Goal: Task Accomplishment & Management: Use online tool/utility

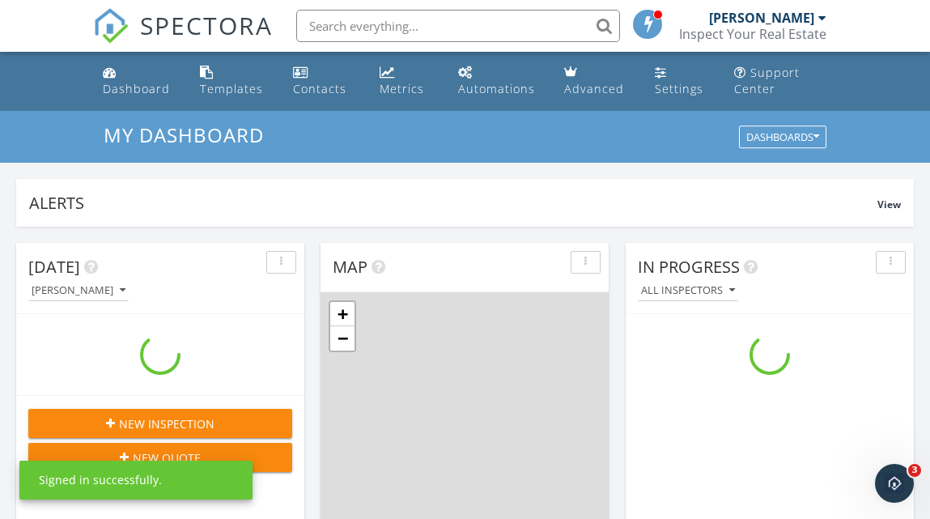
scroll to position [1474, 931]
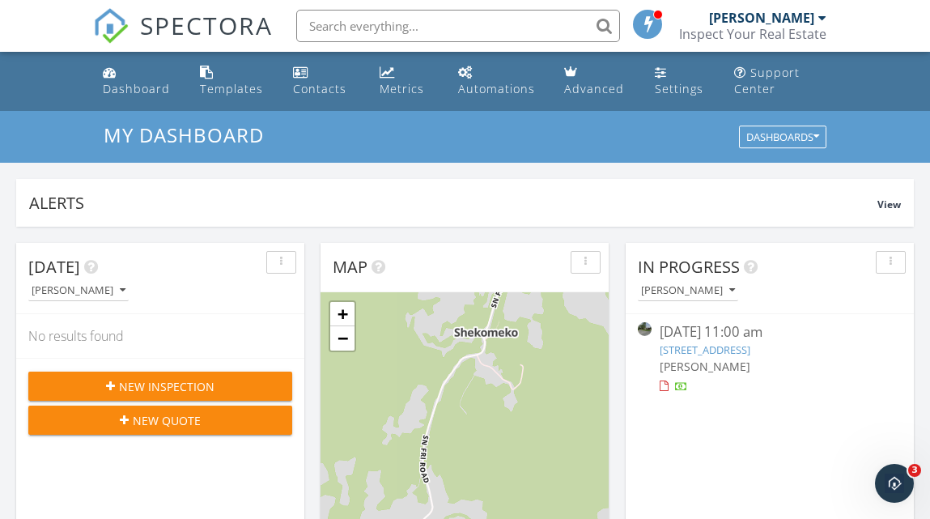
click at [704, 347] on link "[STREET_ADDRESS]" at bounding box center [705, 349] width 91 height 15
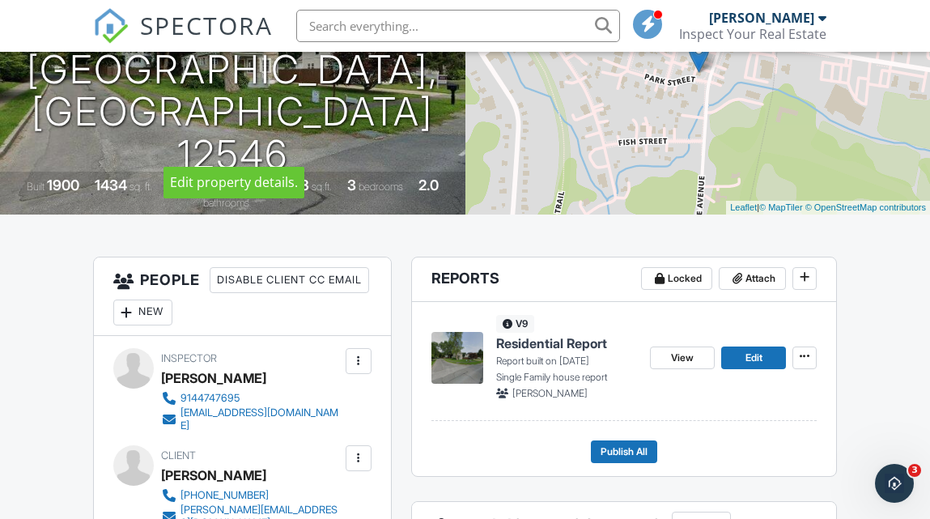
scroll to position [239, 0]
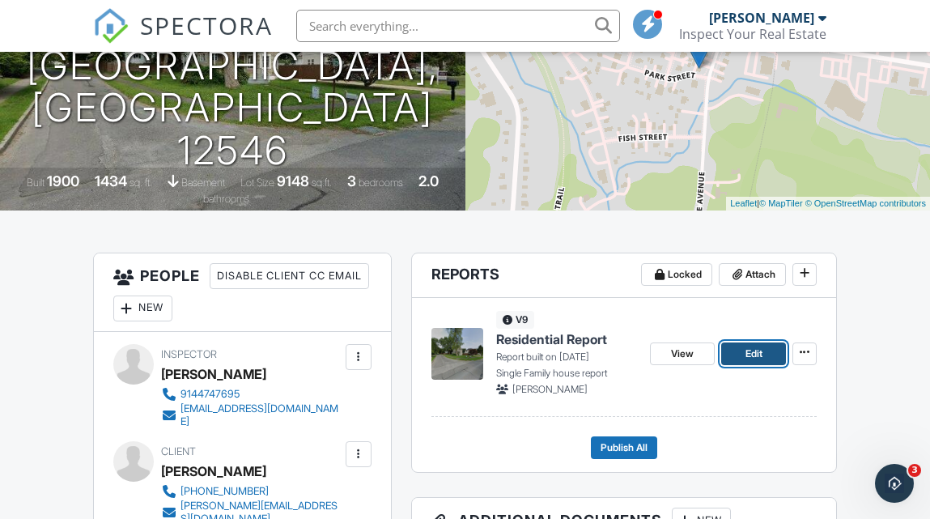
click at [761, 348] on span "Edit" at bounding box center [753, 354] width 17 height 16
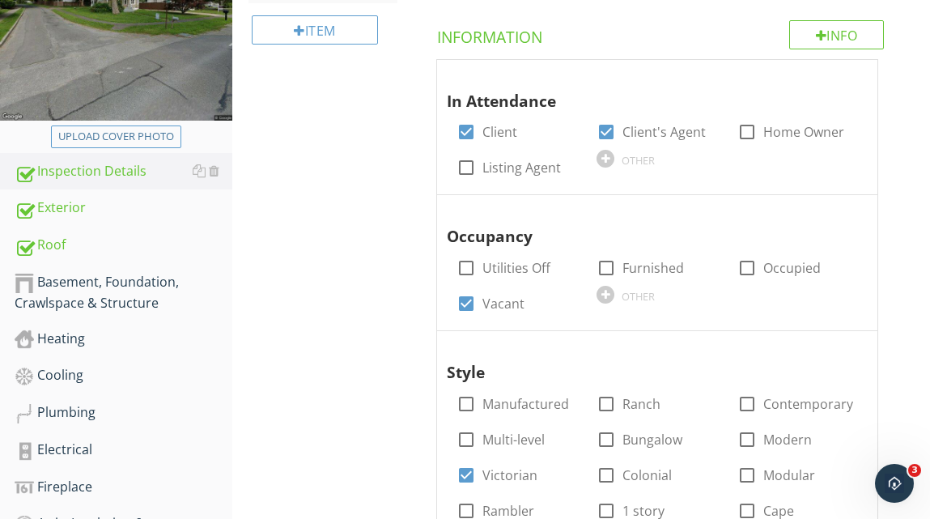
scroll to position [325, 0]
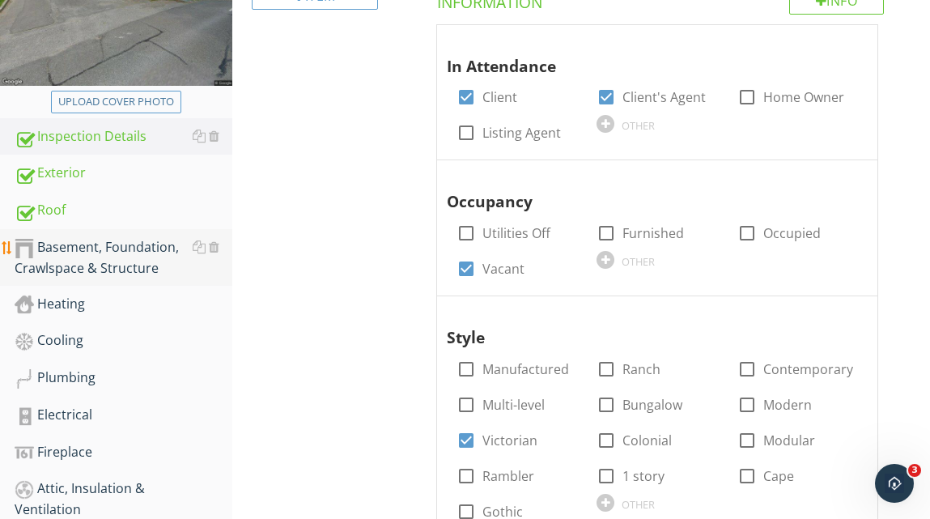
click at [79, 248] on div "Basement, Foundation, Crawlspace & Structure" at bounding box center [124, 257] width 218 height 40
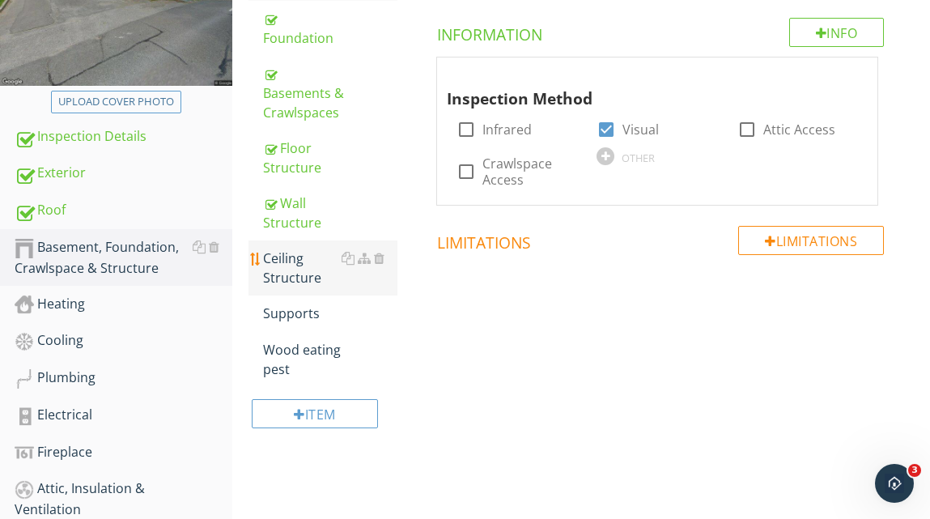
click at [295, 265] on div "Ceiling Structure" at bounding box center [330, 267] width 134 height 39
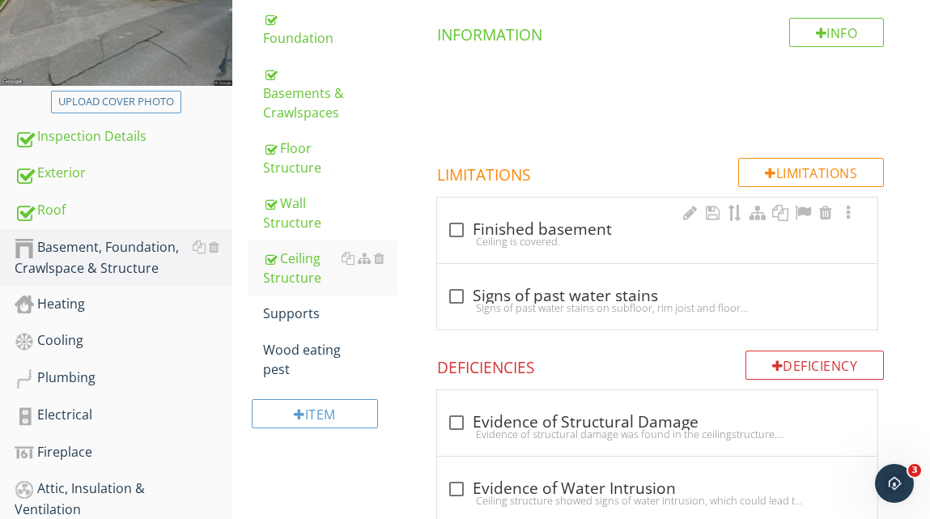
click at [459, 228] on div at bounding box center [457, 230] width 28 height 28
checkbox input "true"
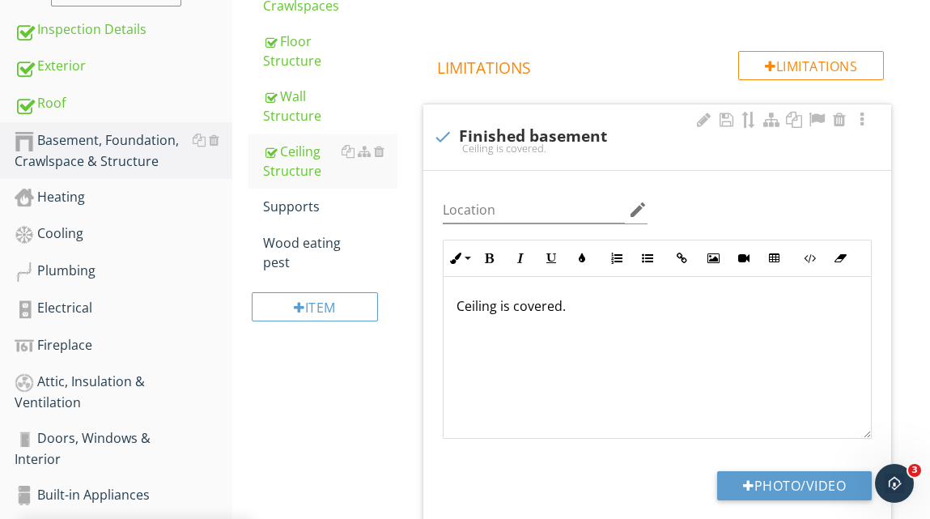
scroll to position [403, 0]
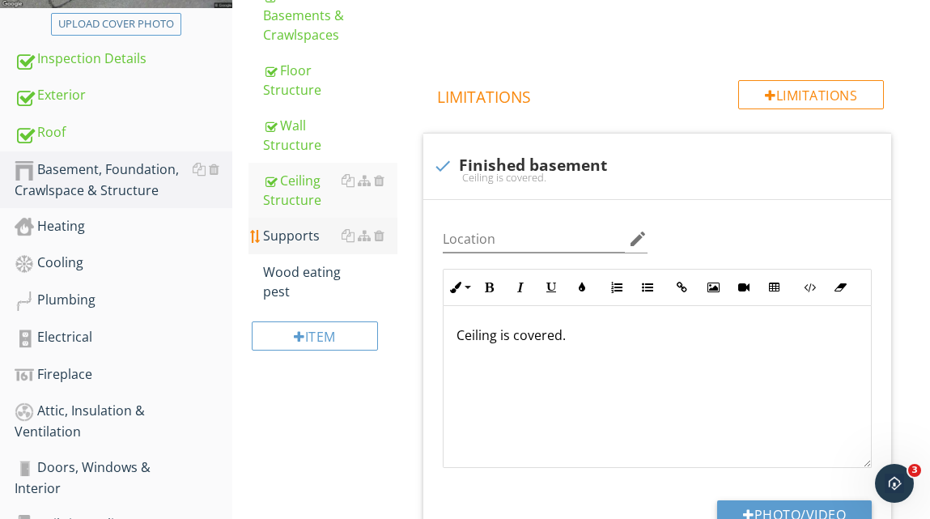
click at [310, 236] on div "Supports" at bounding box center [330, 235] width 134 height 19
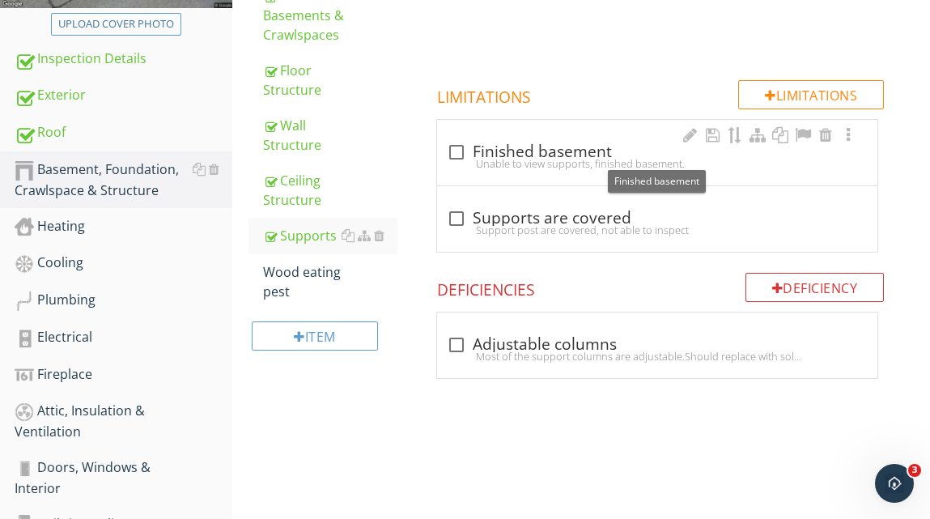
click at [455, 149] on div at bounding box center [457, 152] width 28 height 28
checkbox input "true"
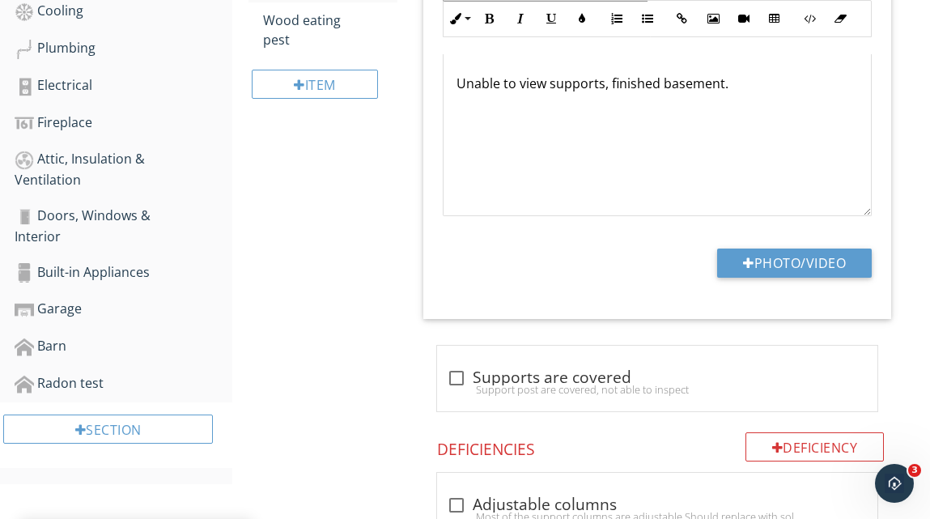
scroll to position [728, 0]
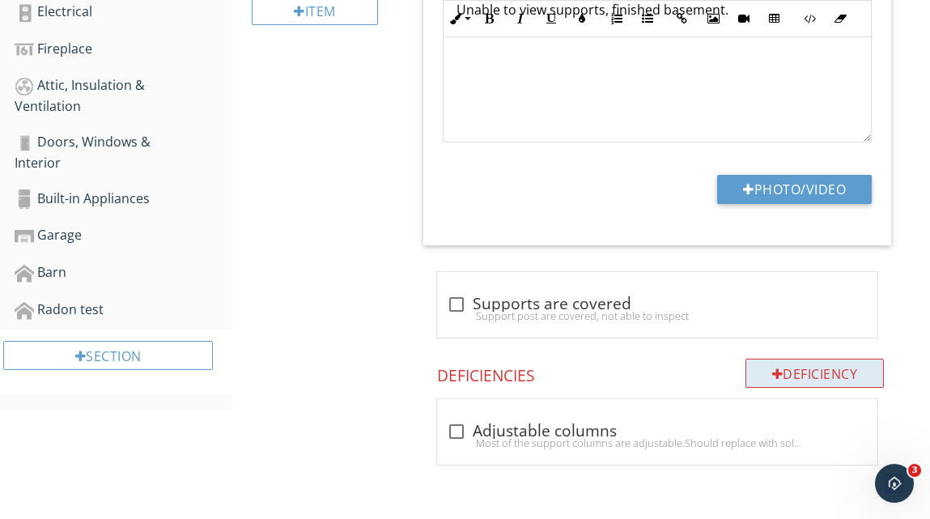
click at [774, 370] on div at bounding box center [777, 373] width 11 height 13
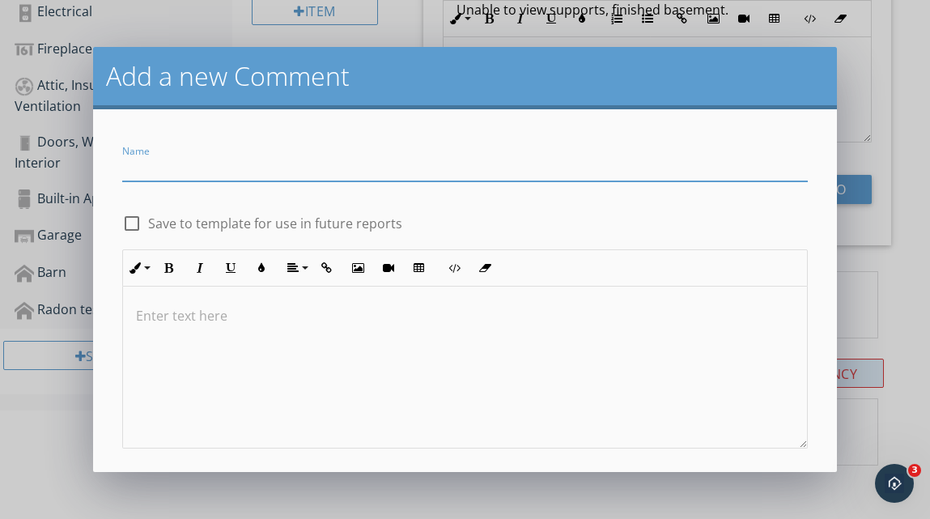
scroll to position [1, 0]
type input "Beam needs support"
click at [217, 313] on p at bounding box center [465, 314] width 658 height 19
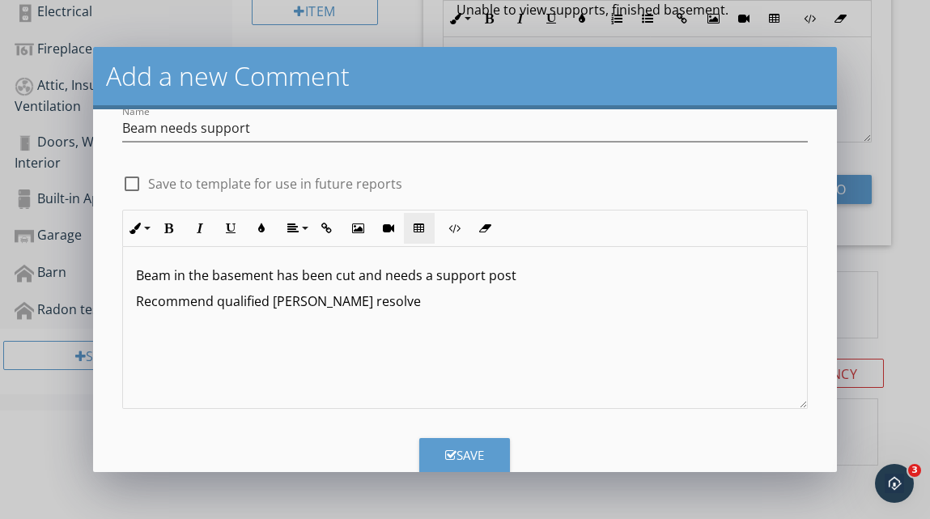
scroll to position [76, 0]
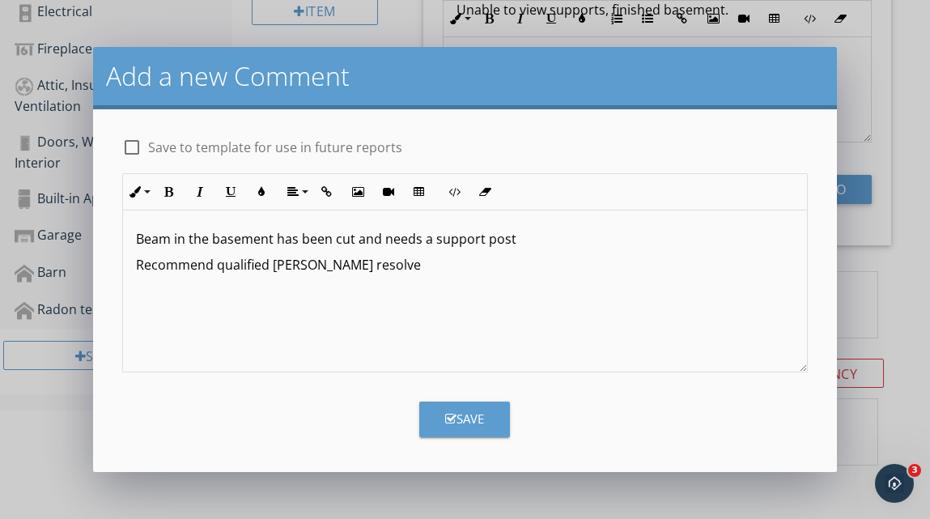
click at [463, 419] on div "Save" at bounding box center [464, 418] width 39 height 19
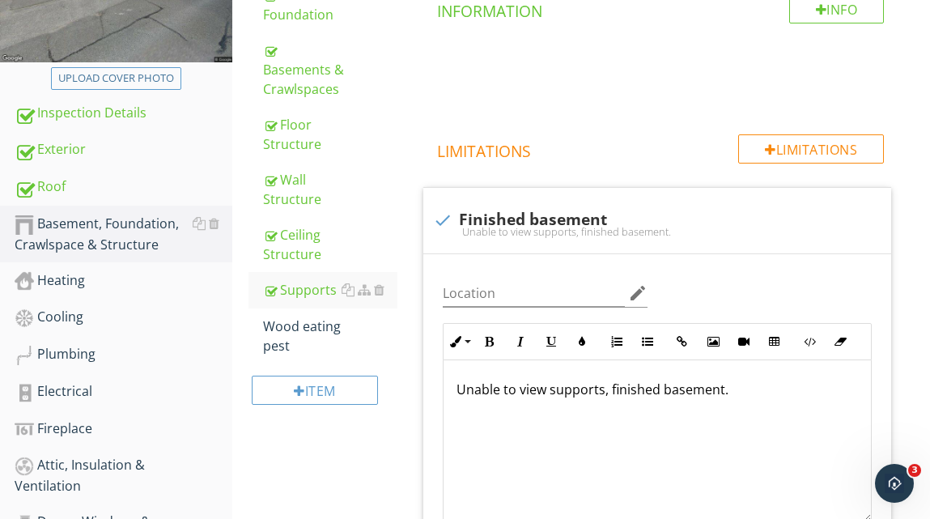
scroll to position [357, 0]
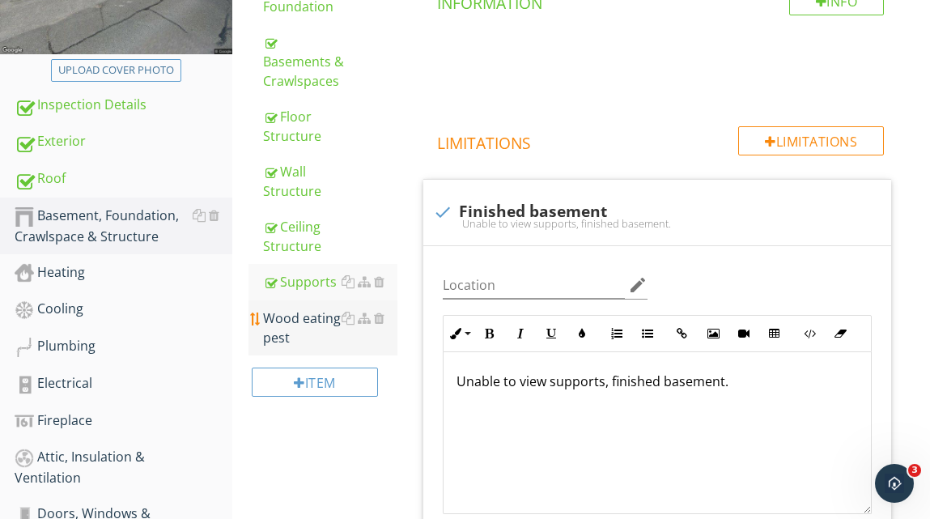
click at [308, 316] on div "Wood eating pest" at bounding box center [330, 327] width 134 height 39
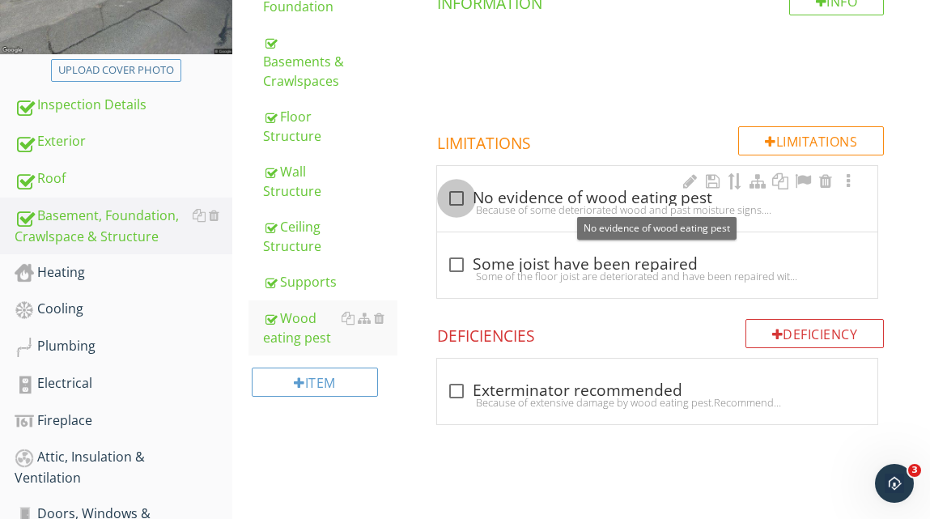
click at [457, 194] on div at bounding box center [457, 199] width 28 height 28
checkbox input "true"
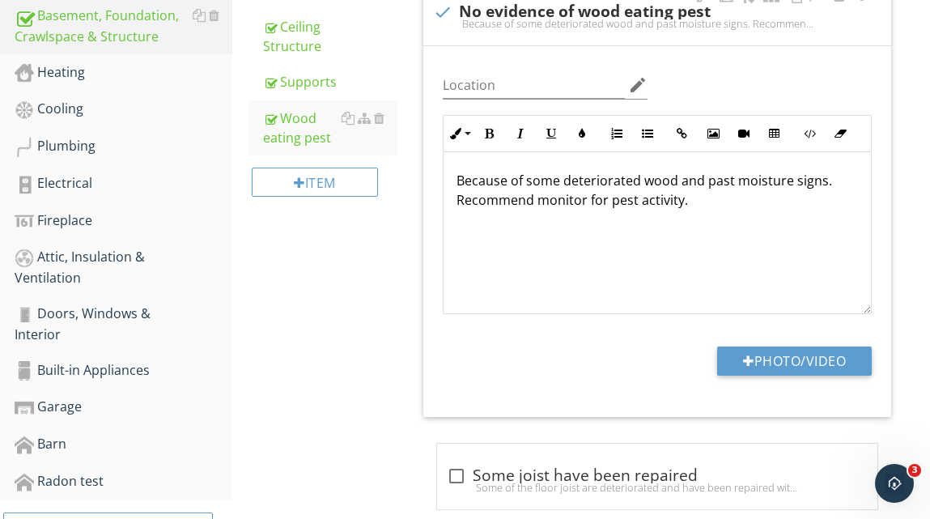
scroll to position [555, 0]
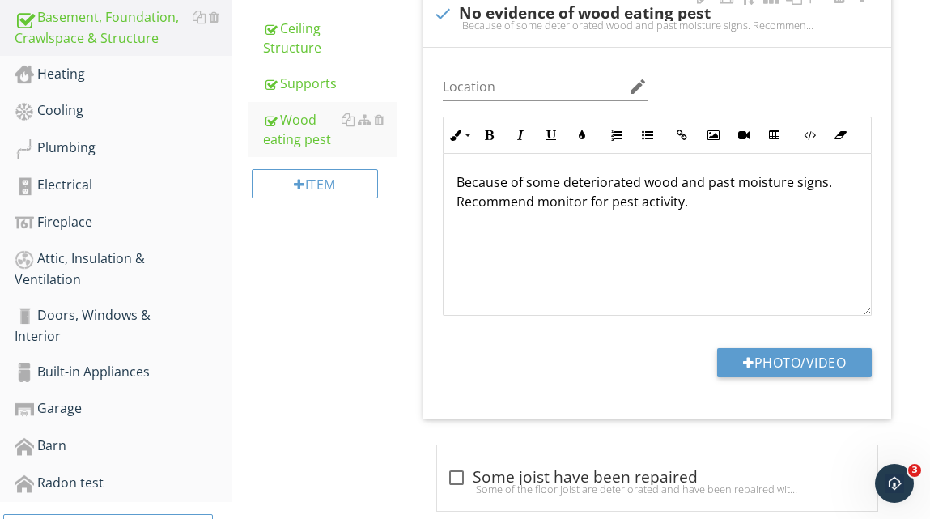
click at [731, 186] on p "Because of some deteriorated wood and past moisture signs. Recommend monitor fo…" at bounding box center [656, 191] width 401 height 39
click at [700, 184] on p "Because of some deteriorated wood and moisture signs. Recommend monitor for pes…" at bounding box center [656, 191] width 401 height 39
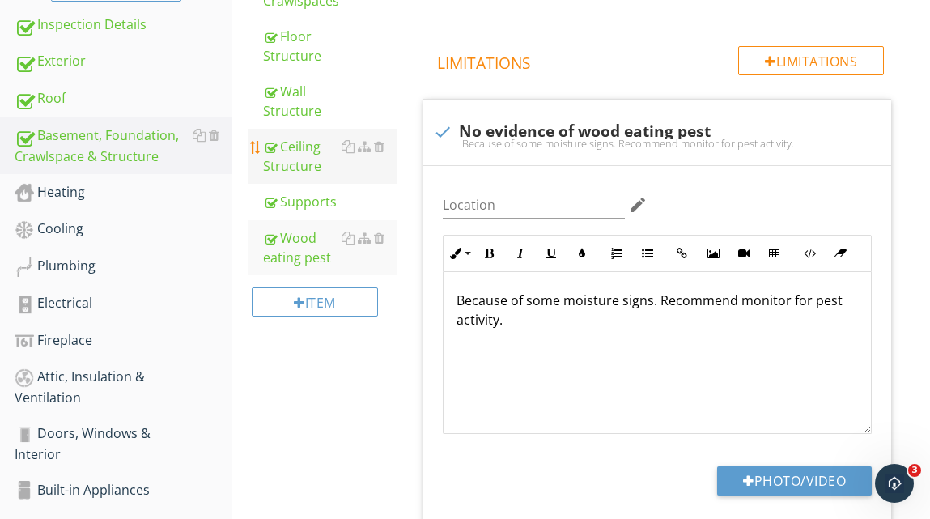
scroll to position [409, 0]
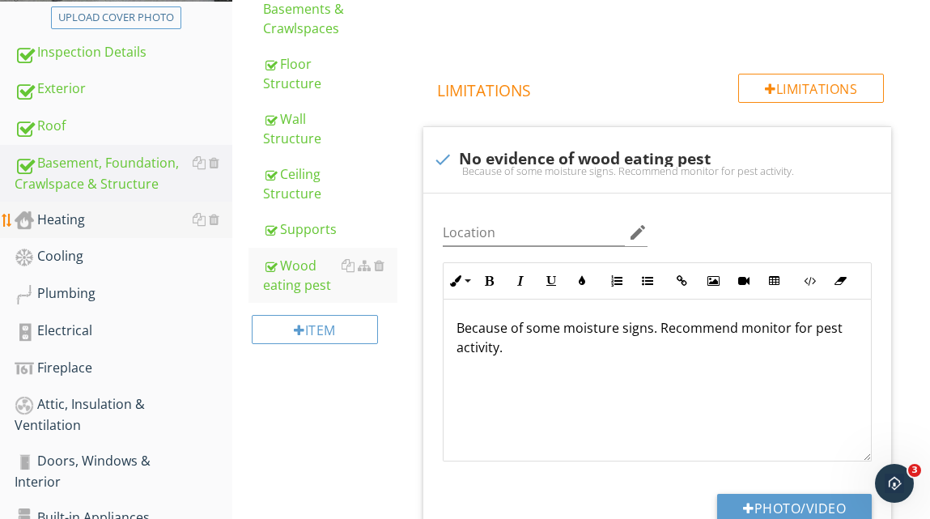
click at [76, 215] on div "Heating" at bounding box center [124, 220] width 218 height 21
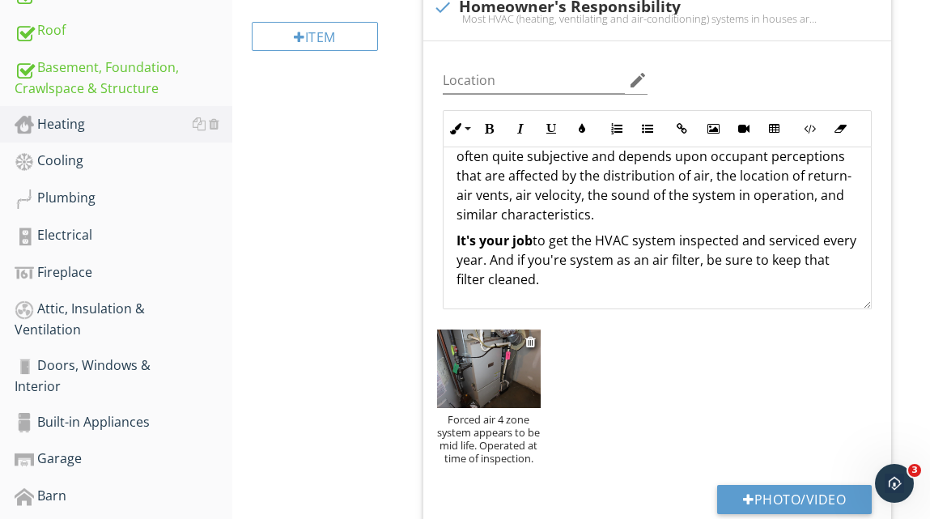
scroll to position [500, 0]
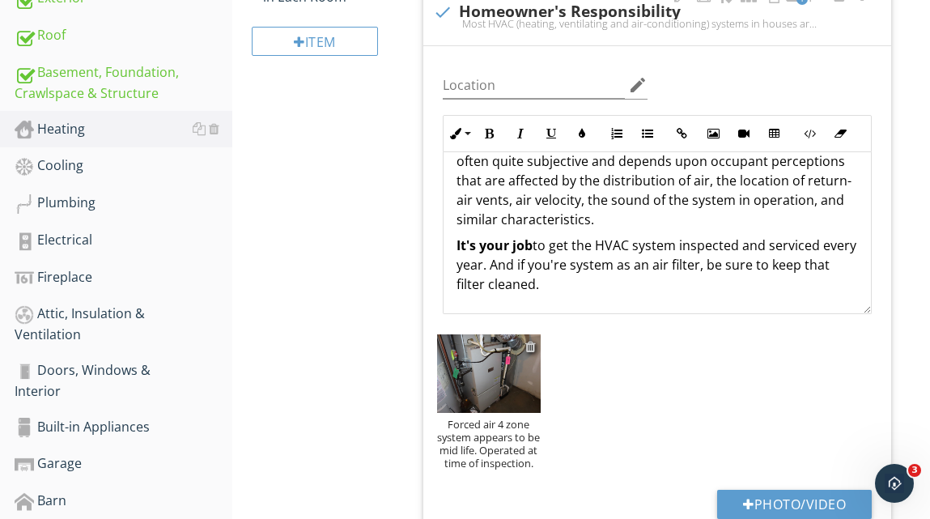
click at [529, 345] on div at bounding box center [530, 346] width 11 height 13
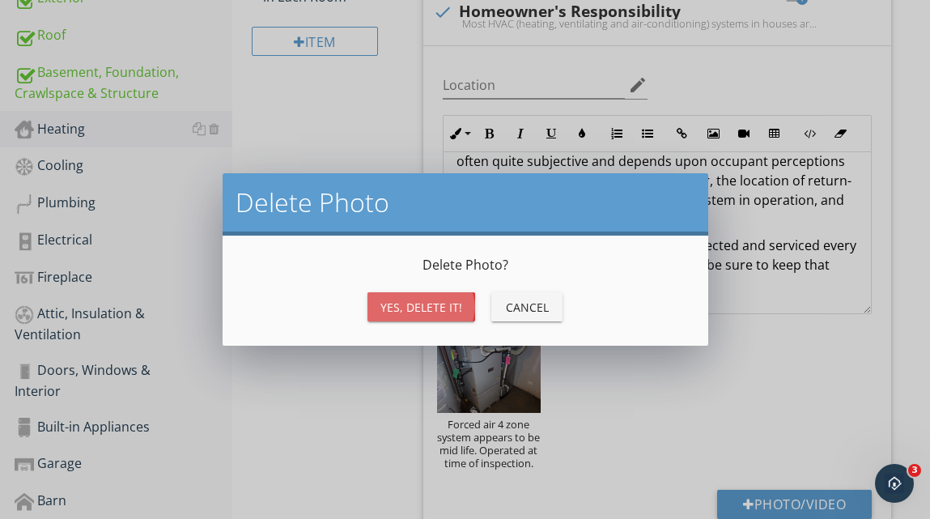
click at [426, 312] on div "Yes, Delete it!" at bounding box center [421, 307] width 82 height 17
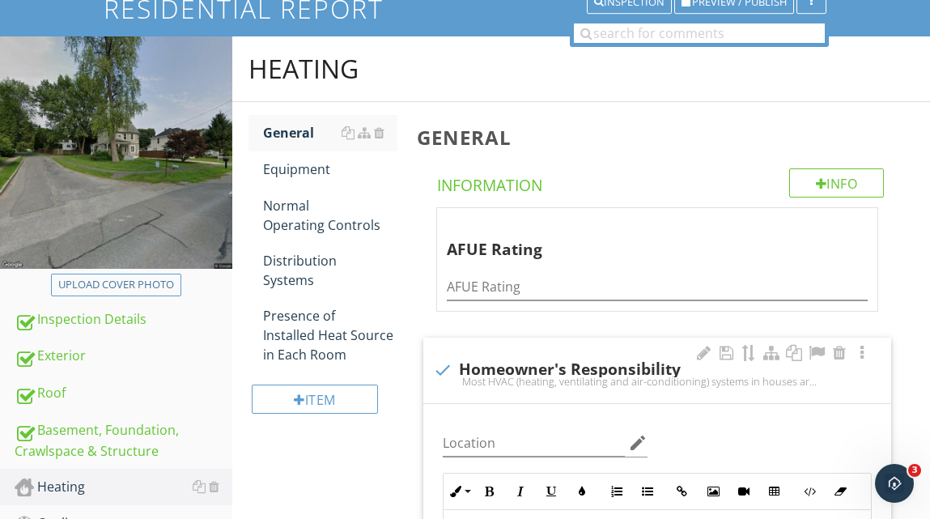
scroll to position [142, 0]
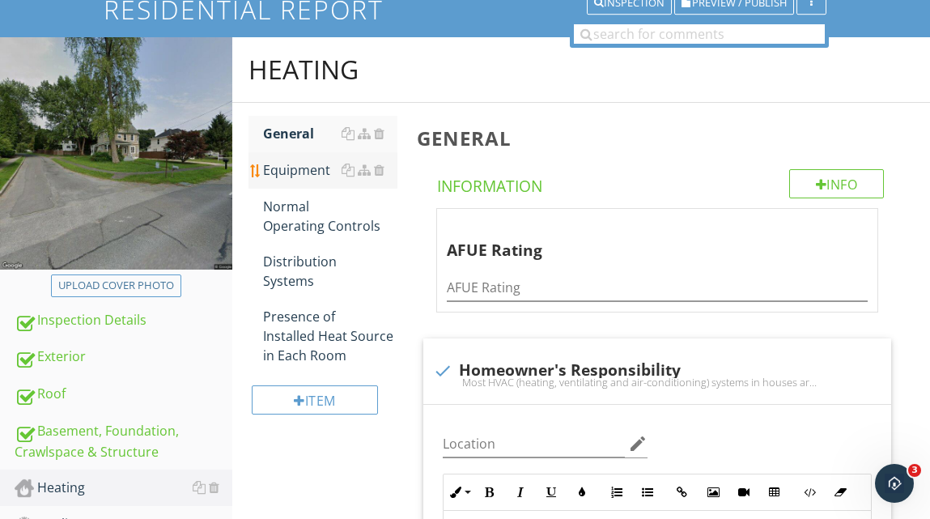
click at [292, 168] on div "Equipment" at bounding box center [330, 169] width 134 height 19
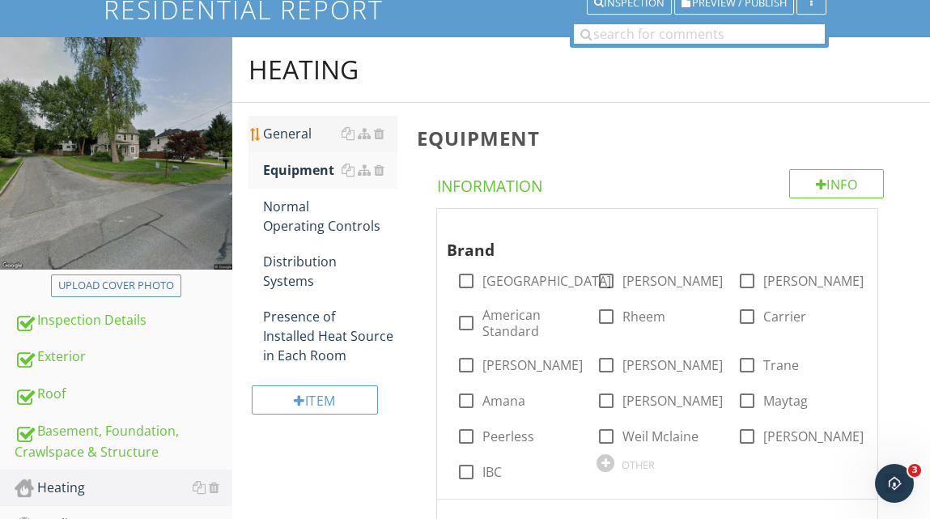
click at [302, 130] on div "General" at bounding box center [330, 133] width 134 height 19
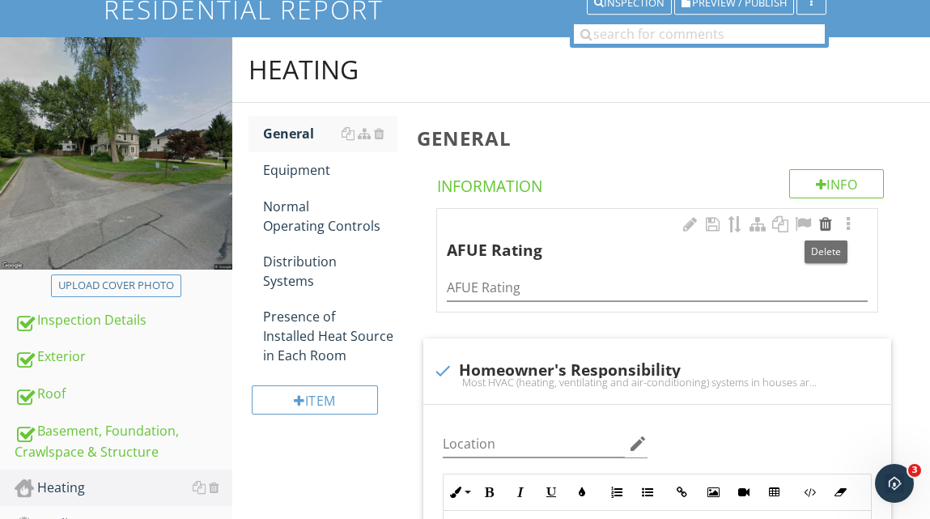
click at [821, 223] on div at bounding box center [825, 224] width 19 height 16
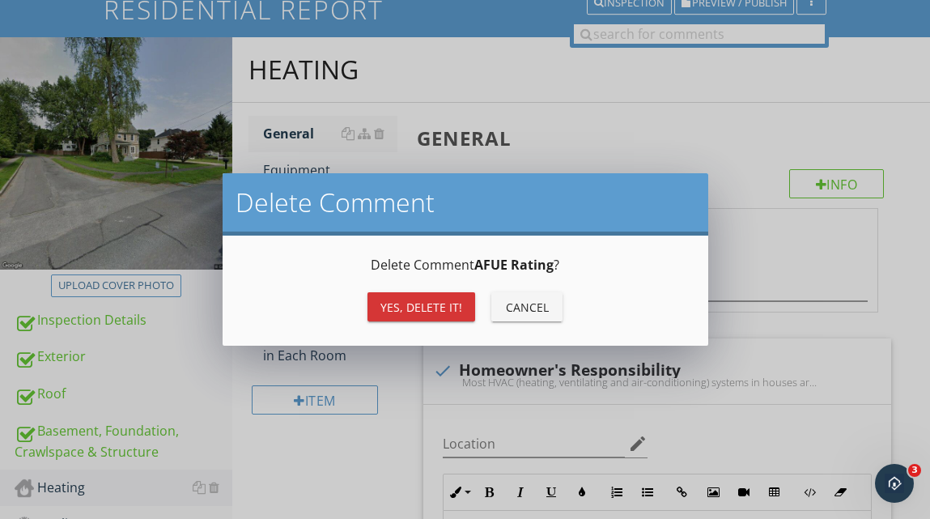
click at [412, 308] on div "Yes, Delete it!" at bounding box center [421, 307] width 82 height 17
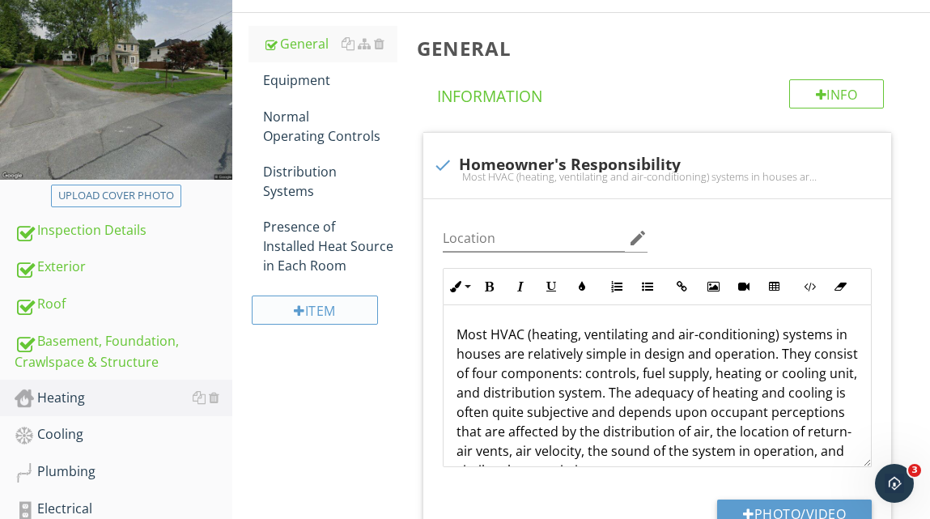
scroll to position [225, 0]
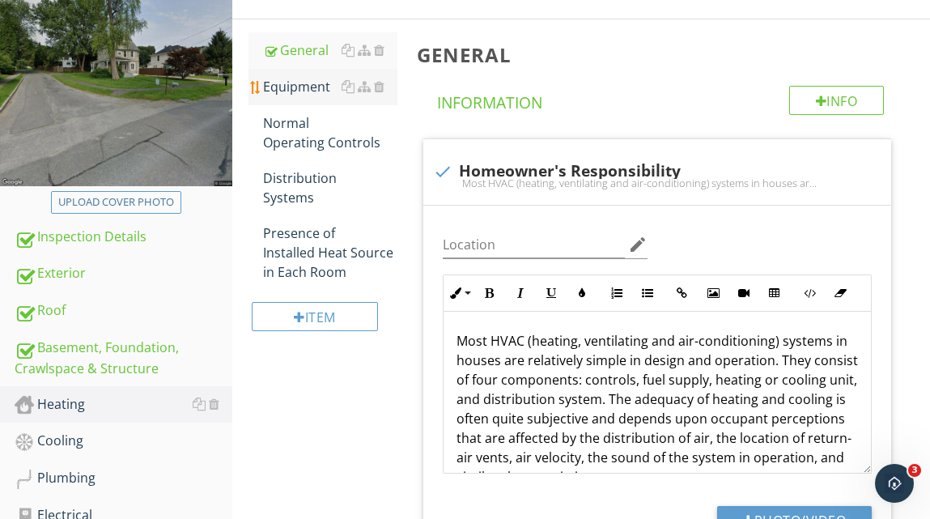
click at [299, 78] on div "Equipment" at bounding box center [330, 86] width 134 height 19
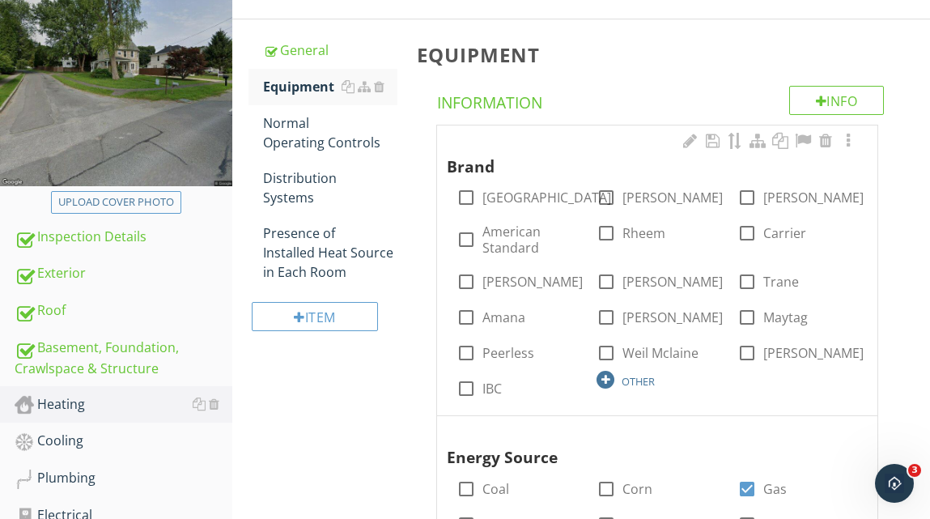
click at [605, 382] on div at bounding box center [605, 380] width 18 height 18
click at [660, 378] on div "OTHER" at bounding box center [656, 378] width 121 height 19
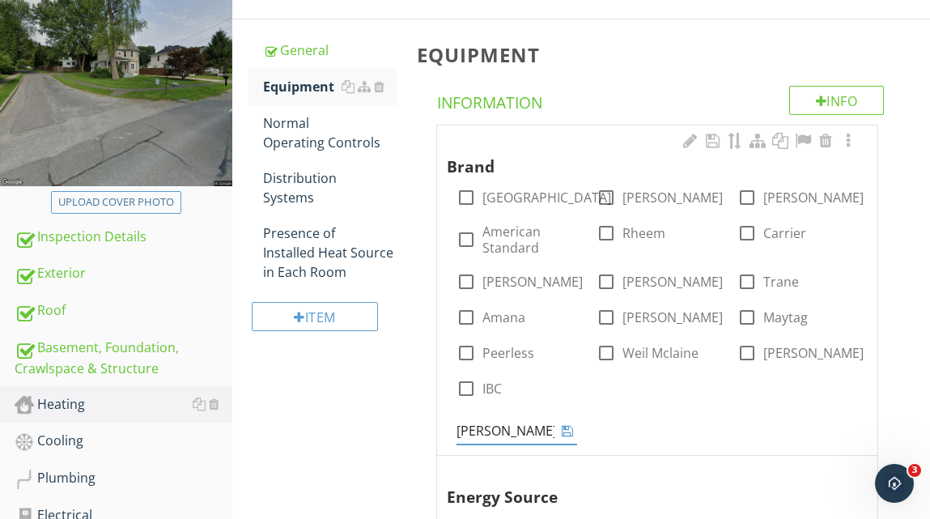
type input "Vissmann"
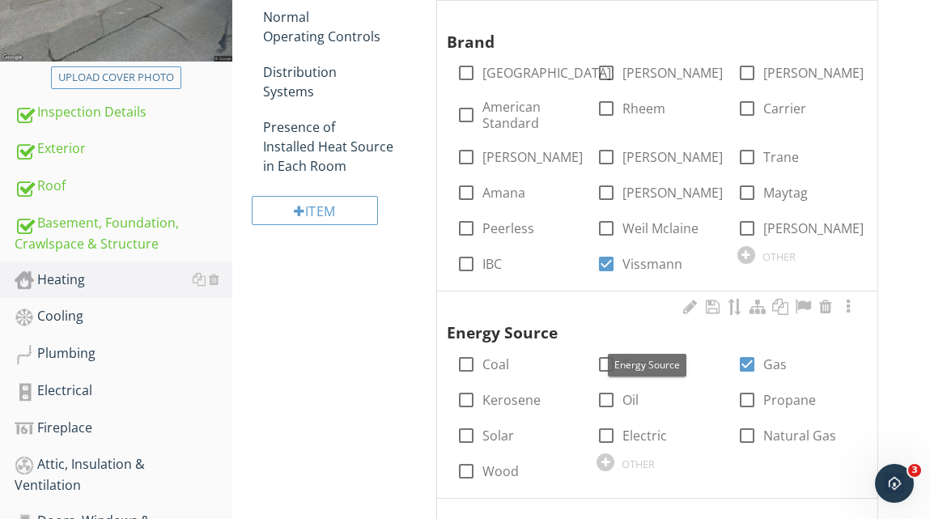
scroll to position [369, 0]
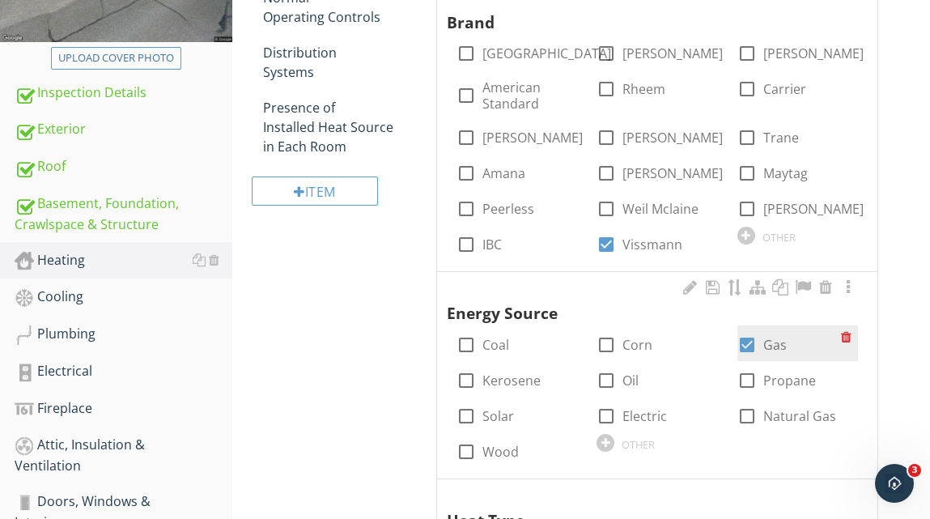
click at [743, 346] on div at bounding box center [747, 345] width 28 height 28
checkbox input "false"
click at [604, 442] on div at bounding box center [605, 443] width 18 height 18
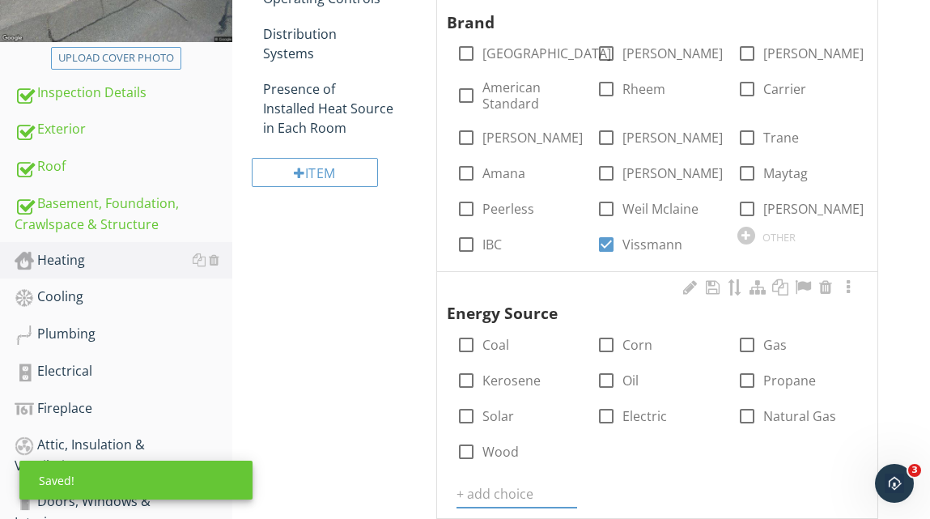
click at [604, 442] on div "Energy Source check_box_outline_blank Coal check_box_outline_blank Corn check_b…" at bounding box center [657, 392] width 421 height 231
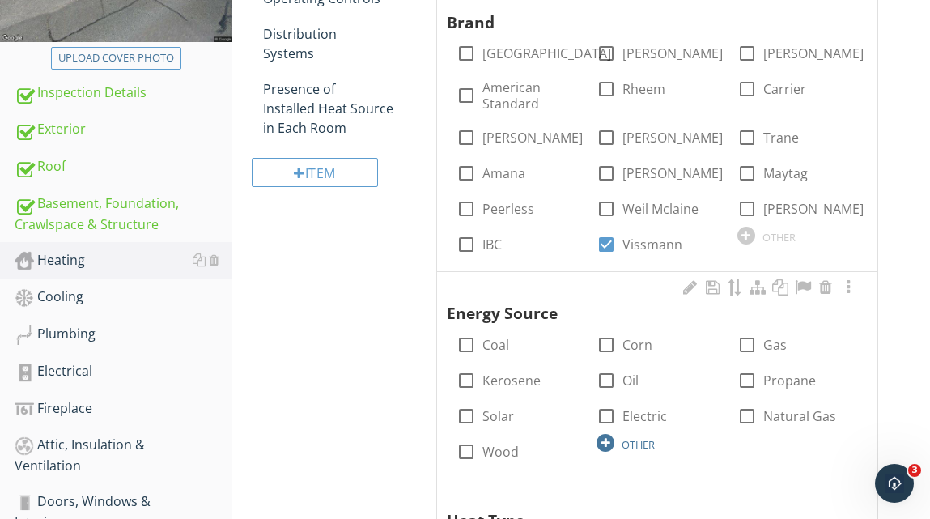
click at [638, 447] on div "OTHER" at bounding box center [637, 444] width 33 height 13
type input "Propane"
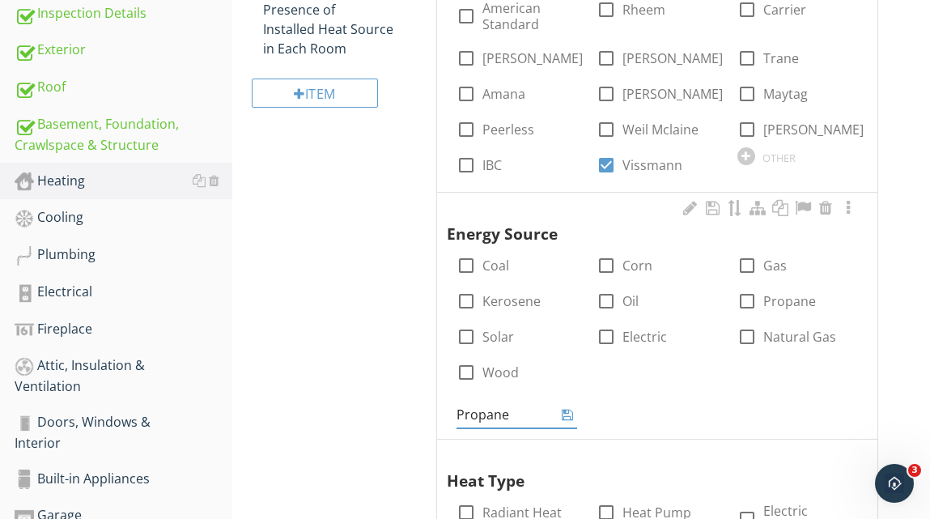
scroll to position [464, 0]
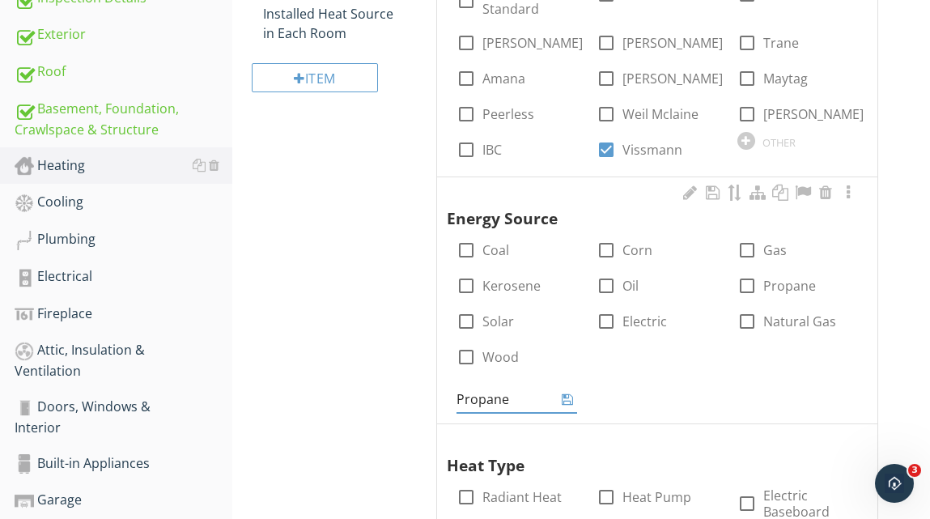
click at [568, 399] on icon at bounding box center [567, 398] width 11 height 13
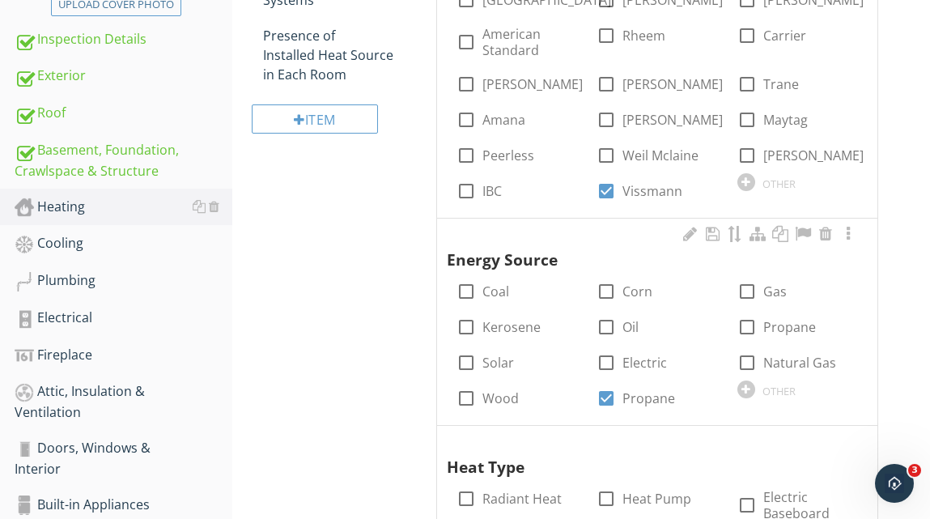
scroll to position [408, 0]
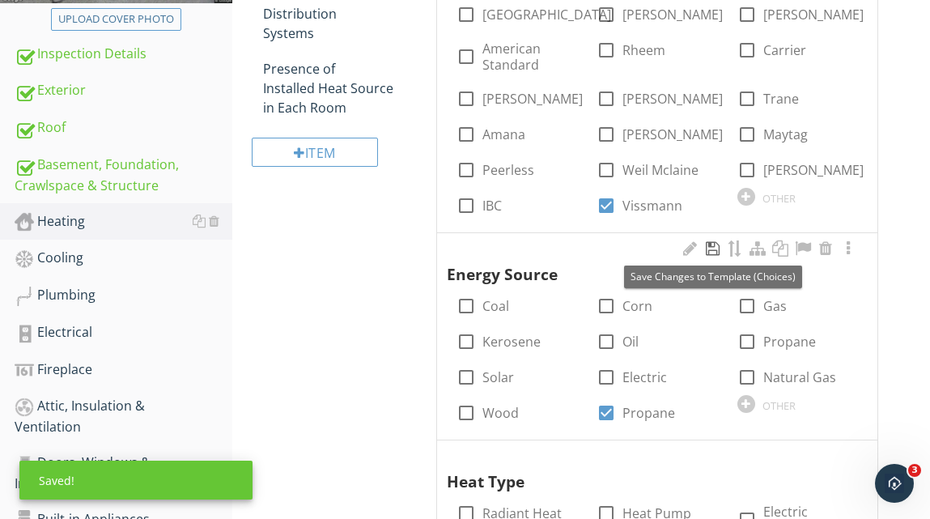
click at [710, 248] on div at bounding box center [711, 248] width 19 height 16
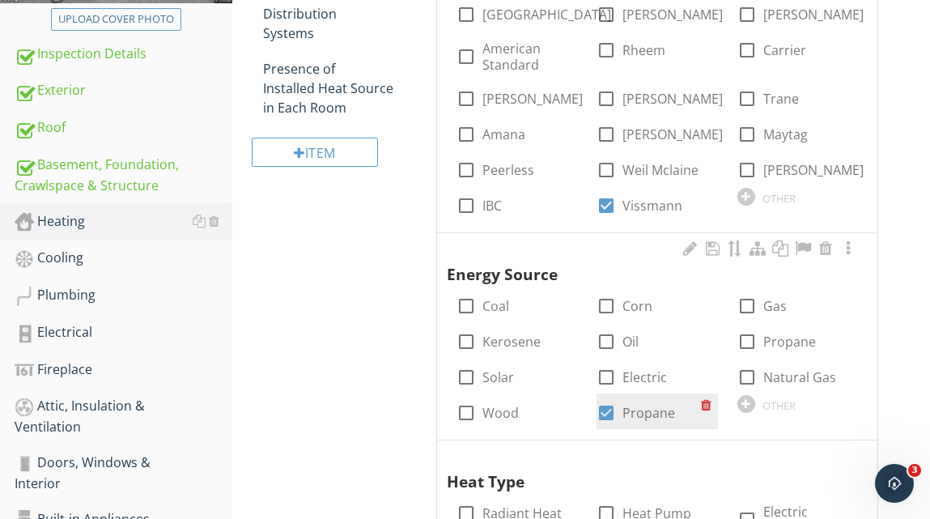
click at [704, 404] on div at bounding box center [709, 404] width 17 height 23
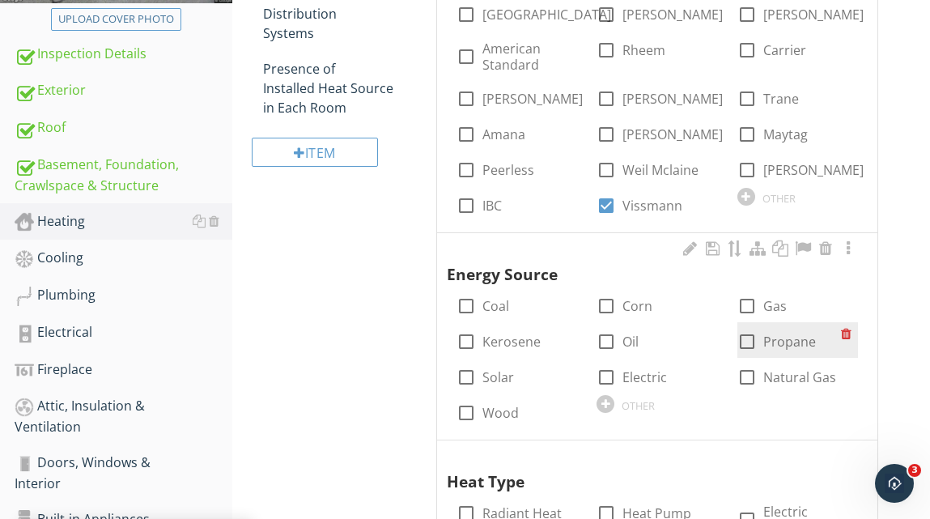
click at [749, 337] on div at bounding box center [747, 342] width 28 height 28
checkbox input "true"
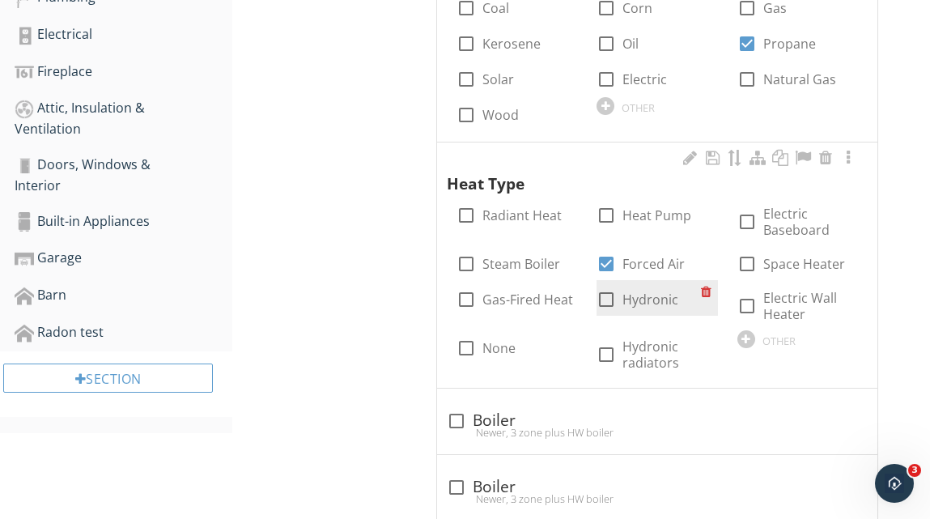
scroll to position [706, 0]
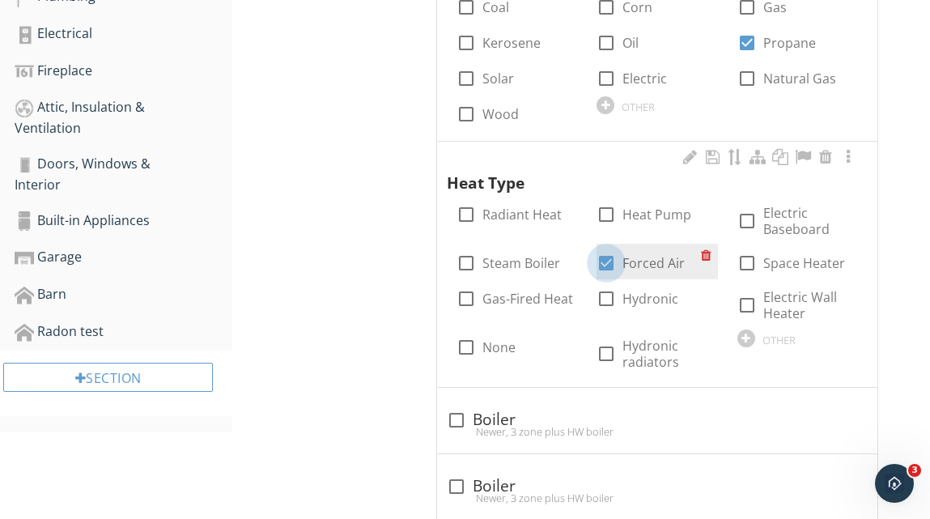
click at [607, 257] on div at bounding box center [606, 263] width 28 height 28
checkbox input "false"
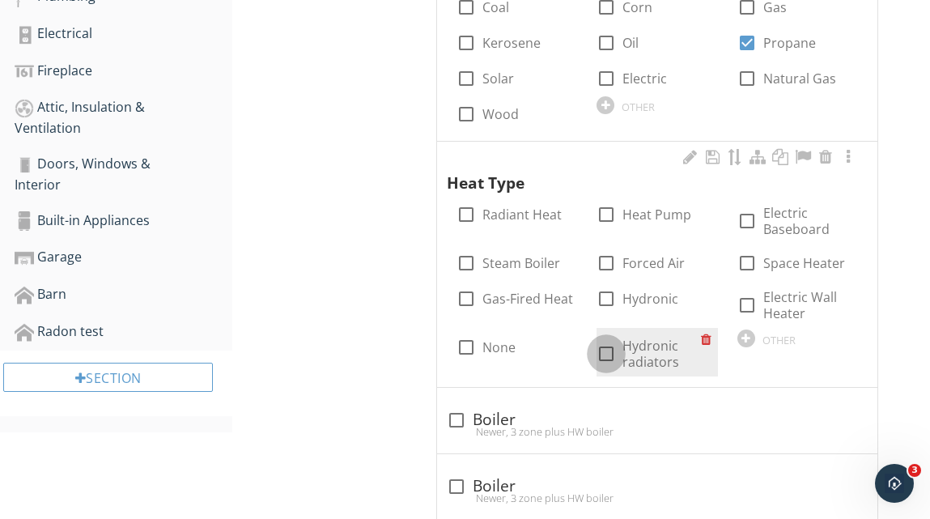
click at [604, 353] on div at bounding box center [606, 354] width 28 height 28
checkbox input "true"
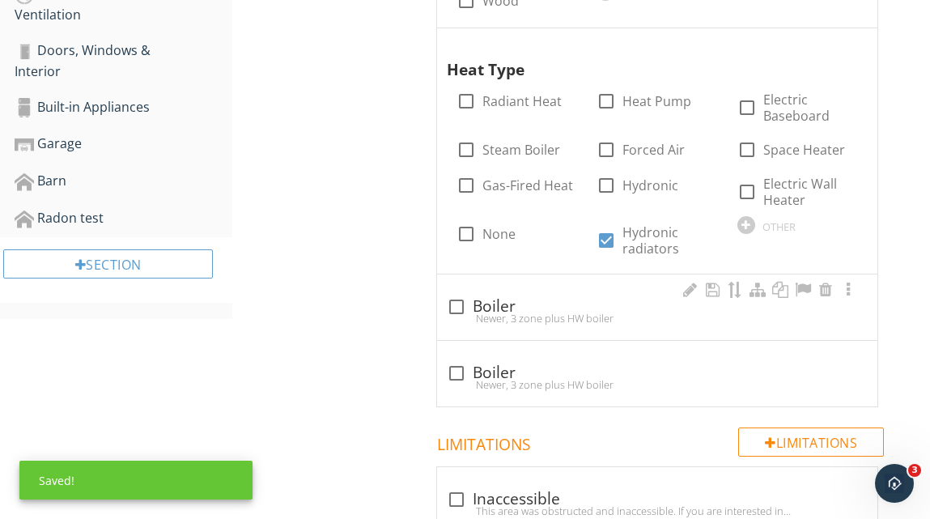
scroll to position [838, 0]
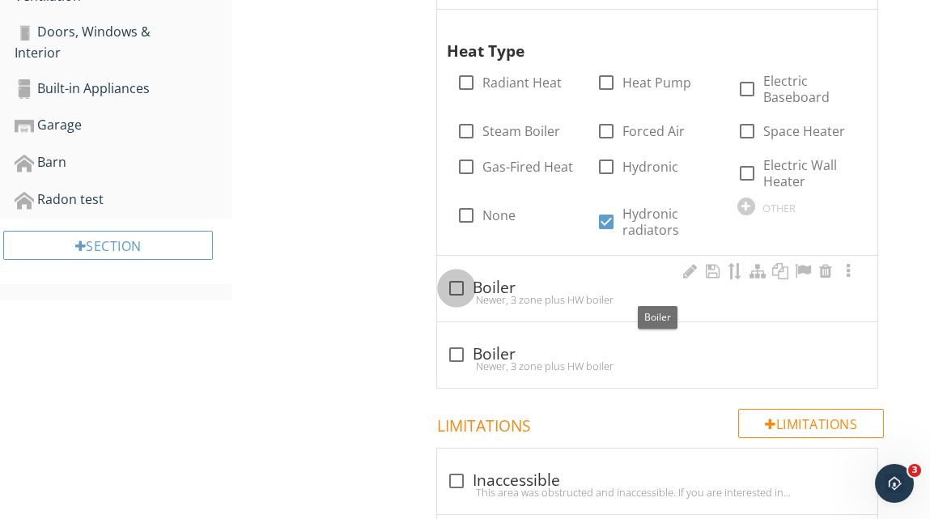
click at [457, 284] on div at bounding box center [457, 288] width 28 height 28
checkbox input "true"
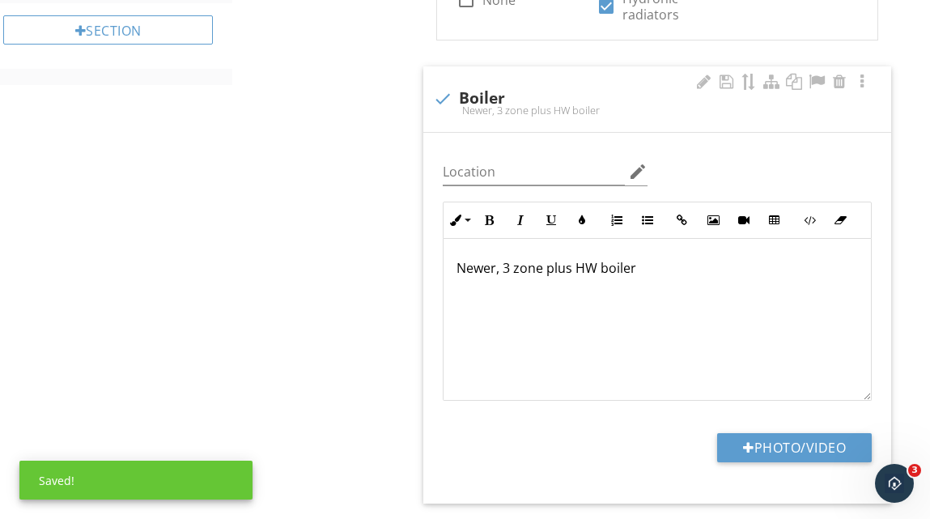
scroll to position [1040, 0]
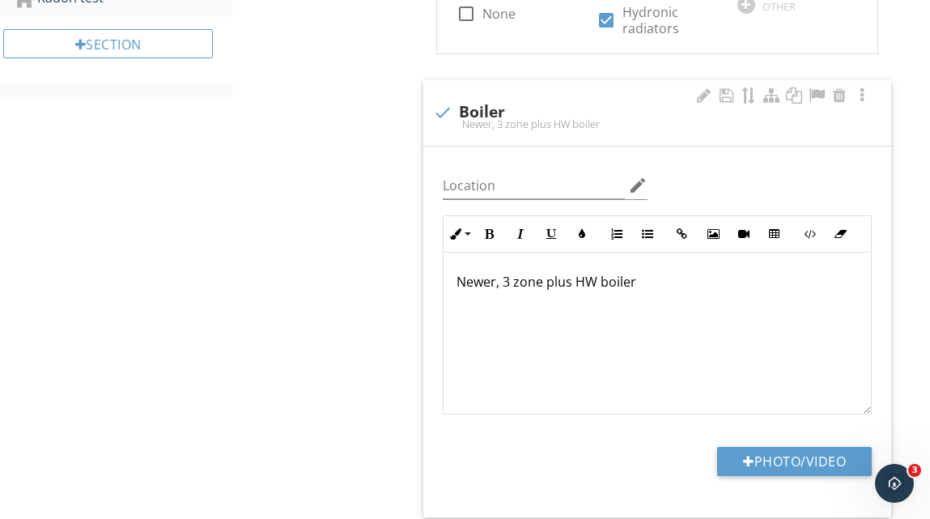
click at [494, 282] on p "Newer, 3 zone plus HW boiler" at bounding box center [656, 281] width 401 height 19
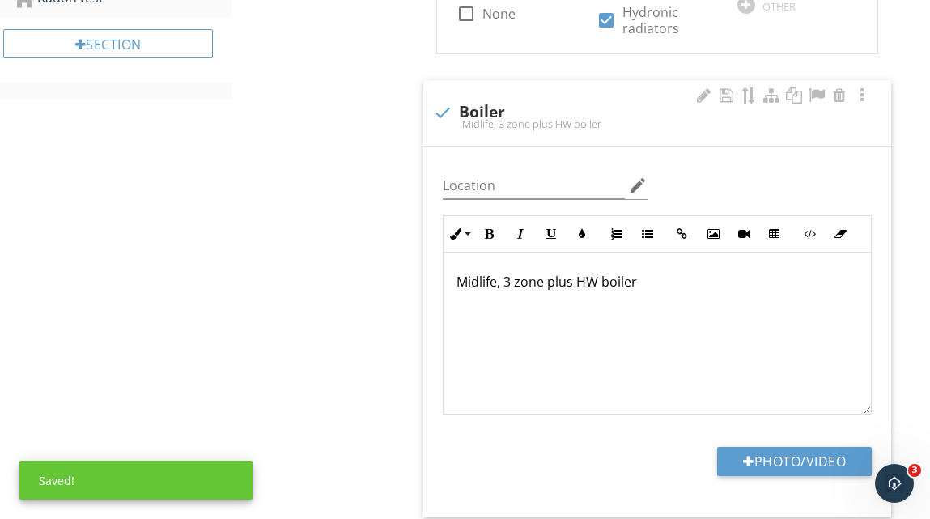
click at [659, 283] on p "Midlife, 3 zone plus HW boiler" at bounding box center [656, 281] width 401 height 19
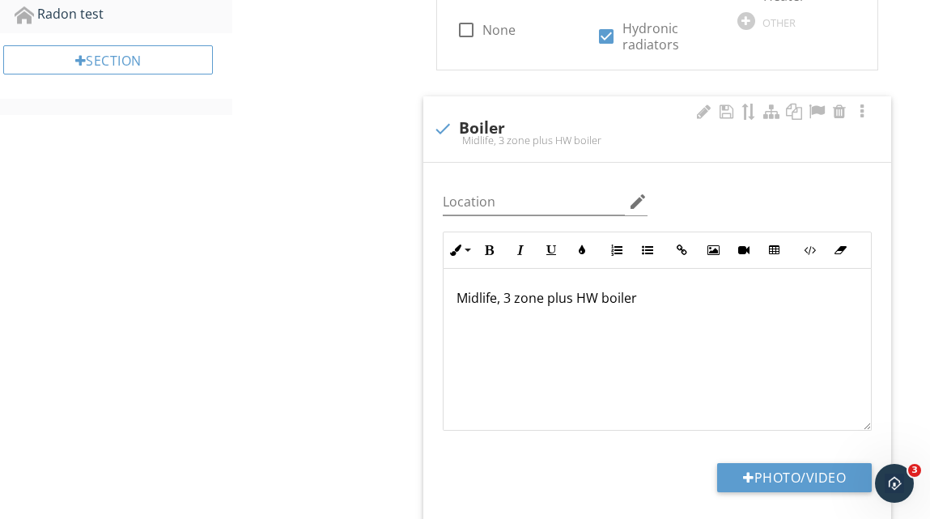
scroll to position [1021, 0]
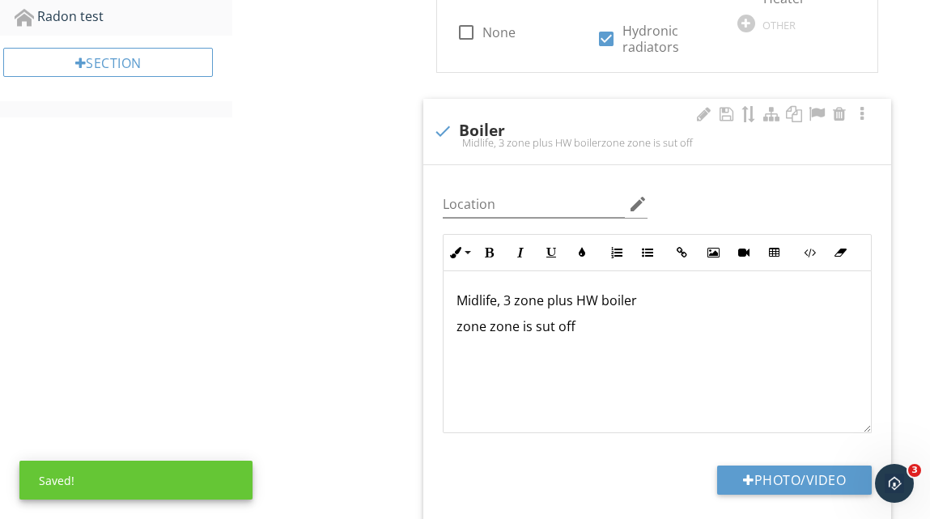
click at [541, 326] on p "zone zone is sut off" at bounding box center [656, 325] width 401 height 19
click at [580, 326] on p "zone zone is shut off" at bounding box center [656, 325] width 401 height 19
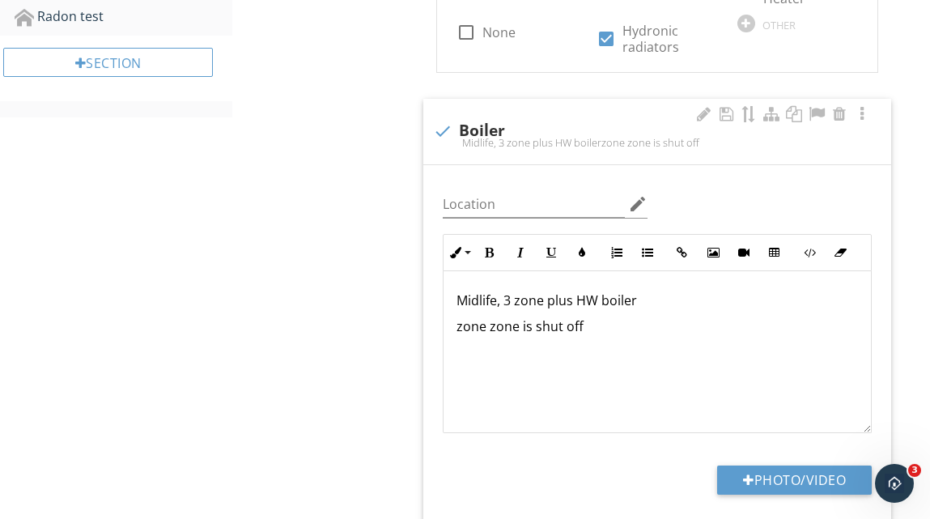
click at [484, 329] on p "zone zone is shut off" at bounding box center [656, 325] width 401 height 19
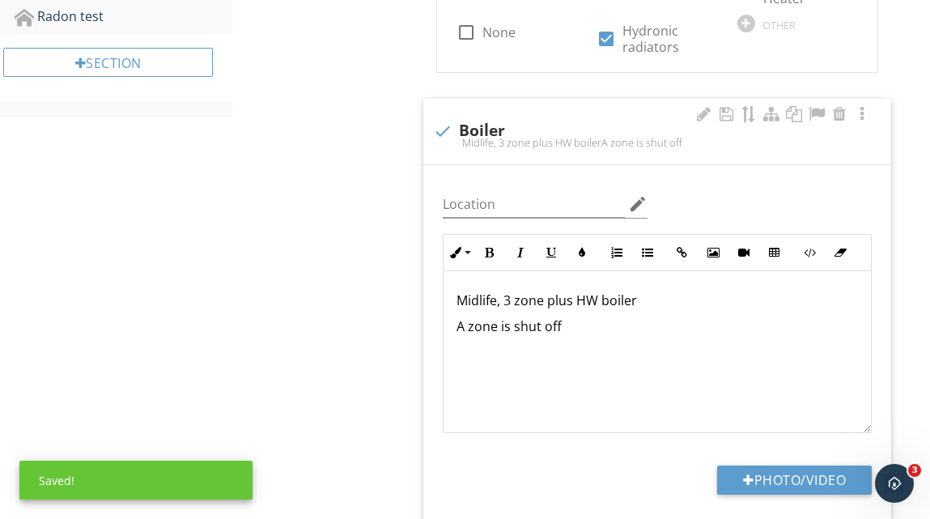
click at [575, 333] on p "A zone is shut off" at bounding box center [656, 325] width 401 height 19
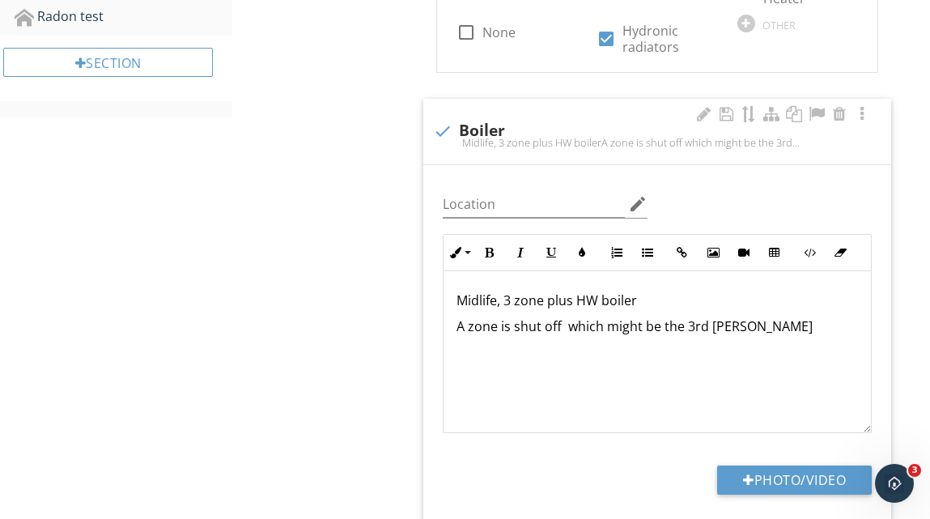
click at [660, 329] on p "A zone is shut off which might be the 3rd flor" at bounding box center [656, 325] width 401 height 19
click at [745, 326] on p "A zone is shut off which might be for the 3rd flor" at bounding box center [656, 325] width 401 height 19
click at [772, 319] on p "A zone is shut off which might be for the 3rd floor" at bounding box center [656, 325] width 401 height 19
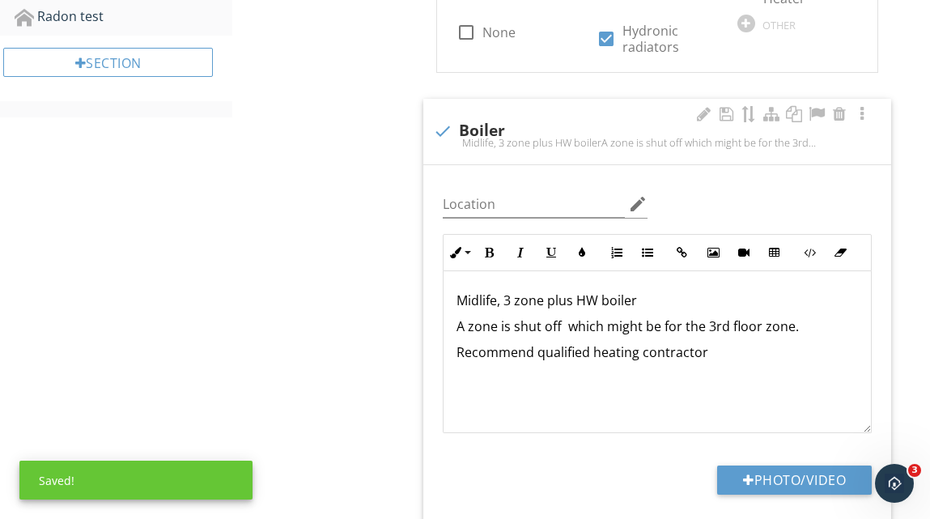
scroll to position [225, 0]
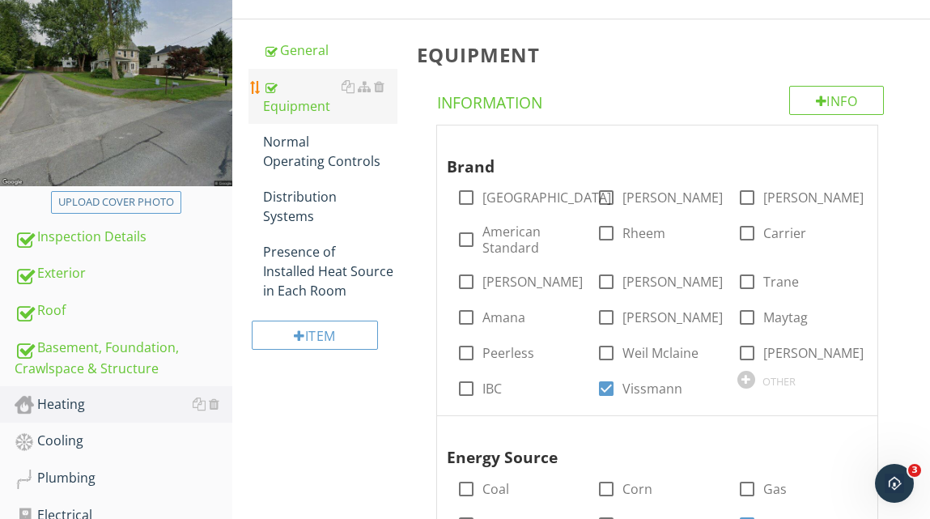
click at [316, 106] on div "Equipment" at bounding box center [330, 96] width 134 height 39
click at [316, 101] on div "Equipment" at bounding box center [330, 96] width 134 height 39
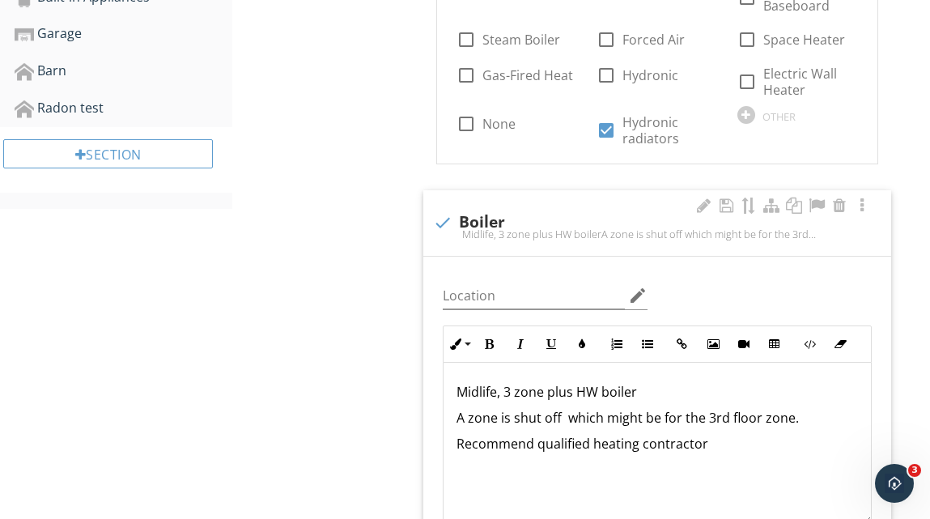
scroll to position [993, 0]
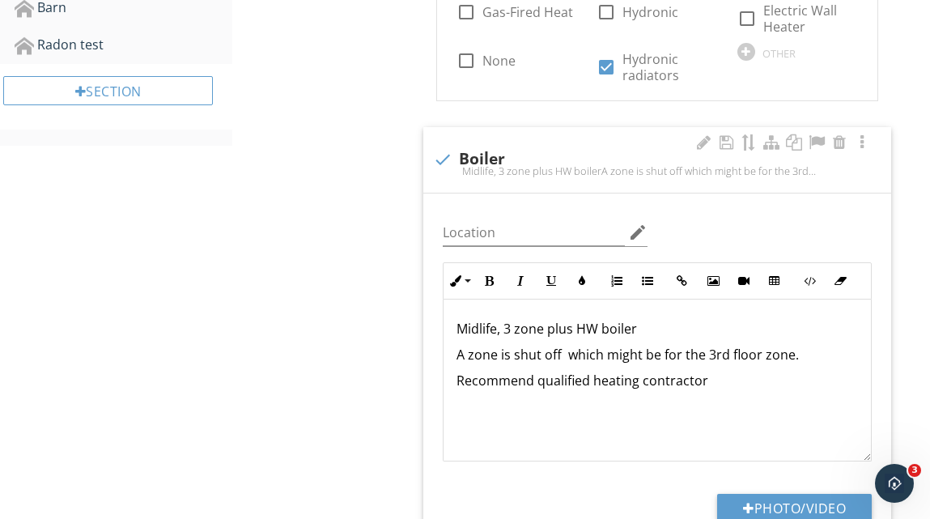
click at [710, 377] on p "Recommend qualified heating contractor" at bounding box center [656, 380] width 401 height 19
click at [592, 328] on p "Midlife, 3 zone plus HW boiler" at bounding box center [656, 327] width 401 height 19
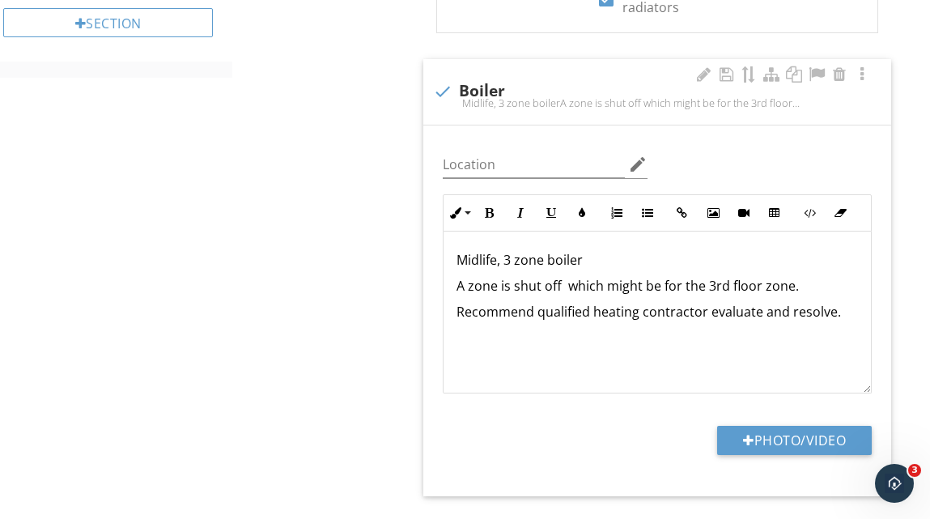
scroll to position [0, 0]
click at [707, 316] on p "Recommend qualified heating contractor evaluate and resolve." at bounding box center [656, 312] width 401 height 19
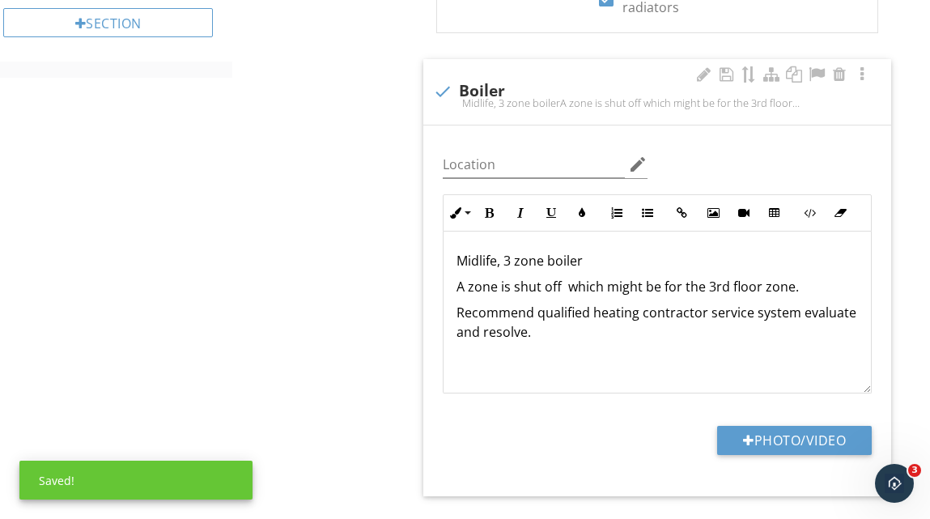
click at [851, 313] on p "Recommend qualified heating contractor service system evaluate and resolve." at bounding box center [656, 322] width 401 height 39
click at [506, 331] on p "Recommend qualified heating contractor service system and resolve." at bounding box center [656, 322] width 401 height 39
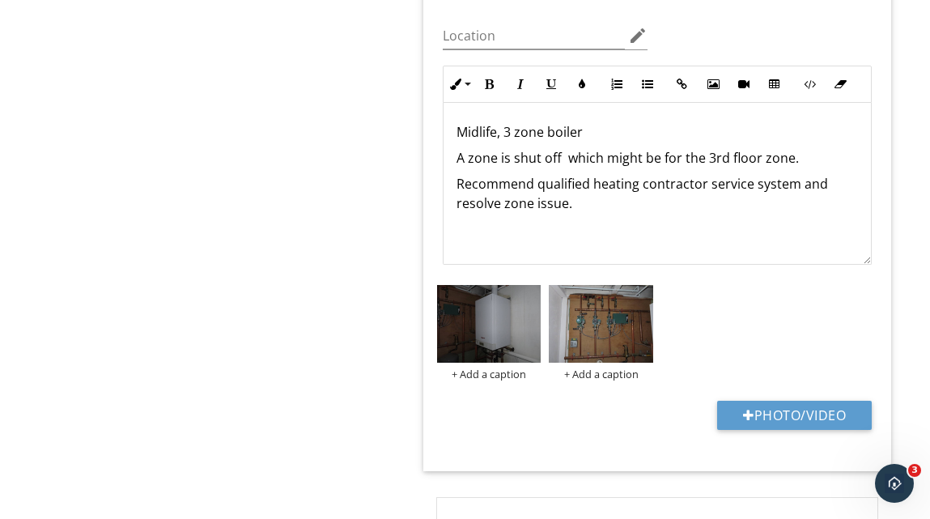
scroll to position [1199, 0]
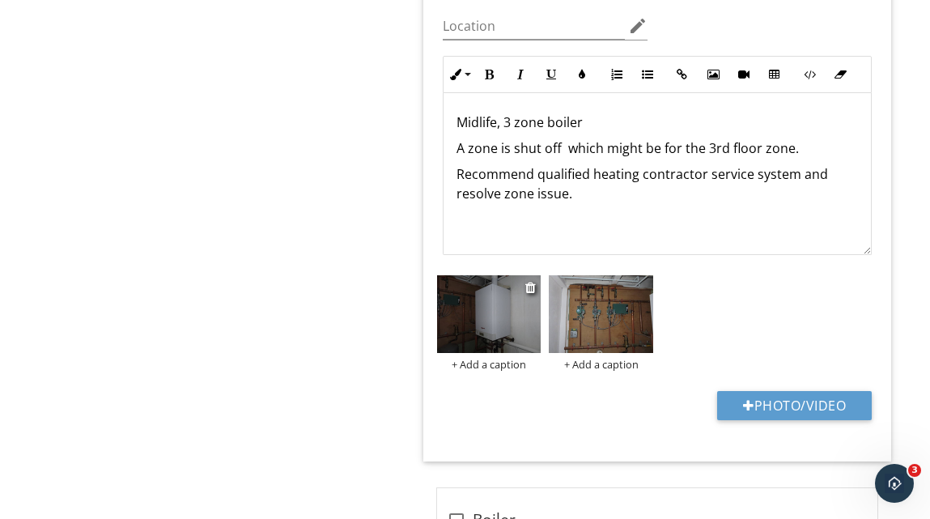
click at [499, 367] on div "+ Add a caption" at bounding box center [489, 364] width 104 height 13
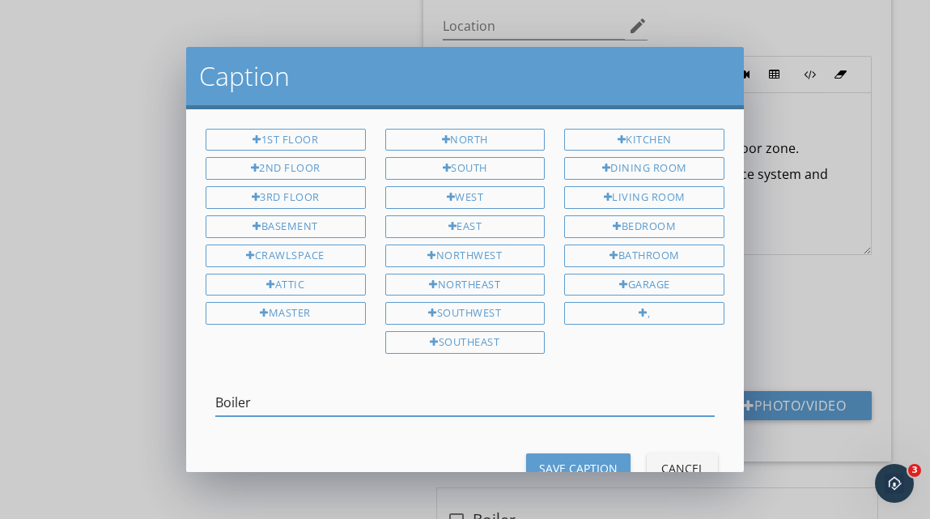
type input "Boiler"
click at [574, 460] on div "Save Caption" at bounding box center [578, 468] width 78 height 17
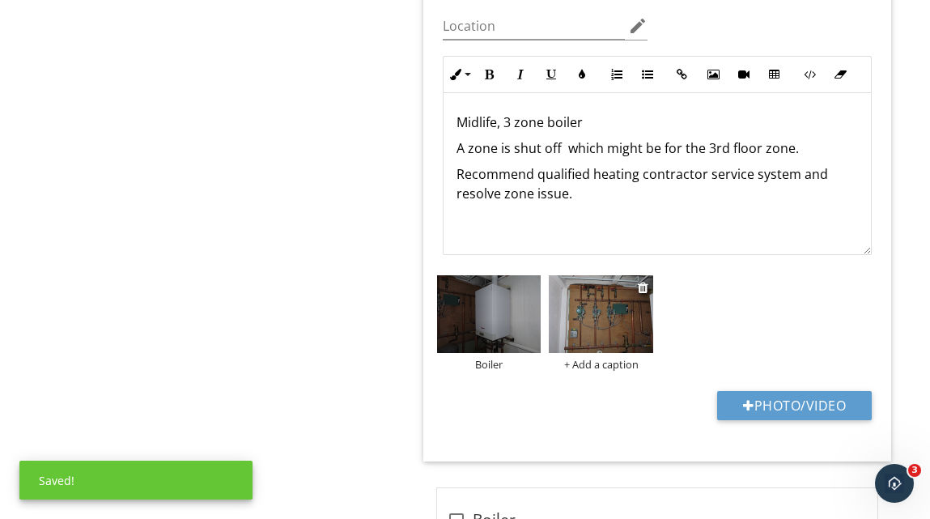
click at [612, 367] on div "+ Add a caption" at bounding box center [601, 364] width 104 height 13
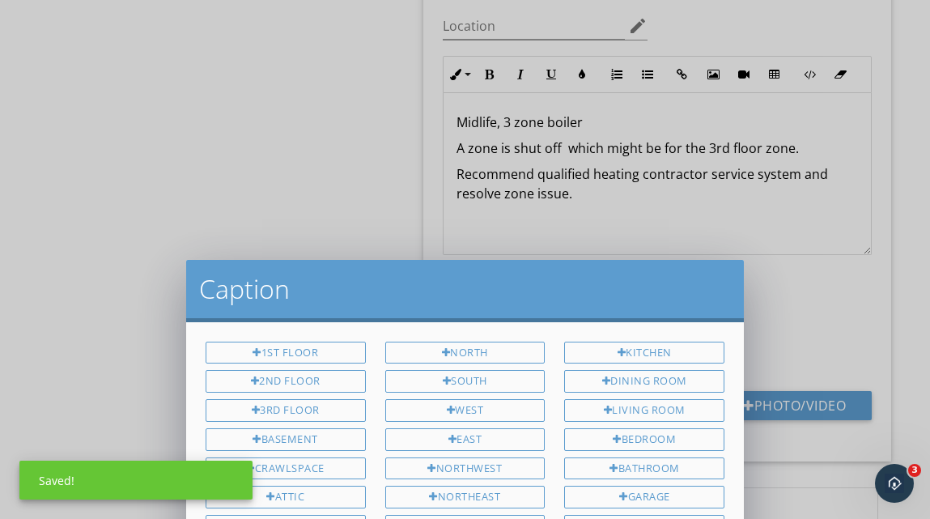
scroll to position [0, 0]
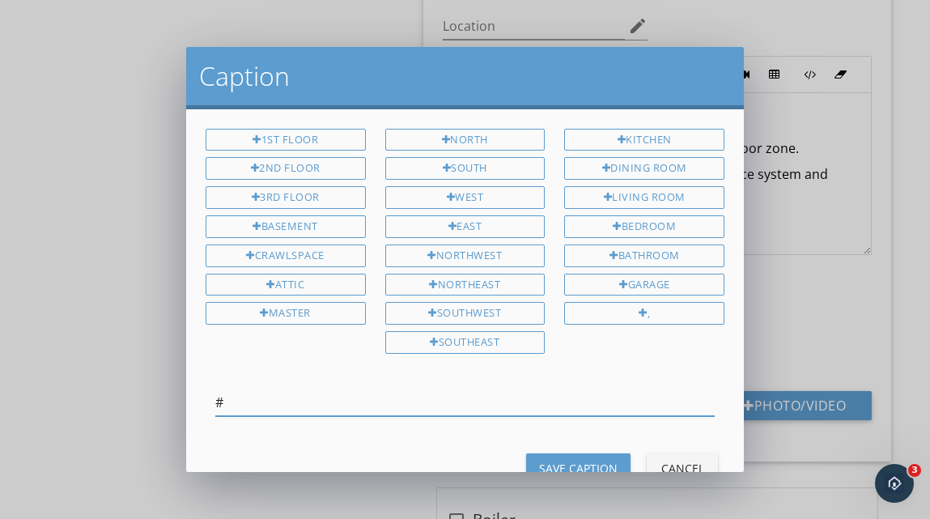
type input "#"
type input "3 Zone system"
click at [592, 460] on div "Save Caption" at bounding box center [578, 468] width 78 height 17
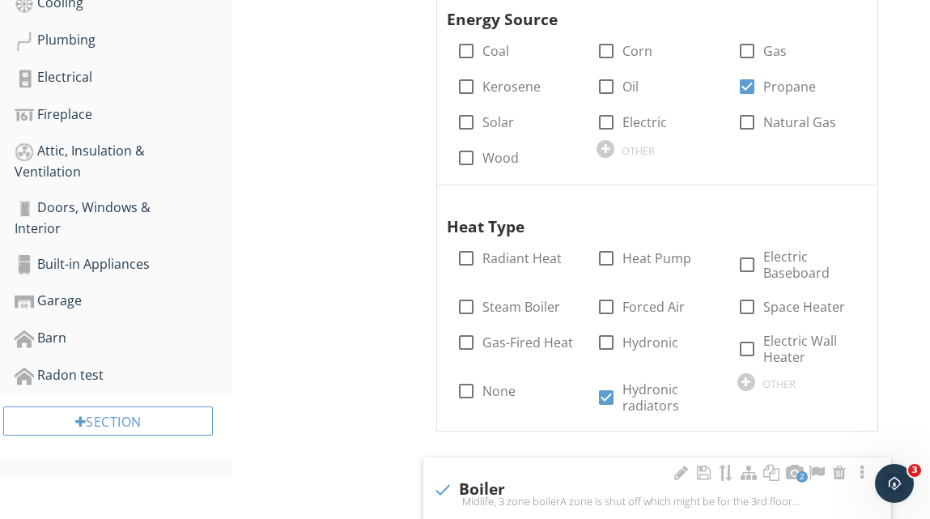
scroll to position [656, 0]
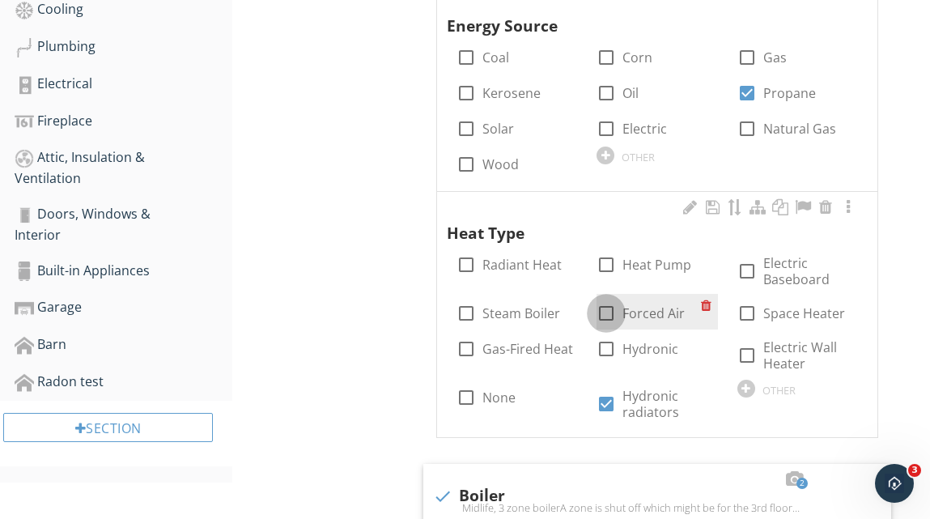
click at [605, 313] on div at bounding box center [606, 313] width 28 height 28
checkbox input "true"
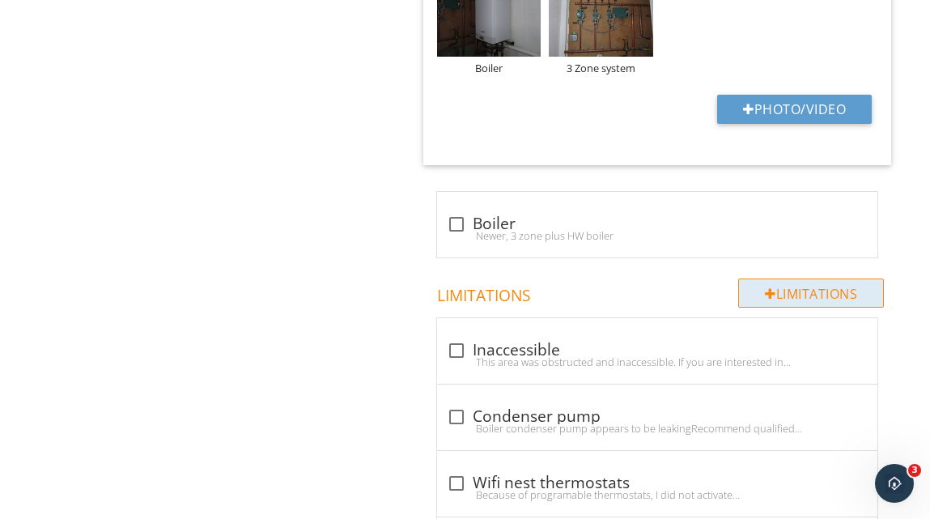
scroll to position [1537, 0]
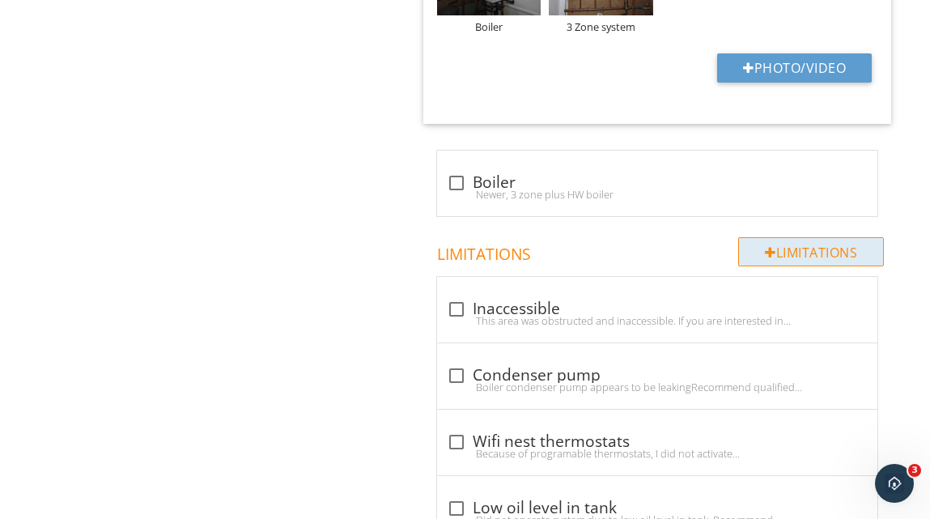
click at [799, 247] on div "Limitations" at bounding box center [811, 251] width 146 height 29
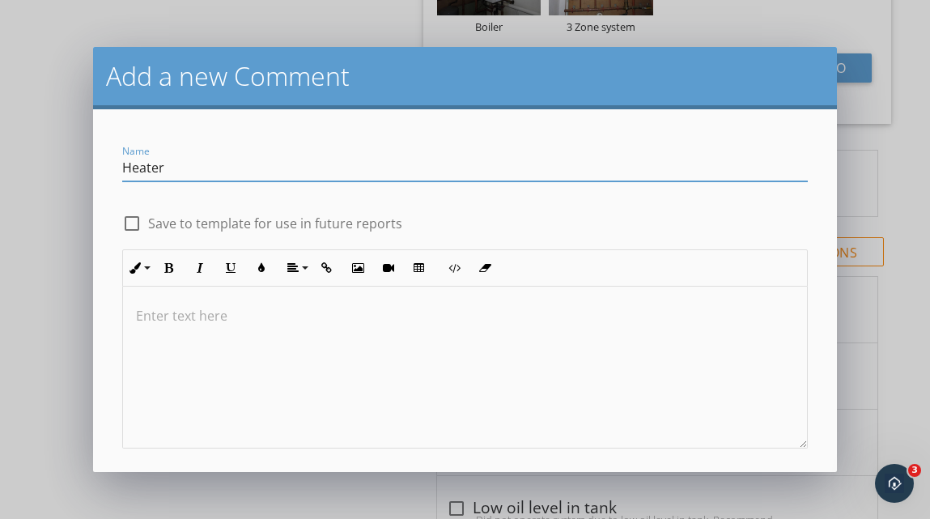
type input "Heater"
click at [192, 320] on p at bounding box center [465, 315] width 658 height 19
click at [292, 317] on p "Forced air heater locaterd in the basement" at bounding box center [465, 315] width 658 height 19
click at [394, 313] on p "Forced air heater located in the basement" at bounding box center [465, 315] width 658 height 19
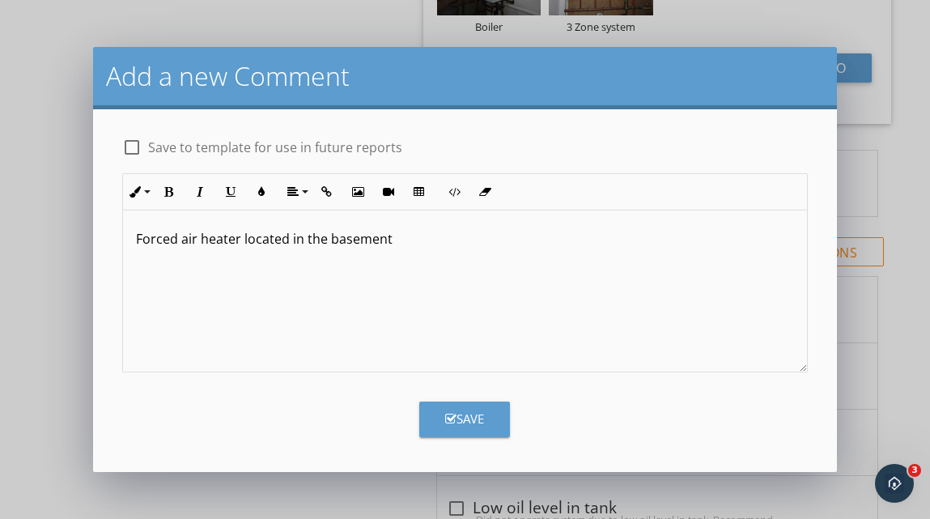
click at [473, 417] on div "Save" at bounding box center [464, 418] width 39 height 19
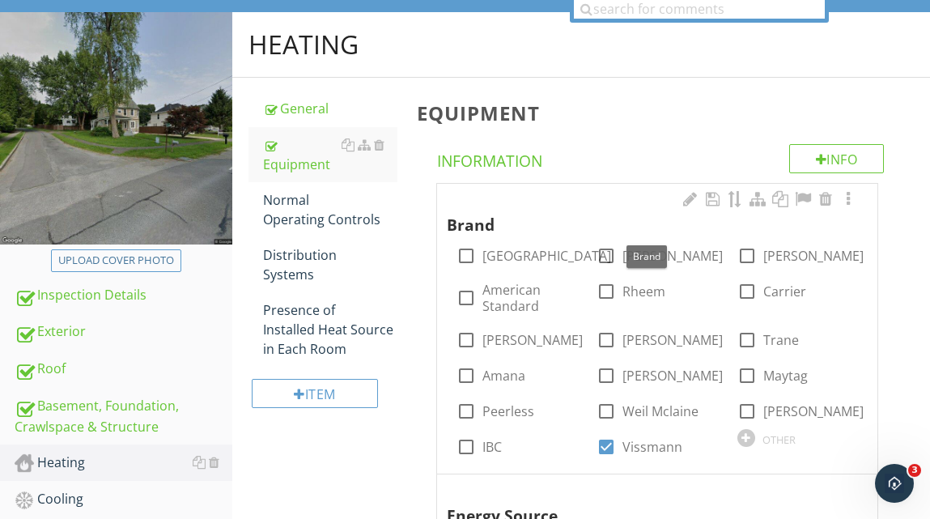
scroll to position [171, 0]
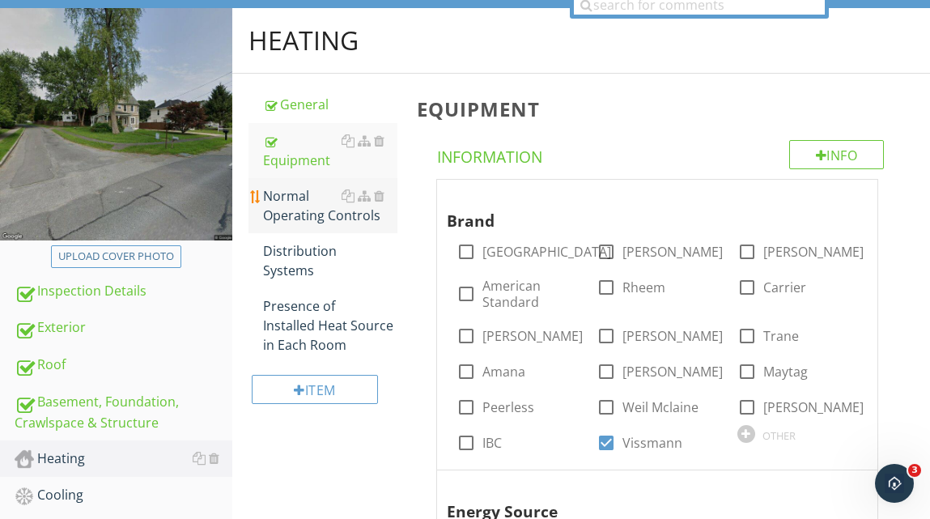
click at [307, 204] on div "Normal Operating Controls" at bounding box center [330, 205] width 134 height 39
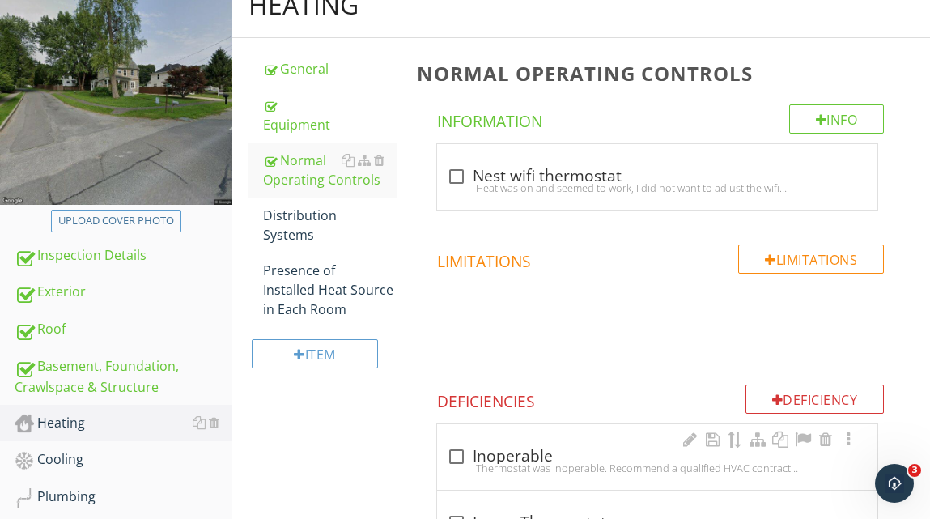
scroll to position [230, 0]
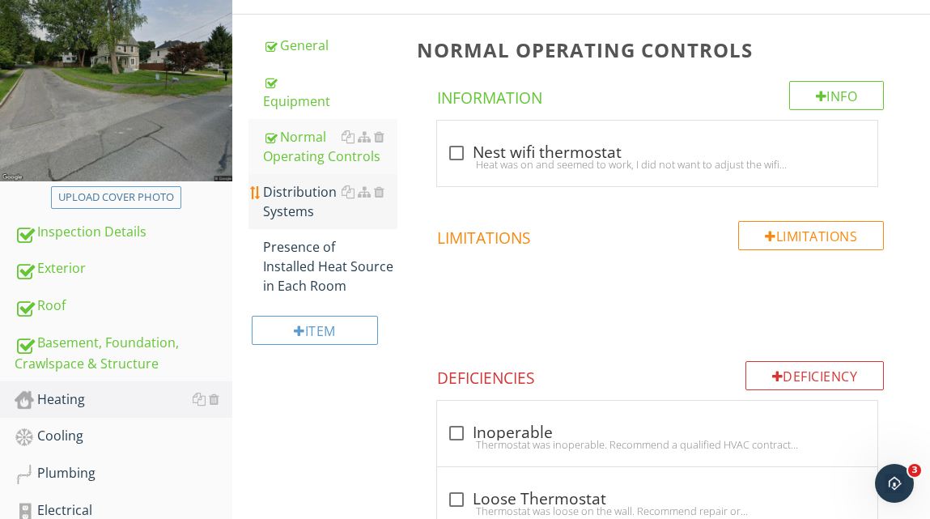
click at [299, 198] on div "Distribution Systems" at bounding box center [330, 201] width 134 height 39
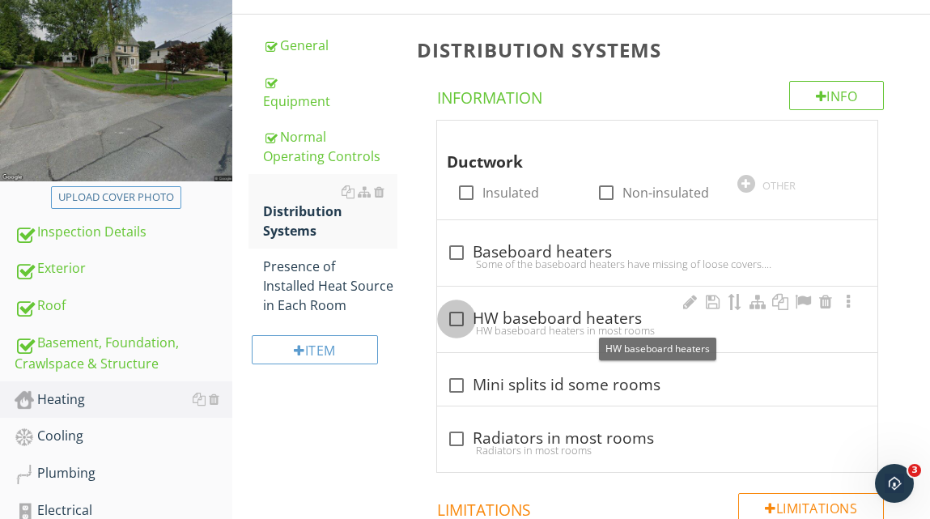
click at [459, 320] on div at bounding box center [457, 319] width 28 height 28
checkbox input "true"
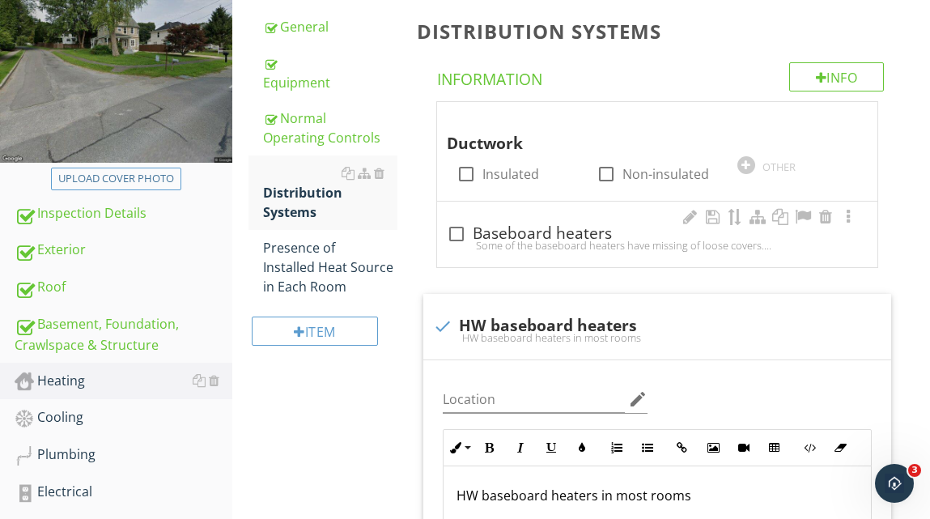
scroll to position [236, 0]
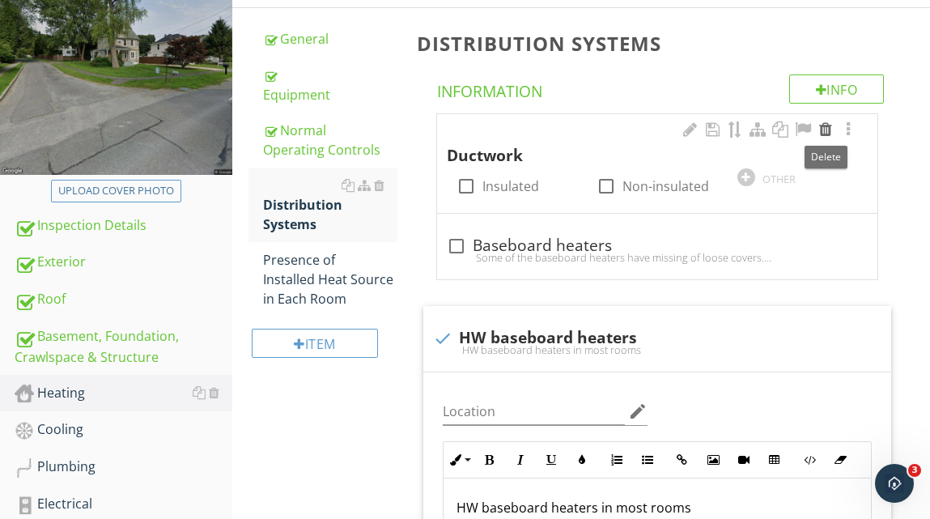
click at [829, 126] on div at bounding box center [825, 129] width 19 height 16
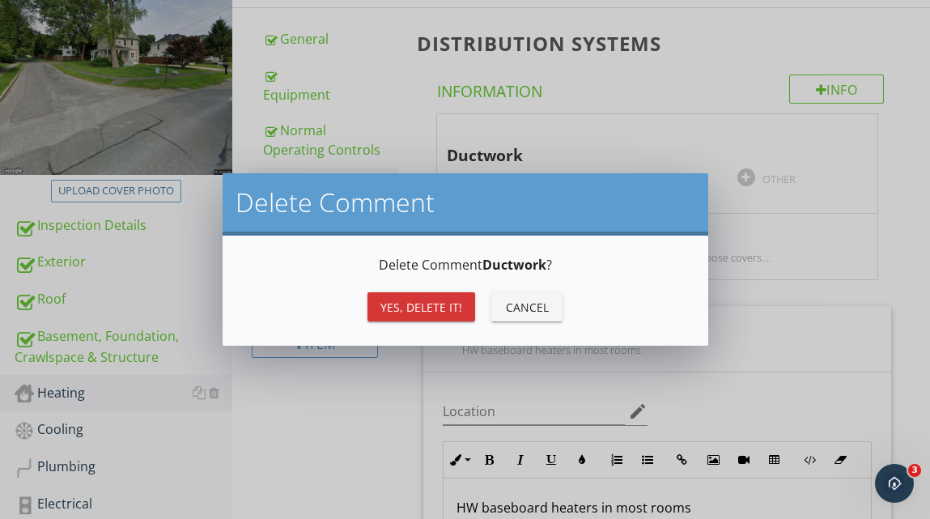
click at [440, 304] on div "Yes, Delete it!" at bounding box center [421, 307] width 82 height 17
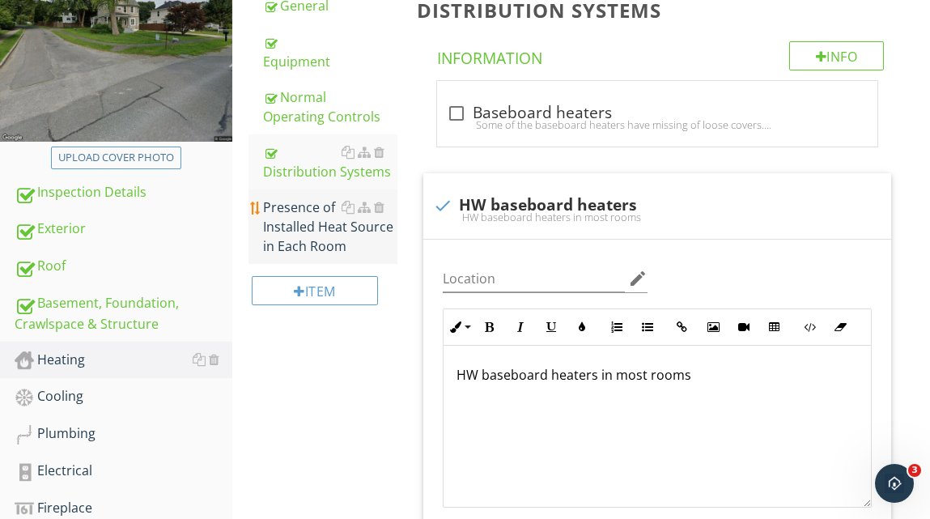
scroll to position [275, 0]
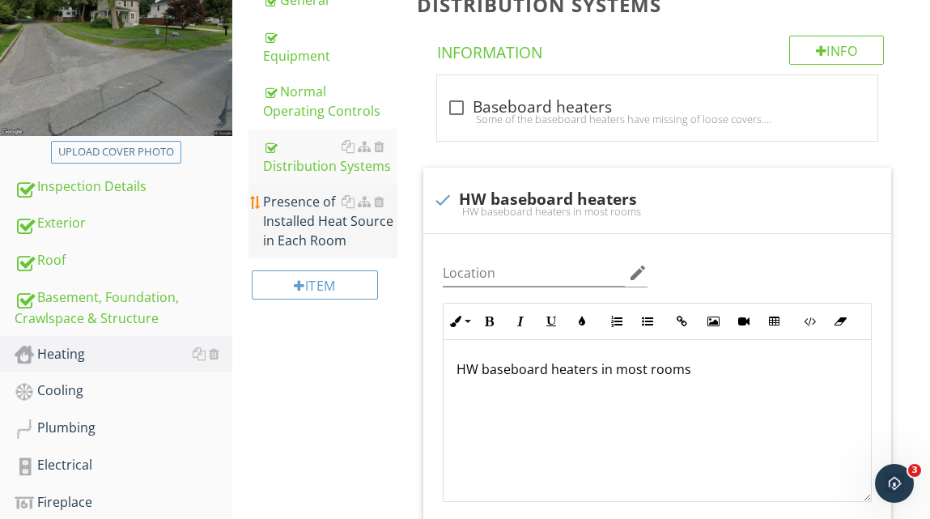
click at [315, 218] on div "Presence of Installed Heat Source in Each Room" at bounding box center [330, 221] width 134 height 58
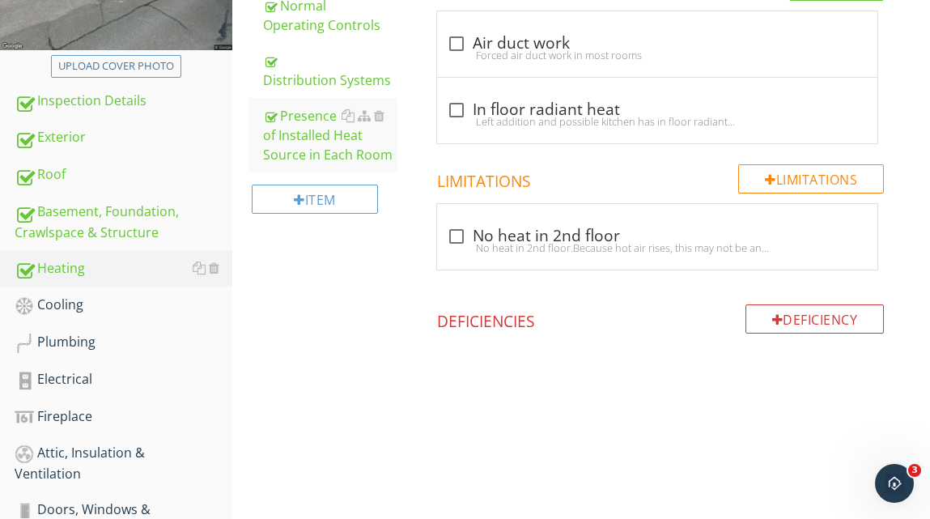
scroll to position [358, 0]
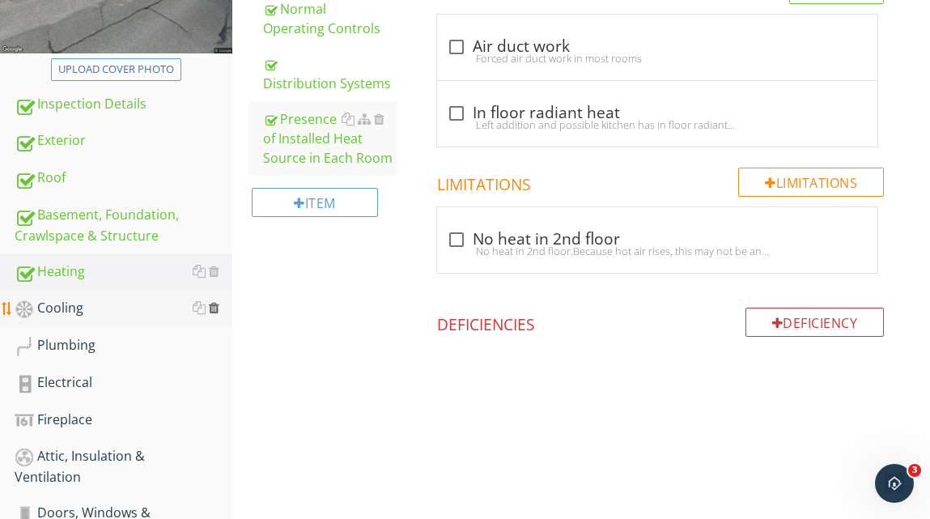
click at [214, 308] on div at bounding box center [214, 307] width 11 height 13
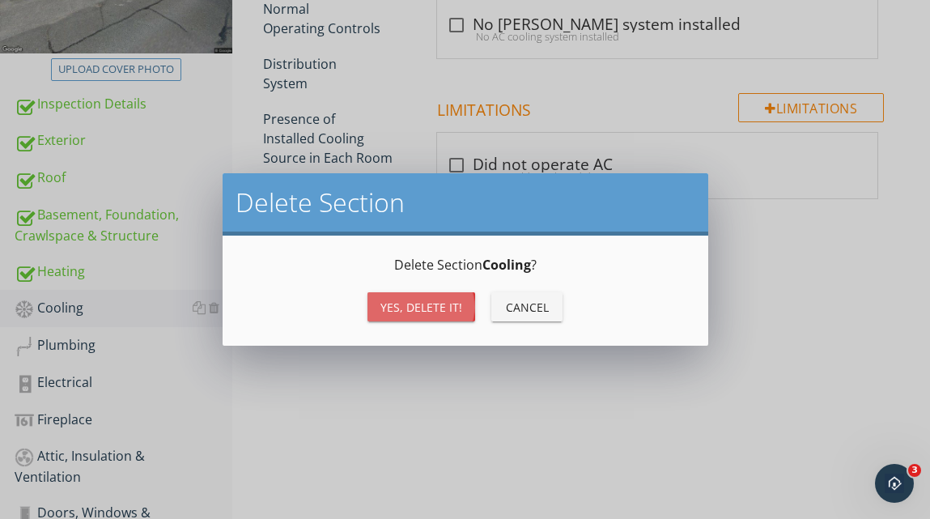
click at [408, 305] on div "Yes, Delete it!" at bounding box center [421, 307] width 82 height 17
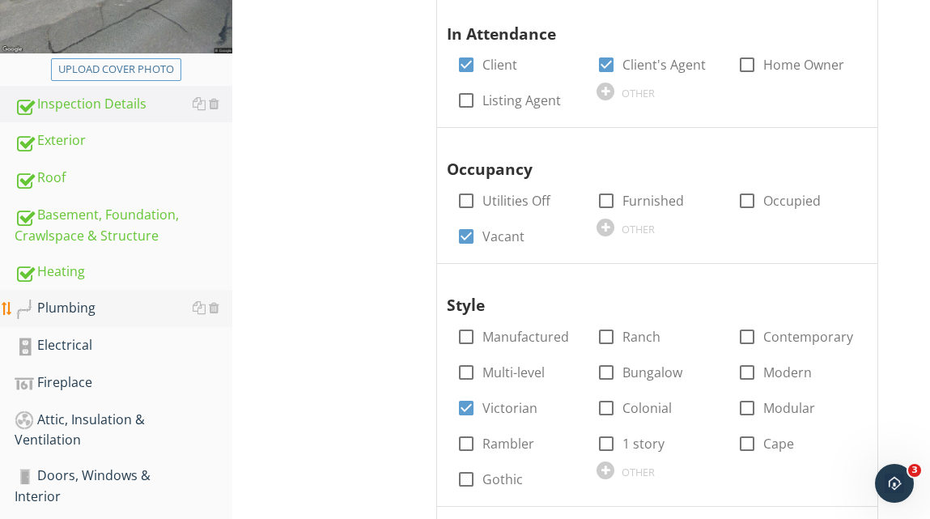
click at [80, 307] on div "Plumbing" at bounding box center [124, 308] width 218 height 21
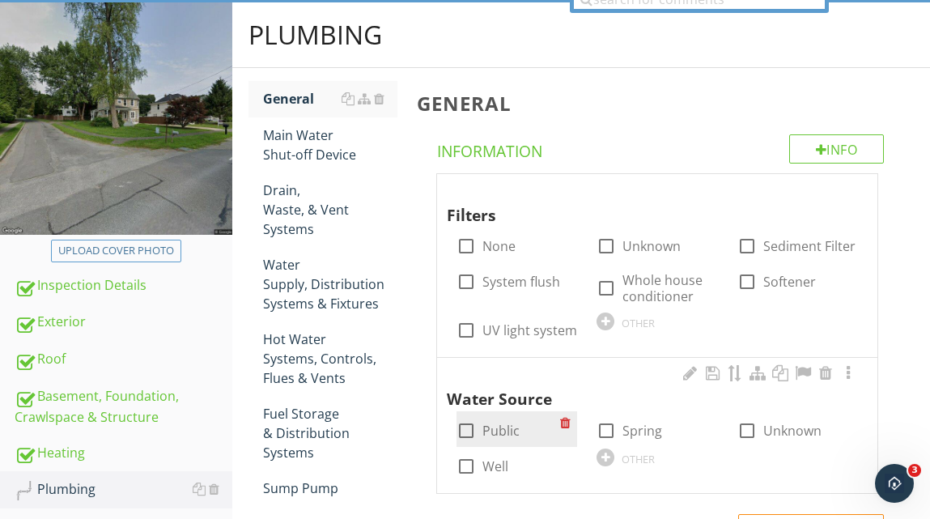
scroll to position [169, 0]
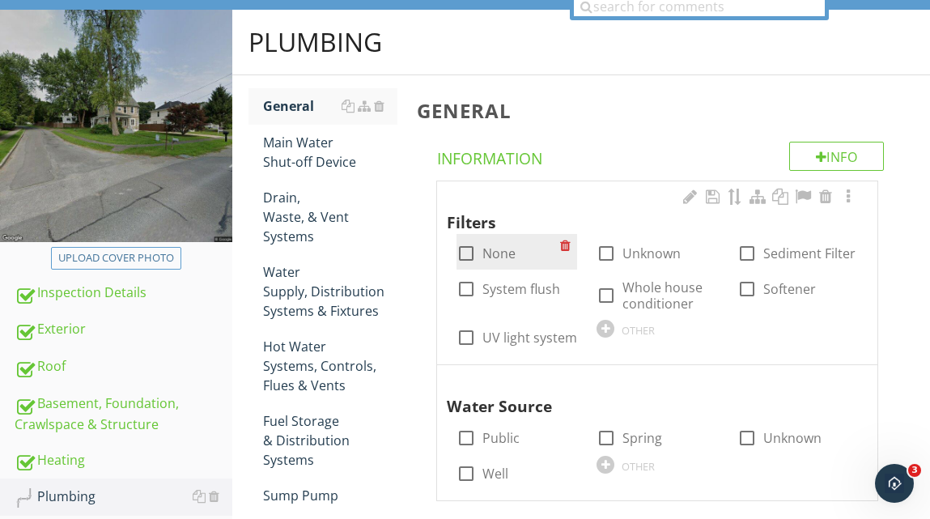
click at [468, 252] on div at bounding box center [466, 254] width 28 height 28
checkbox input "true"
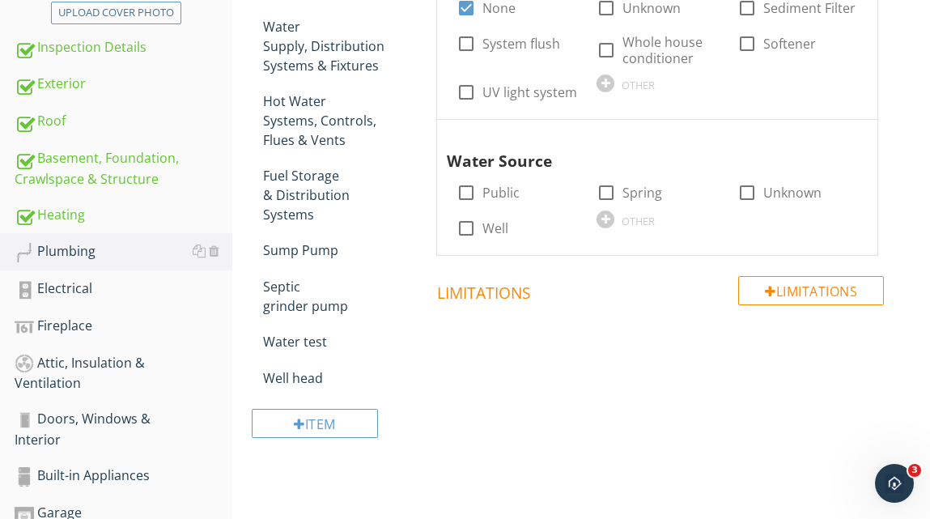
scroll to position [419, 0]
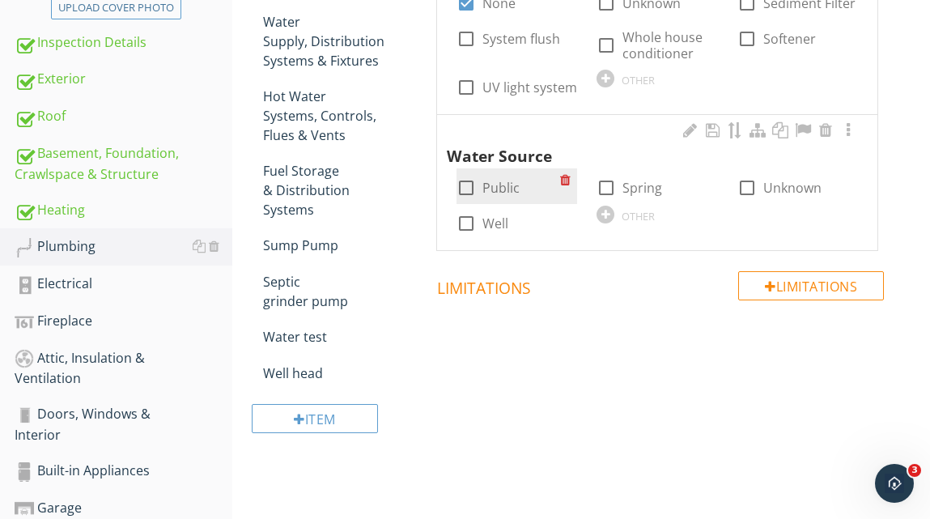
click at [465, 192] on div at bounding box center [466, 188] width 28 height 28
checkbox input "true"
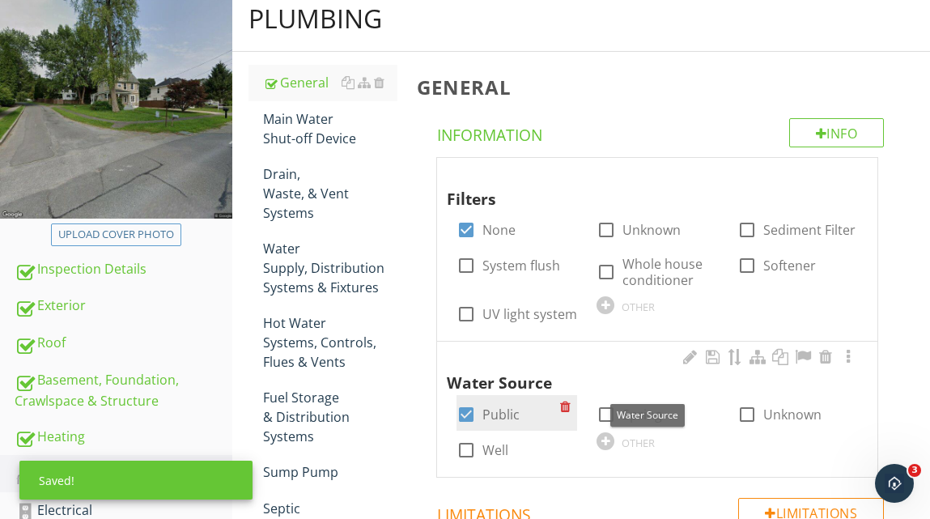
scroll to position [186, 0]
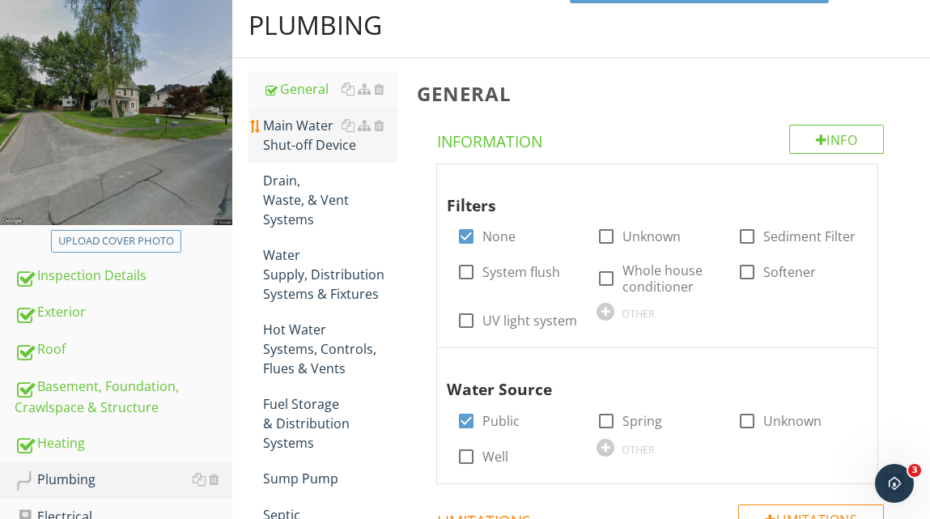
click at [310, 128] on div "Main Water Shut-off Device" at bounding box center [330, 135] width 134 height 39
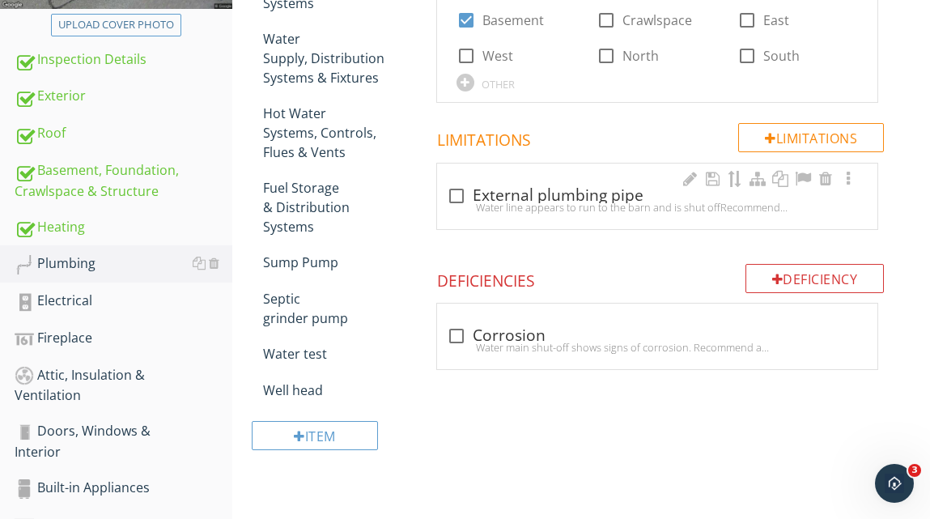
scroll to position [414, 0]
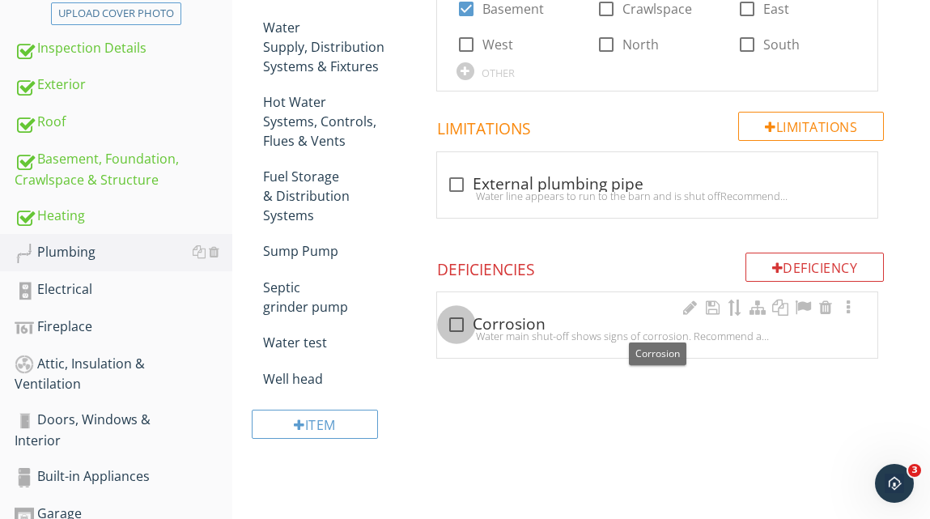
click at [456, 324] on div at bounding box center [457, 325] width 28 height 28
checkbox input "true"
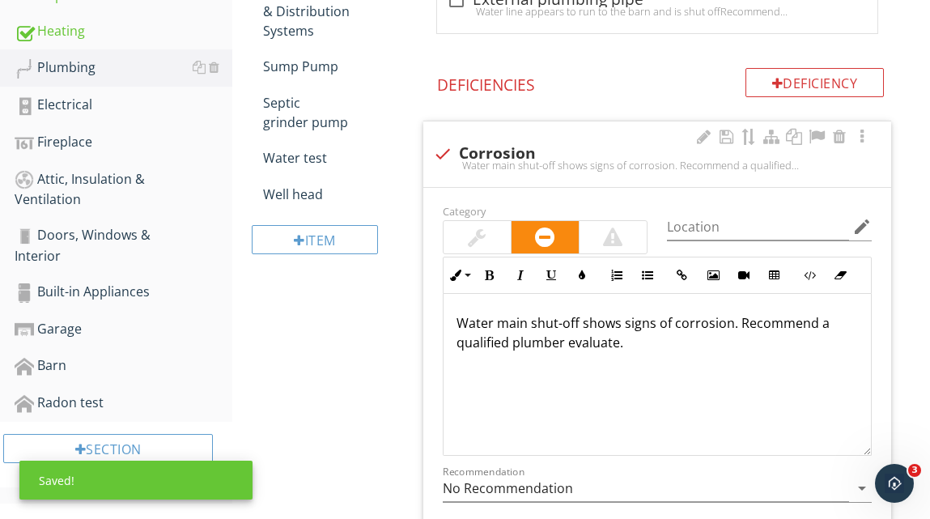
scroll to position [1, 0]
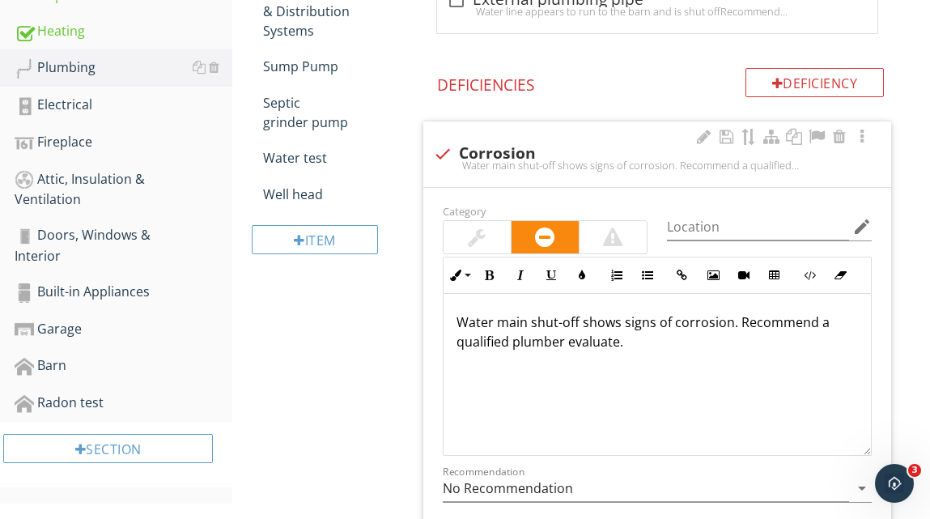
click at [733, 327] on p "Water main shut-off shows signs of corrosion. Recommend a qualified plumber eva…" at bounding box center [656, 331] width 401 height 39
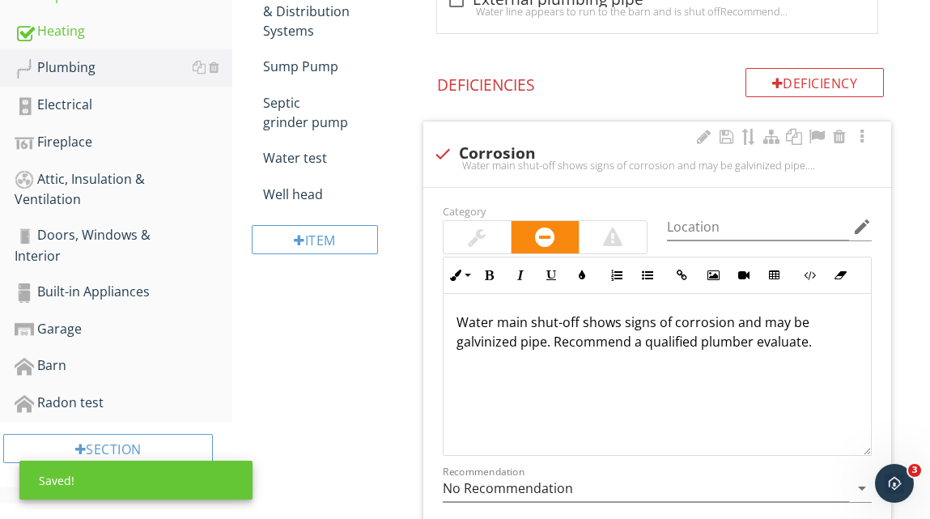
click at [811, 342] on p "Water main shut-off shows signs of corrosion and may be galvinized pipe. Recomm…" at bounding box center [656, 331] width 401 height 39
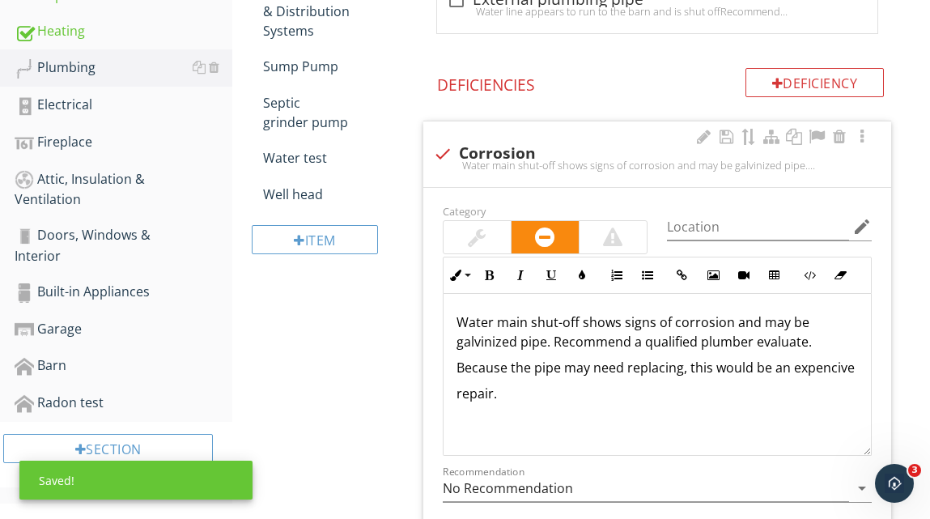
scroll to position [599, 0]
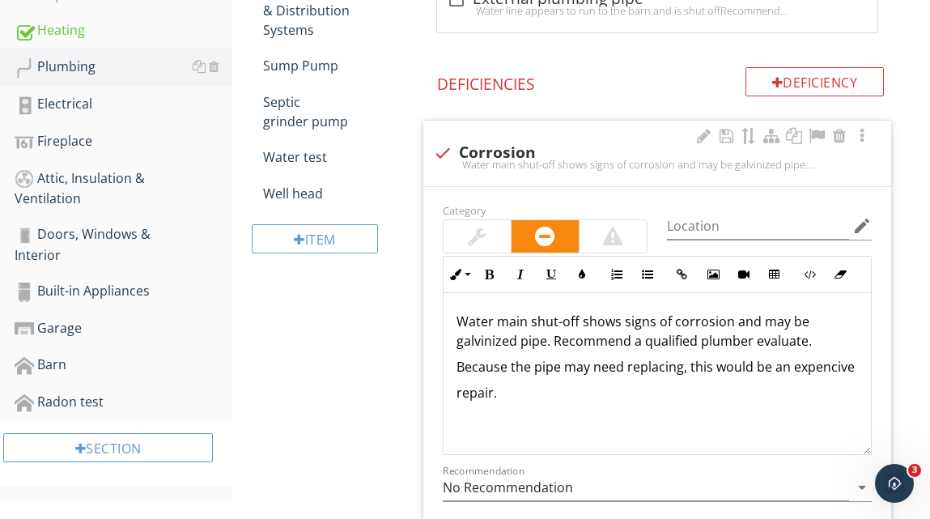
click at [749, 369] on p "Because the pipe may need replacing, this would be an expencive" at bounding box center [656, 366] width 401 height 19
click at [830, 368] on p "Because the pipe may need replacing, this could be an expencive" at bounding box center [656, 366] width 401 height 19
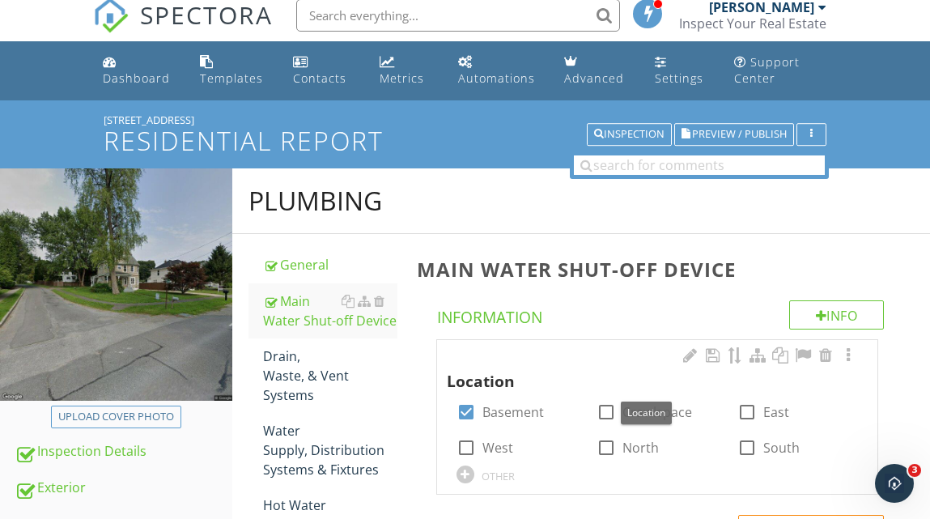
scroll to position [12, 0]
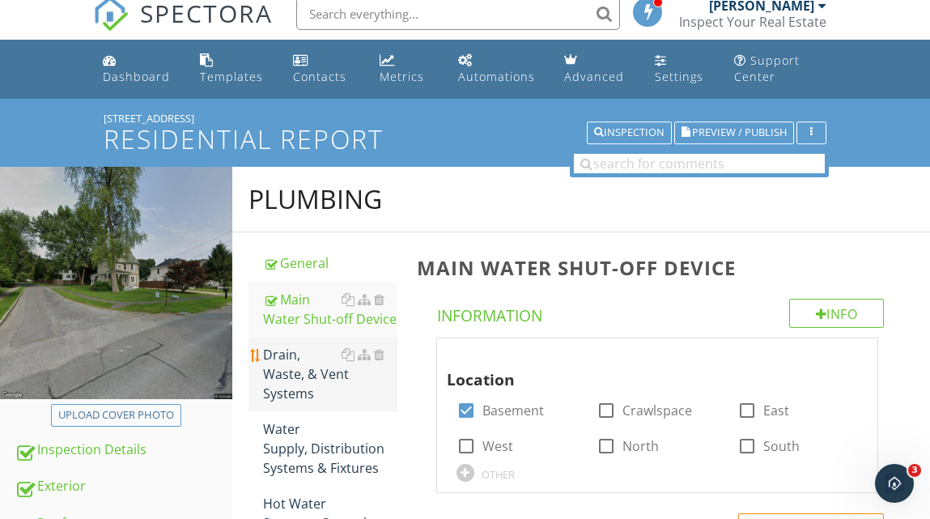
click at [306, 373] on div "Drain, Waste, & Vent Systems" at bounding box center [330, 374] width 134 height 58
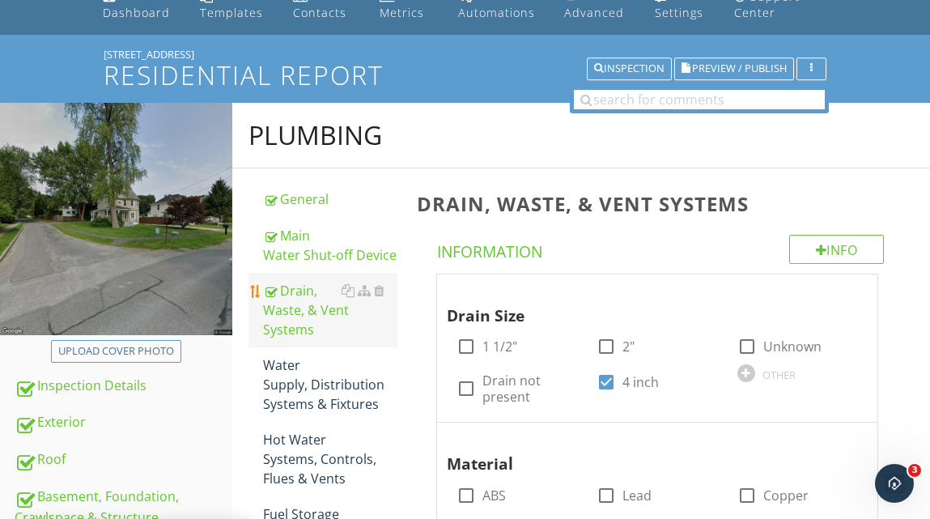
scroll to position [79, 0]
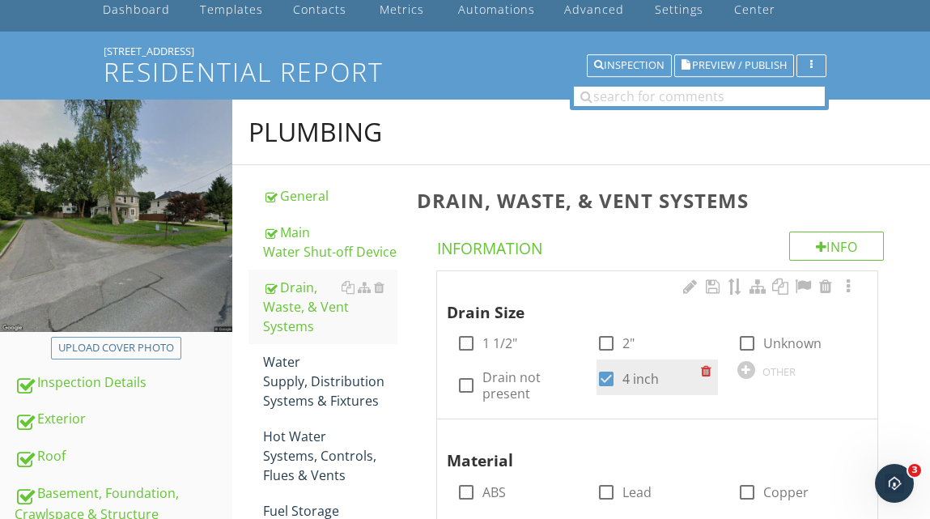
click at [604, 380] on div at bounding box center [606, 379] width 28 height 28
checkbox input "false"
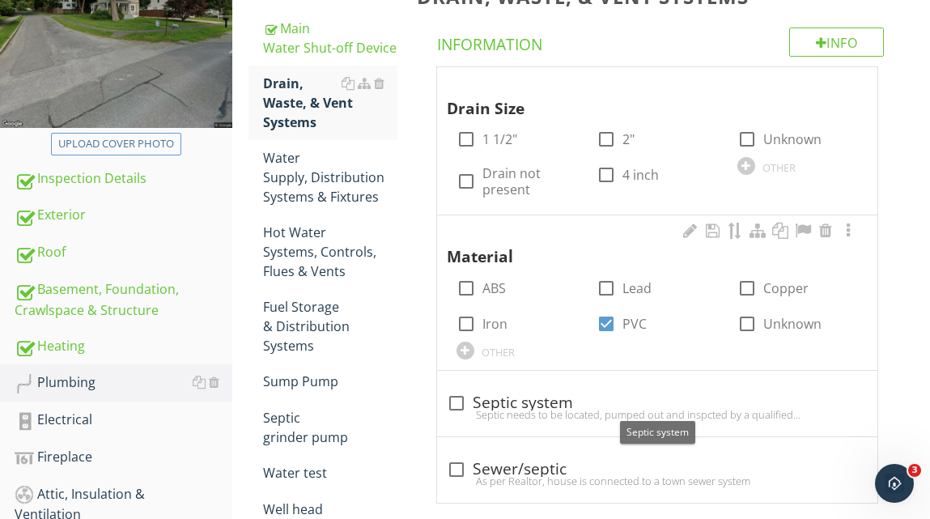
scroll to position [294, 0]
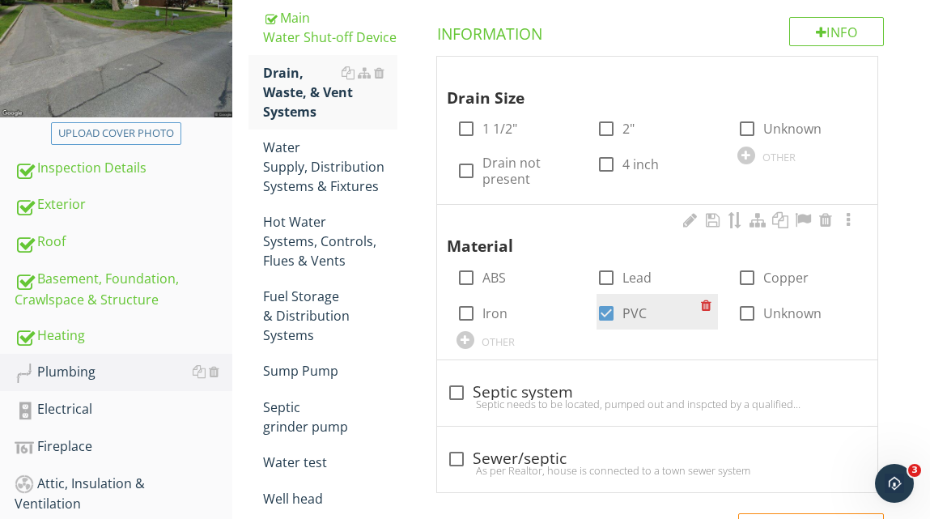
click at [605, 312] on div at bounding box center [606, 313] width 28 height 28
checkbox input "false"
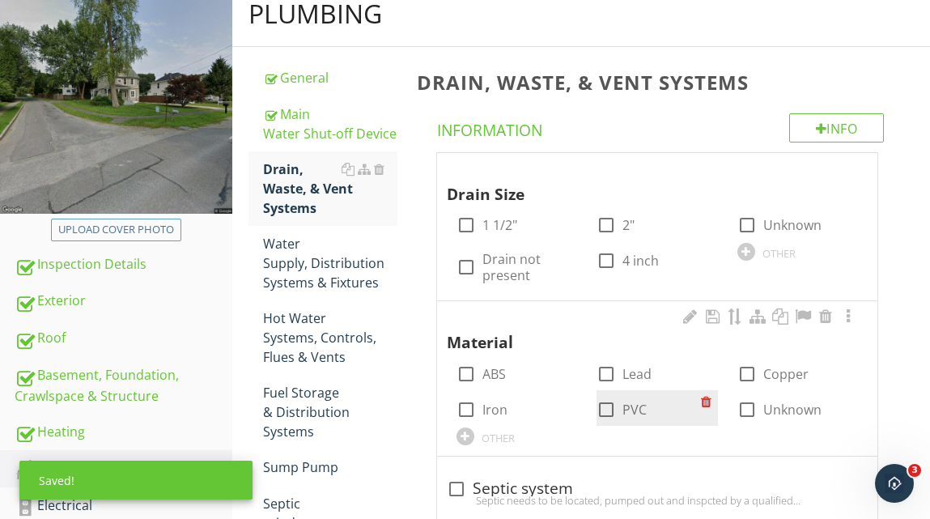
scroll to position [112, 0]
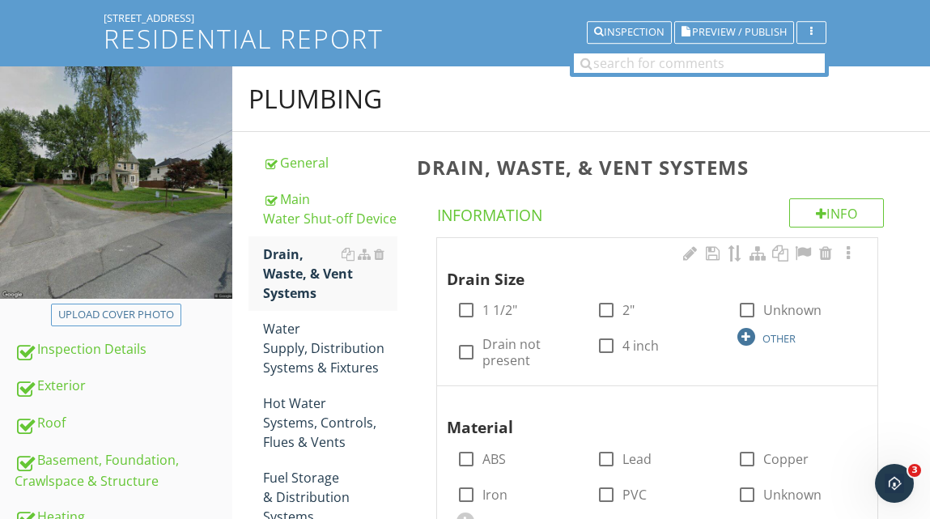
click at [748, 342] on div at bounding box center [746, 337] width 18 height 18
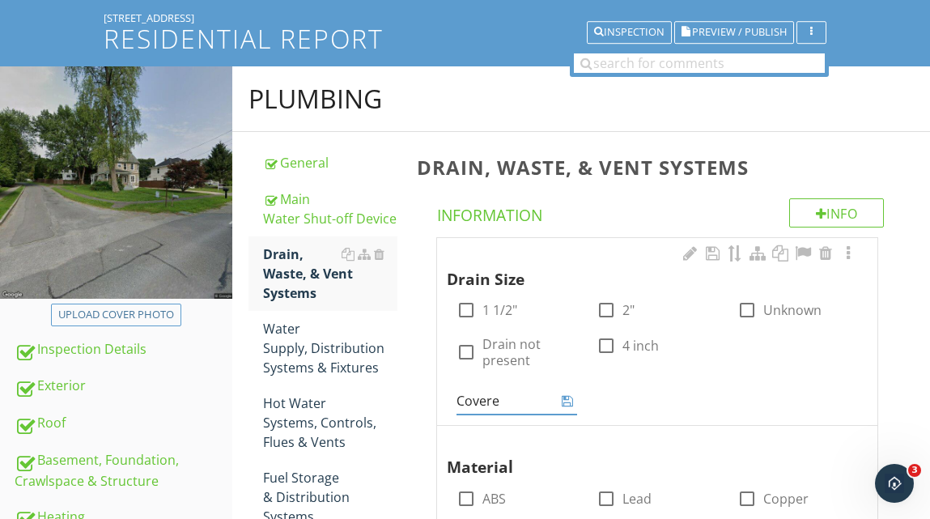
type input "Covered"
click at [566, 398] on icon at bounding box center [567, 400] width 11 height 13
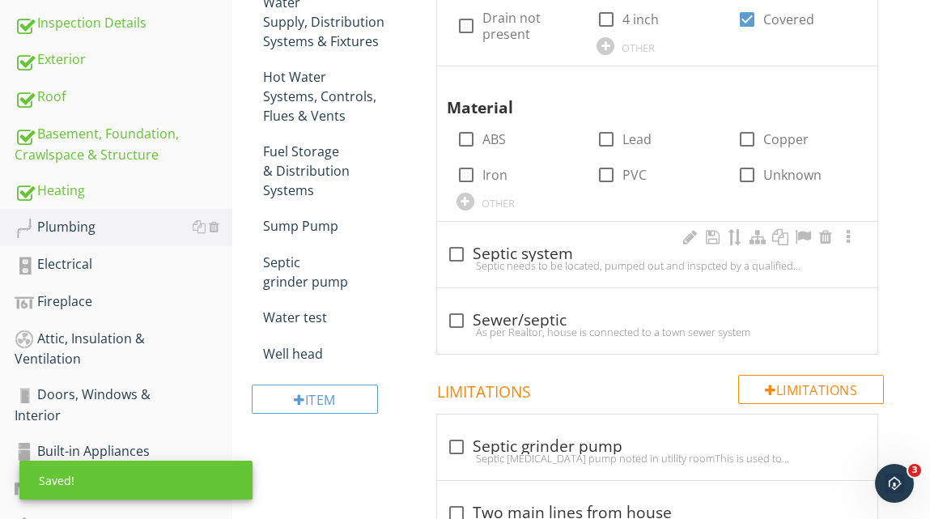
scroll to position [459, 0]
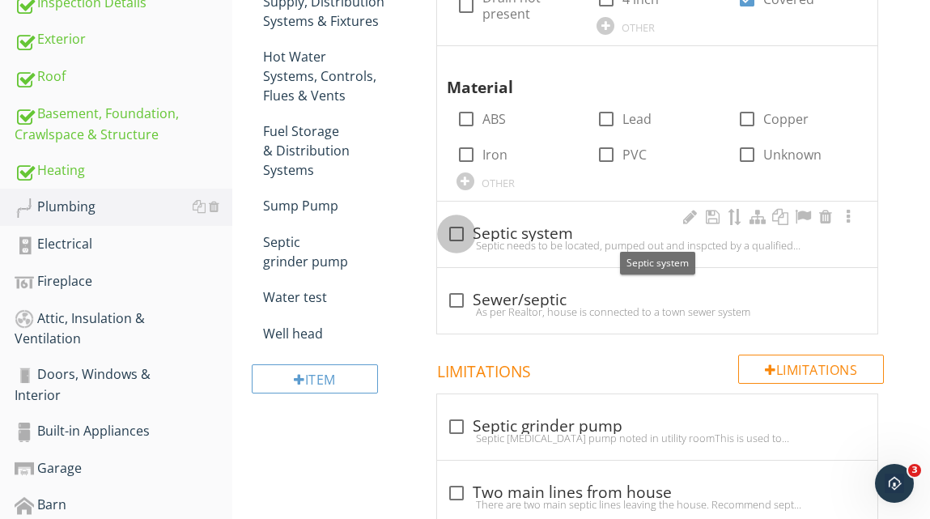
click at [456, 235] on div at bounding box center [457, 234] width 28 height 28
checkbox input "true"
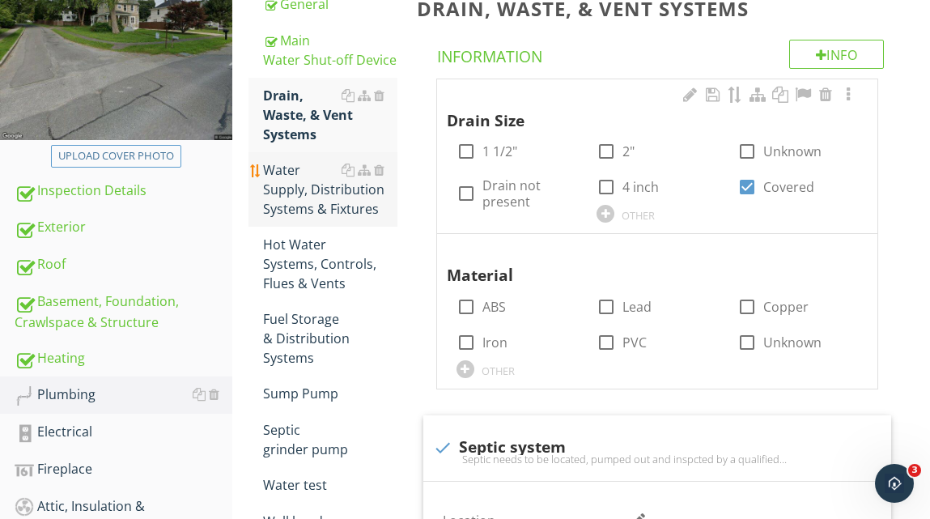
scroll to position [274, 0]
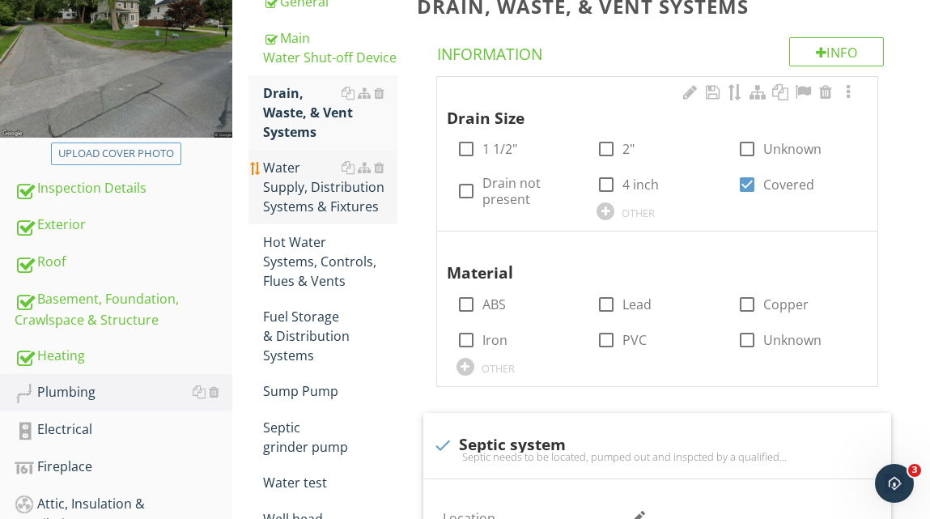
click at [315, 188] on div "Water Supply, Distribution Systems & Fixtures" at bounding box center [330, 187] width 134 height 58
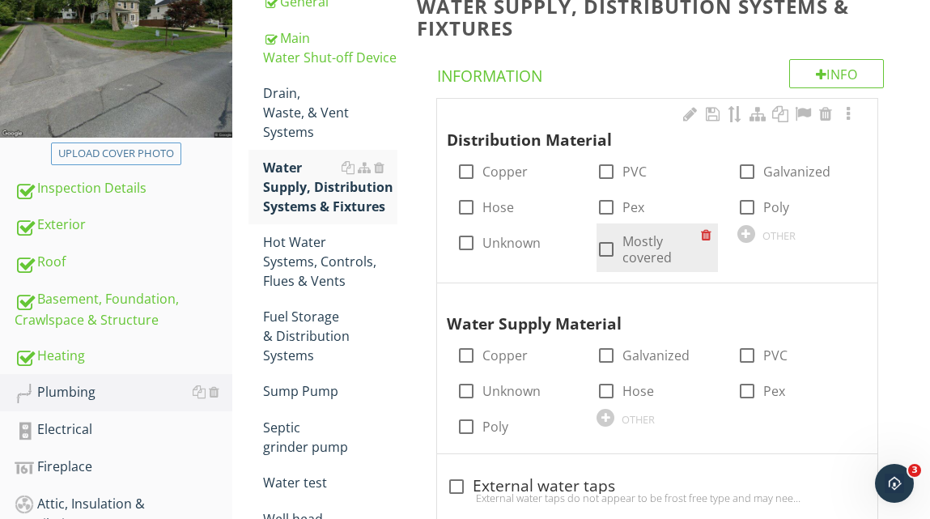
click at [606, 247] on div at bounding box center [606, 249] width 28 height 28
checkbox input "true"
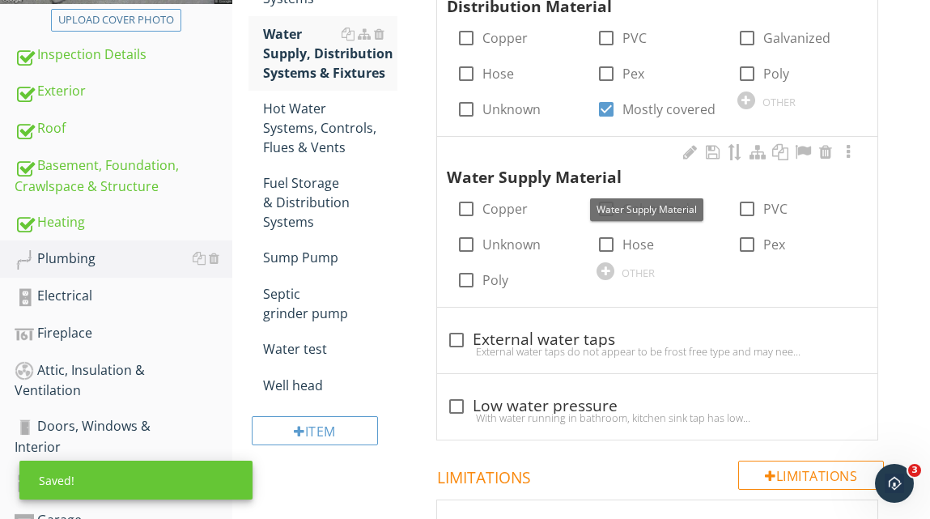
scroll to position [408, 0]
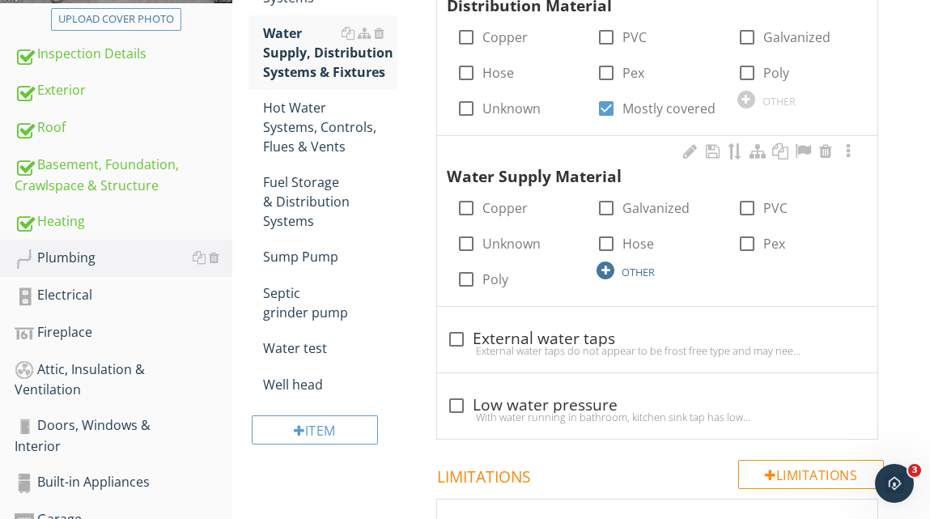
click at [605, 271] on div at bounding box center [605, 270] width 18 height 18
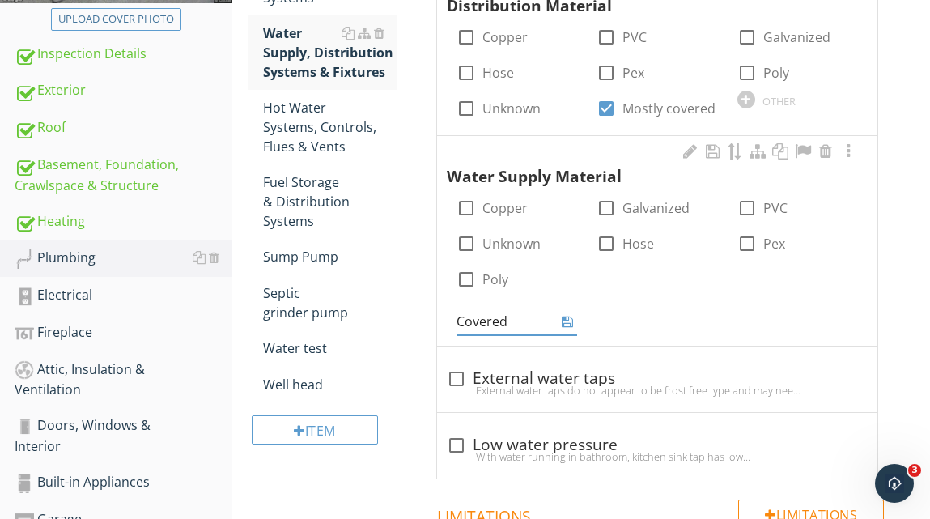
type input "Covered"
click at [565, 322] on icon at bounding box center [567, 321] width 11 height 13
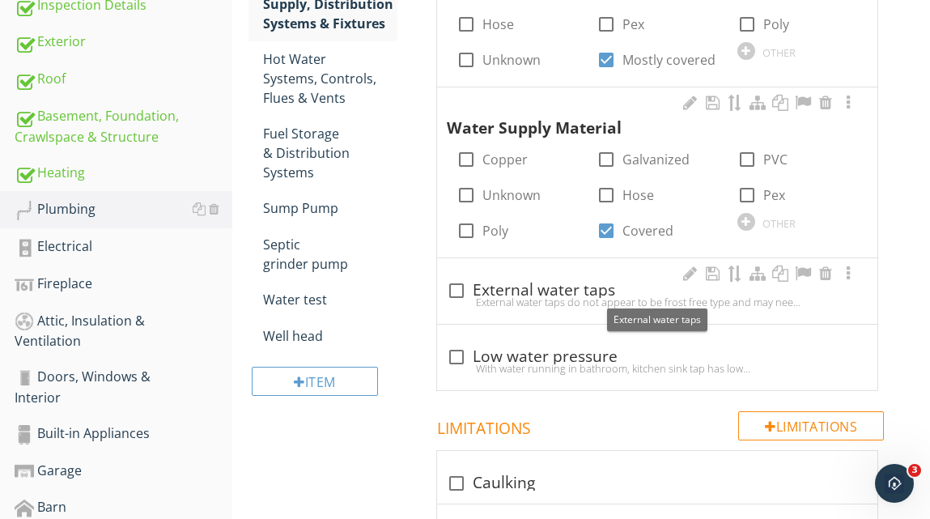
scroll to position [463, 0]
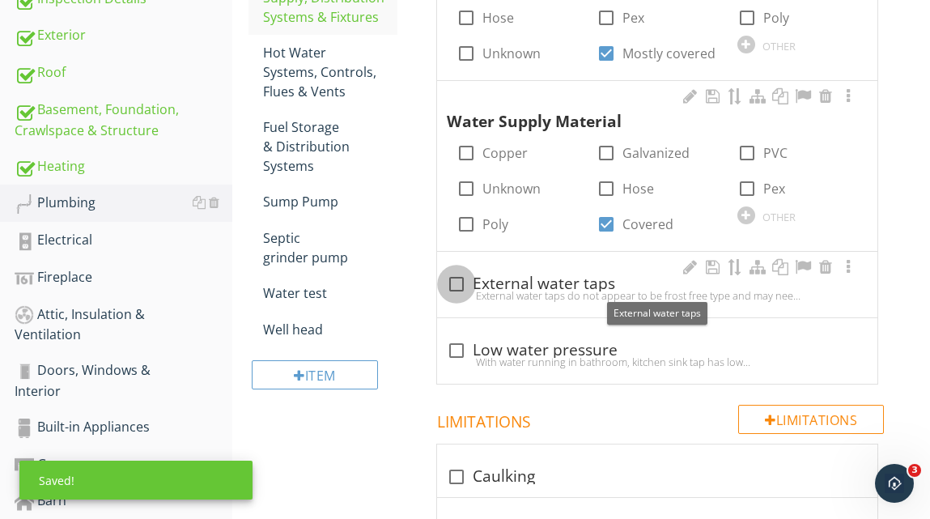
click at [457, 284] on div at bounding box center [457, 284] width 28 height 28
checkbox input "true"
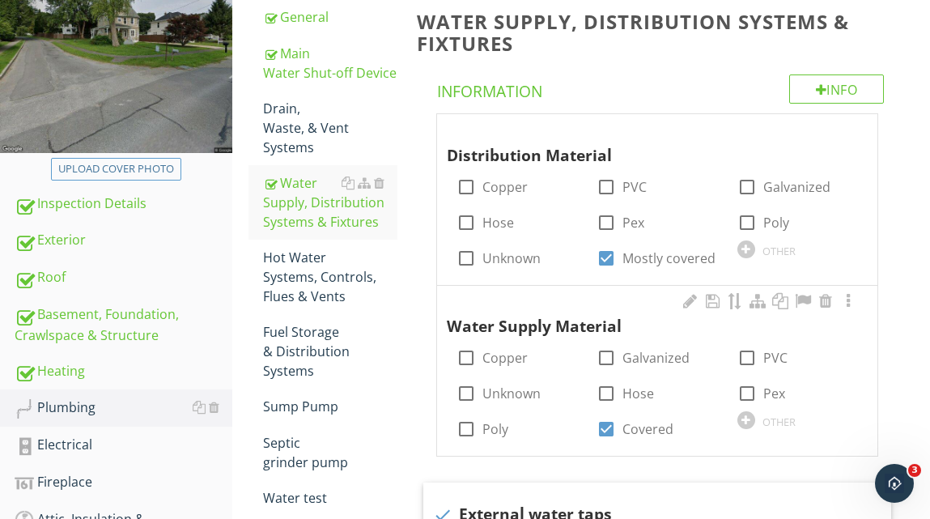
scroll to position [248, 0]
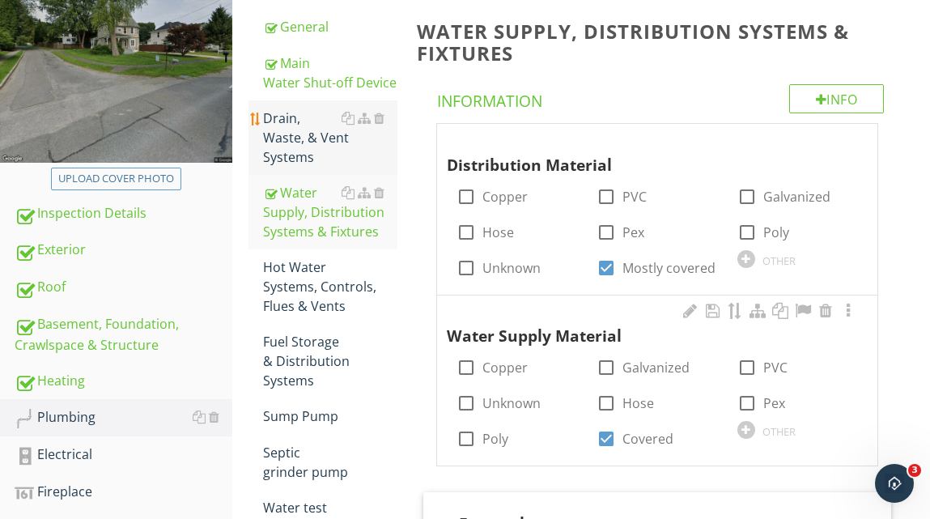
click at [325, 134] on div "Drain, Waste, & Vent Systems" at bounding box center [330, 137] width 134 height 58
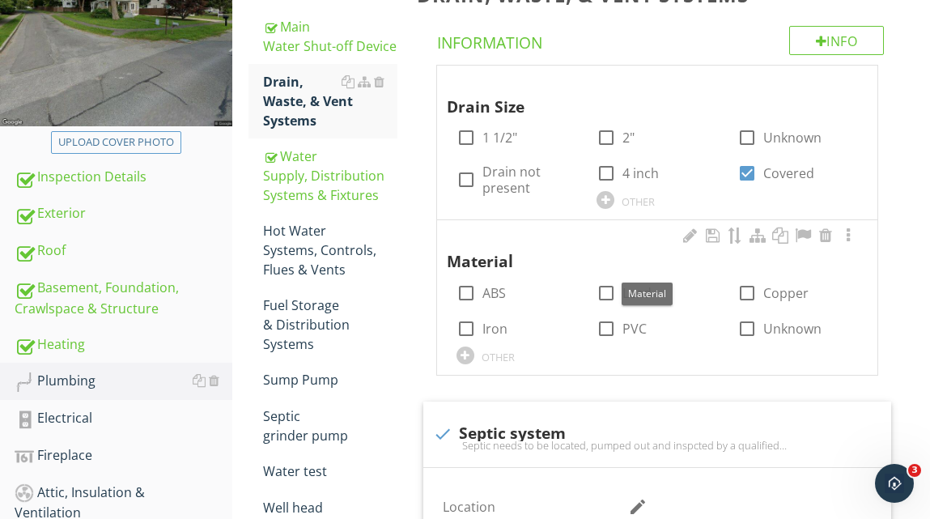
scroll to position [333, 0]
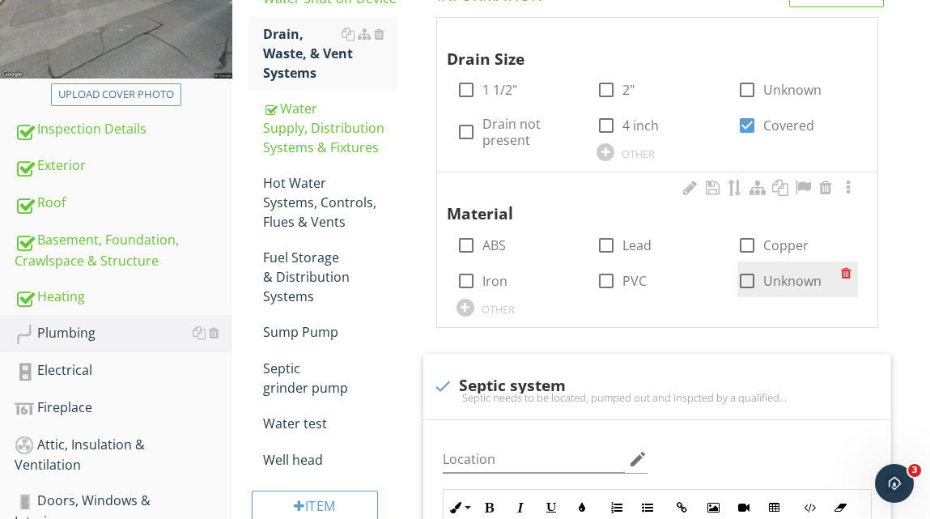
click at [746, 278] on div at bounding box center [747, 281] width 28 height 28
checkbox input "true"
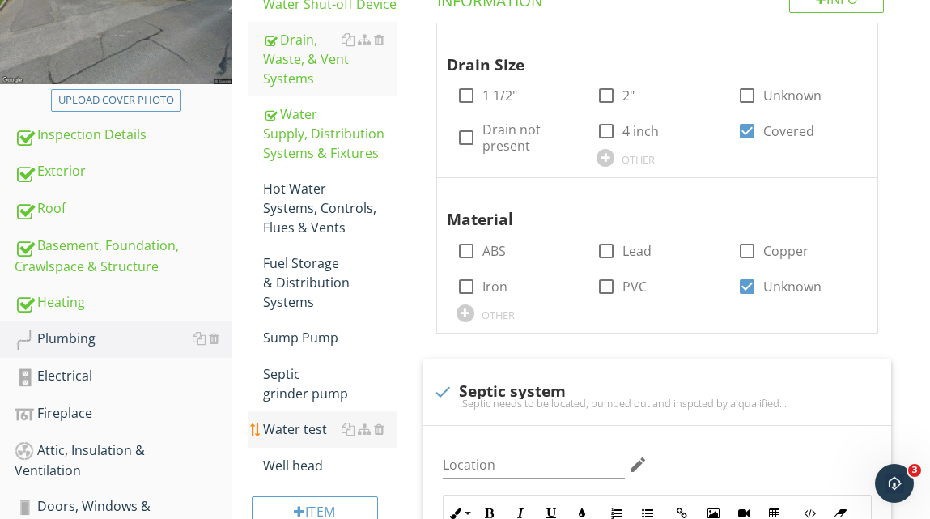
scroll to position [284, 0]
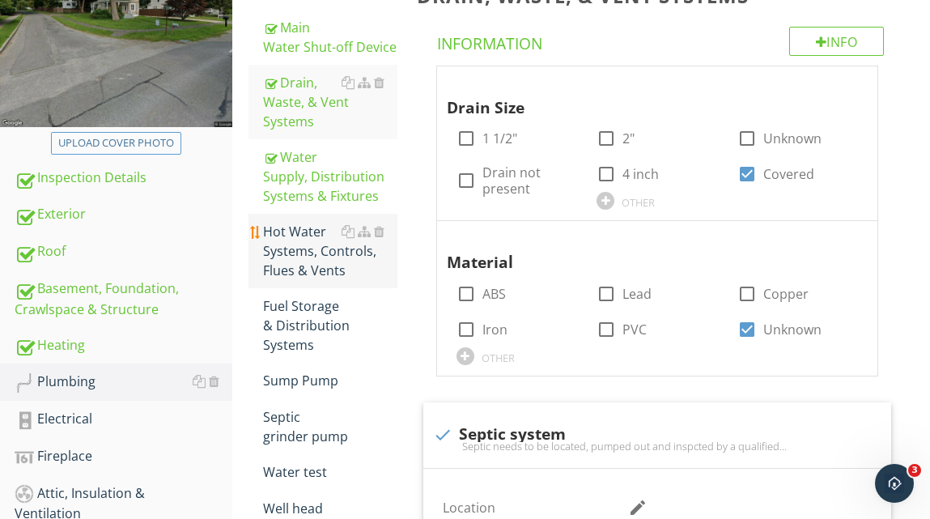
click at [303, 250] on div "Hot Water Systems, Controls, Flues & Vents" at bounding box center [330, 251] width 134 height 58
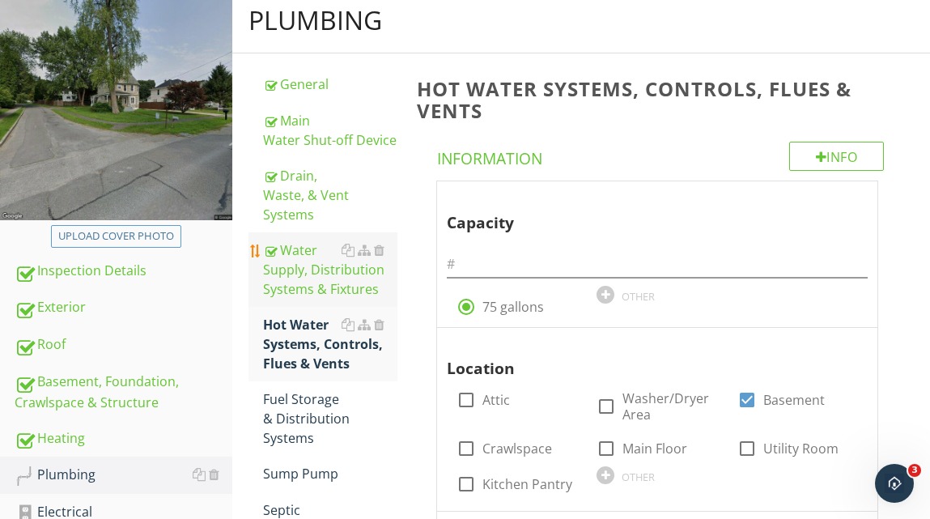
scroll to position [195, 0]
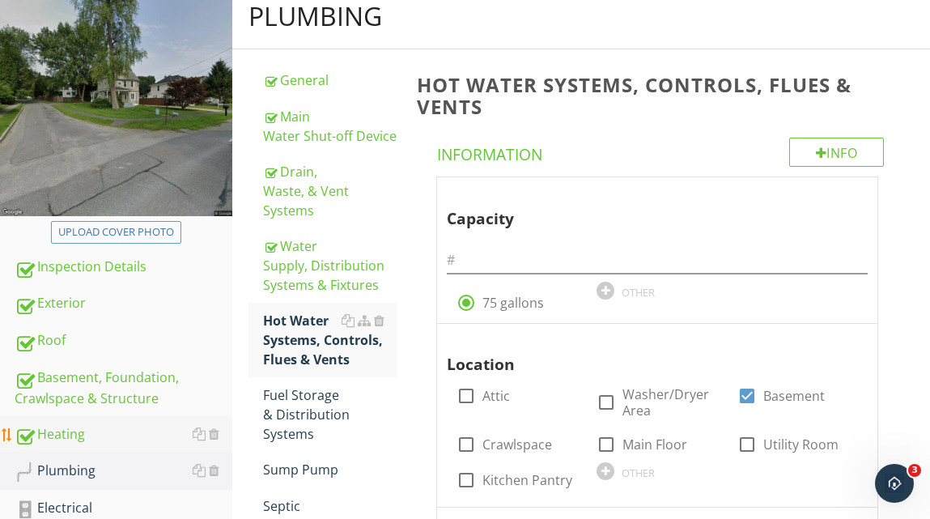
click at [57, 430] on div "Heating" at bounding box center [124, 434] width 218 height 21
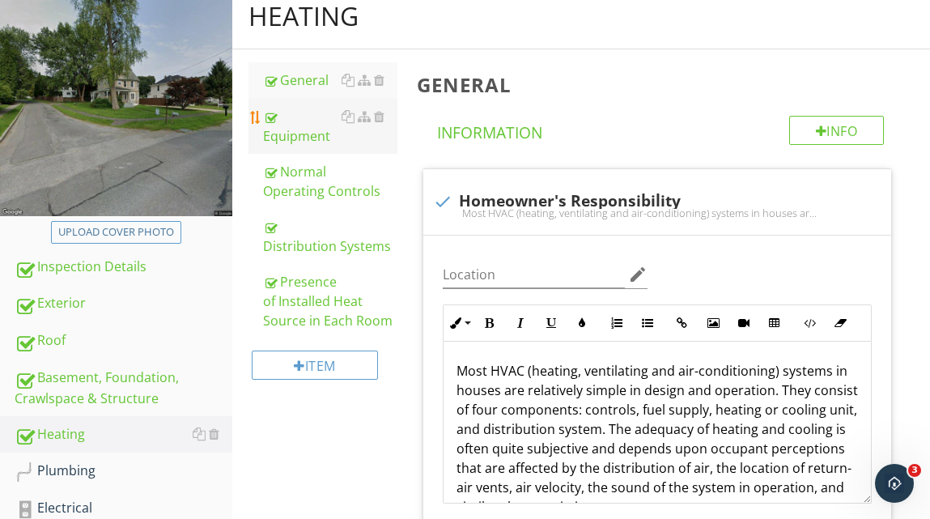
click at [310, 136] on div "Equipment" at bounding box center [330, 126] width 134 height 39
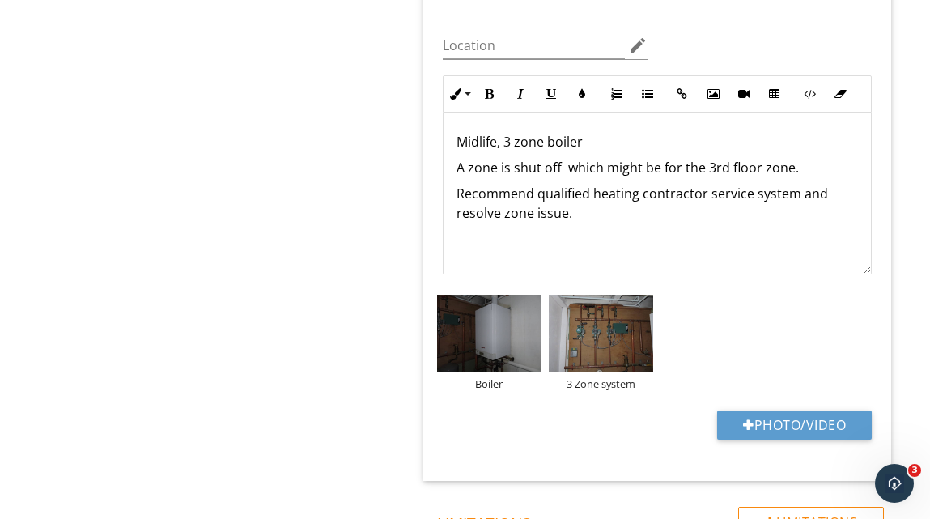
scroll to position [1227, 0]
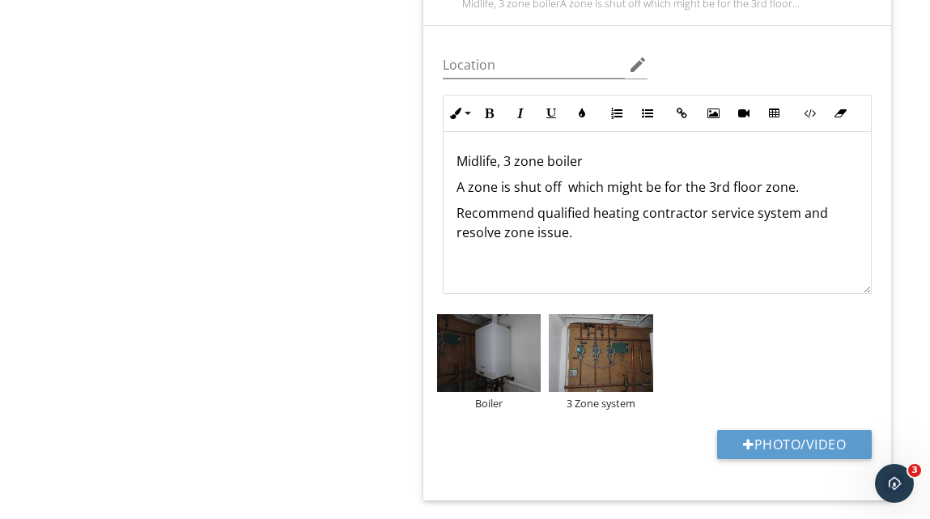
click at [808, 186] on p "A zone is shut off which might be for the 3rd floor zone." at bounding box center [656, 186] width 401 height 19
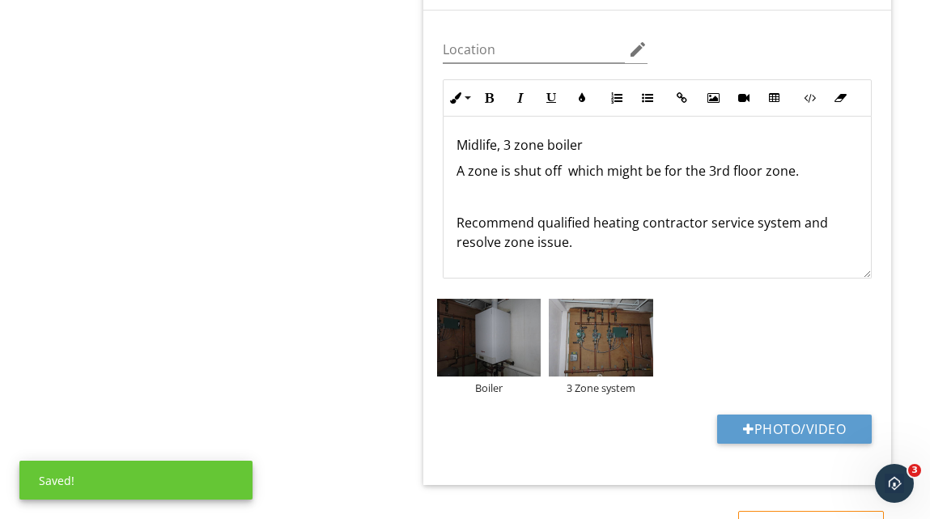
scroll to position [1234, 0]
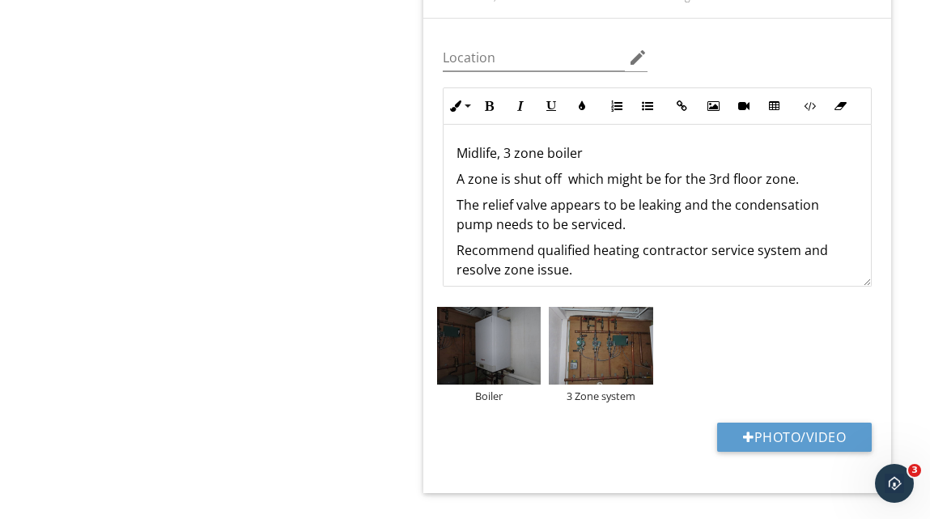
click at [755, 254] on p "Recommend qualified heating contractor service system and resolve zone issue." at bounding box center [656, 259] width 401 height 39
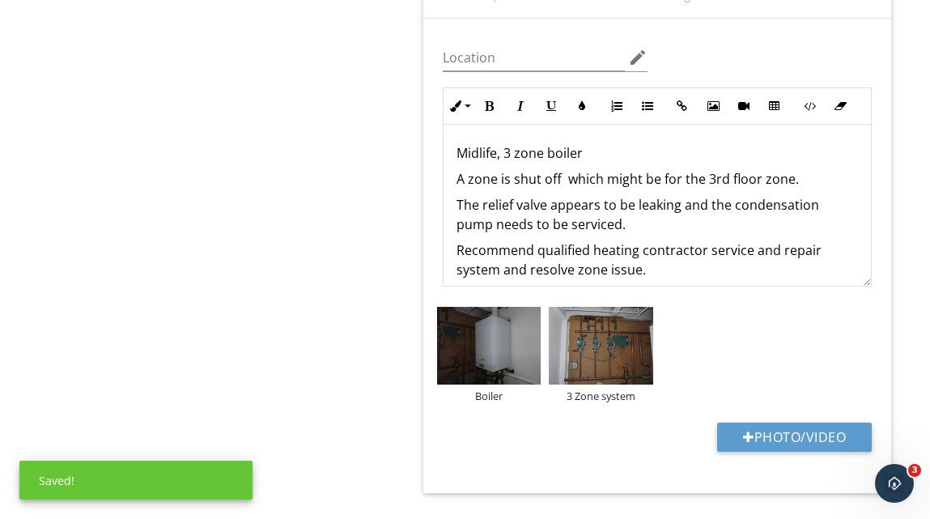
scroll to position [14, 0]
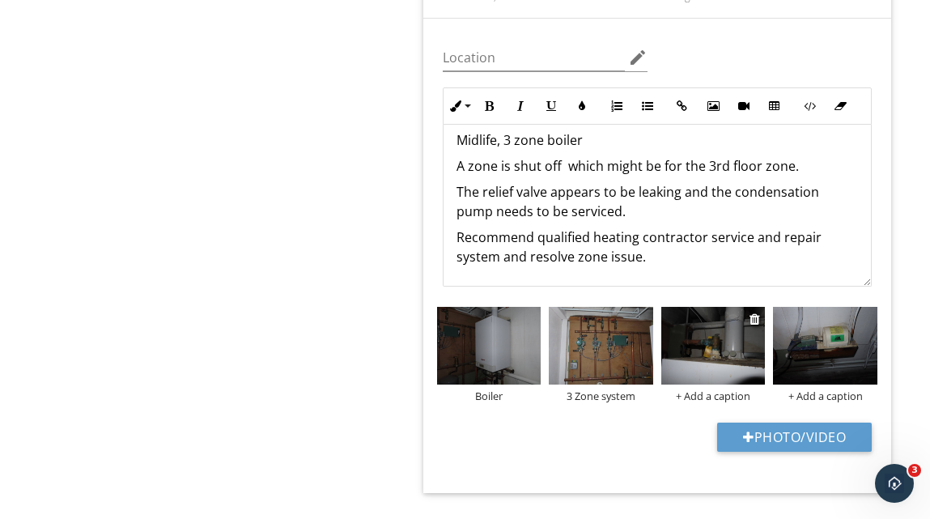
click at [702, 396] on div "+ Add a caption" at bounding box center [713, 395] width 104 height 13
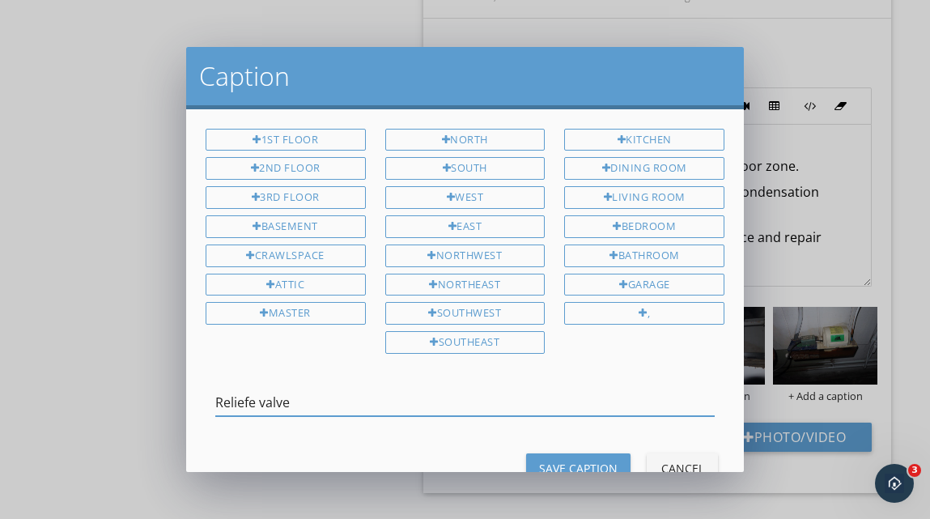
type input "Reliefe valve"
click at [577, 460] on div "Save Caption" at bounding box center [578, 468] width 78 height 17
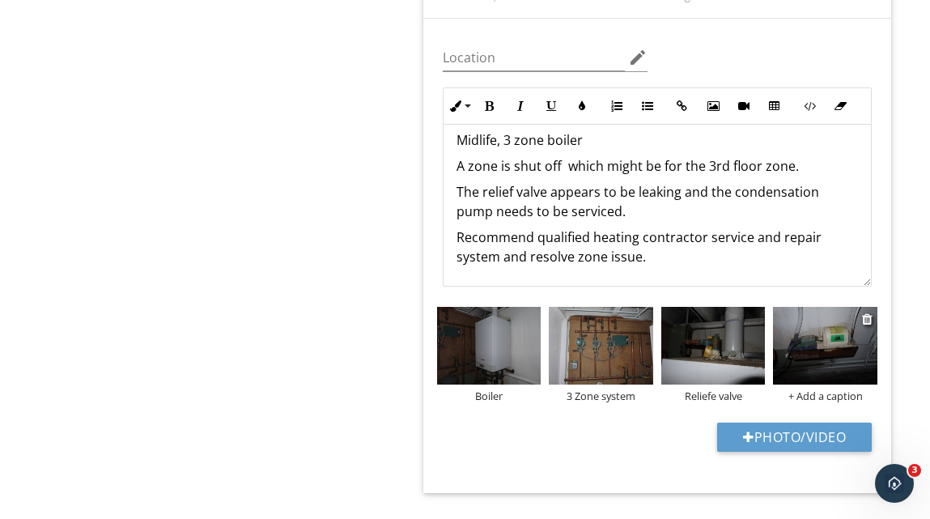
click at [812, 392] on div "+ Add a caption" at bounding box center [825, 395] width 104 height 13
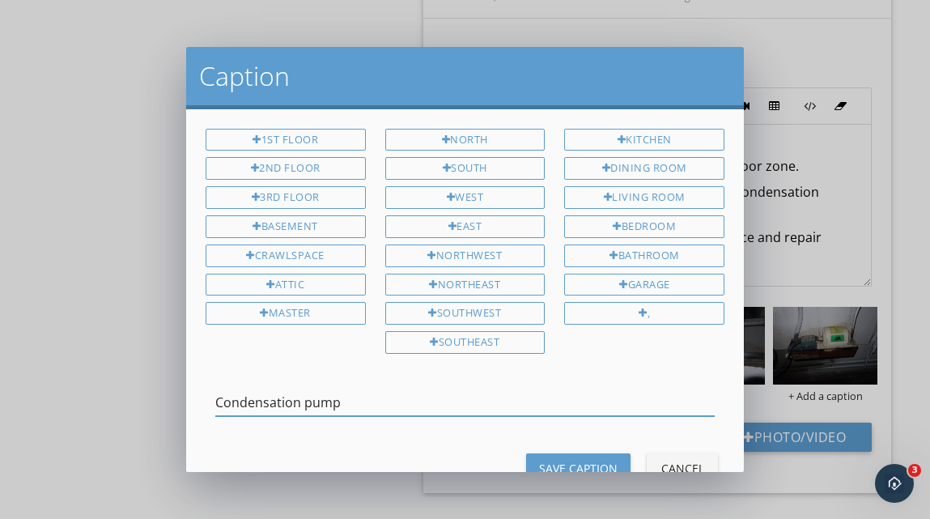
type input "Condensation pump"
click at [600, 460] on div "Save Caption" at bounding box center [578, 468] width 78 height 17
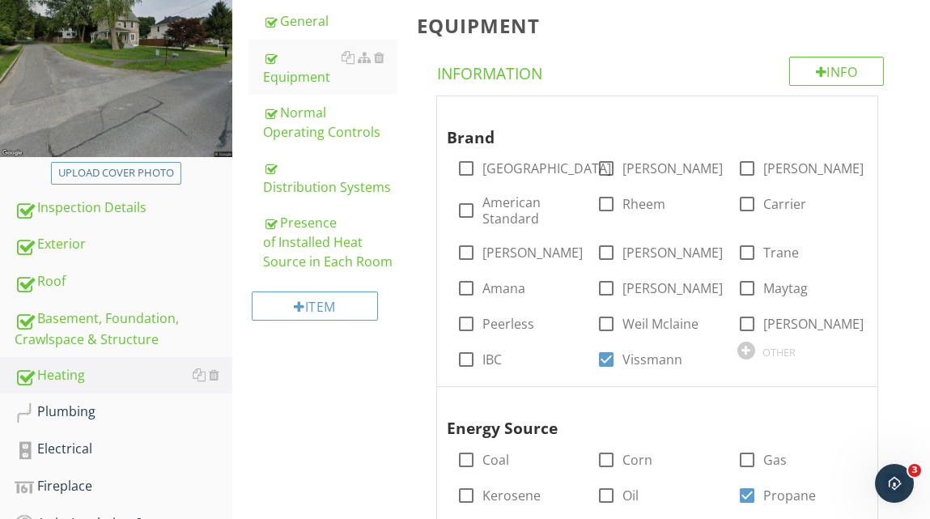
scroll to position [256, 0]
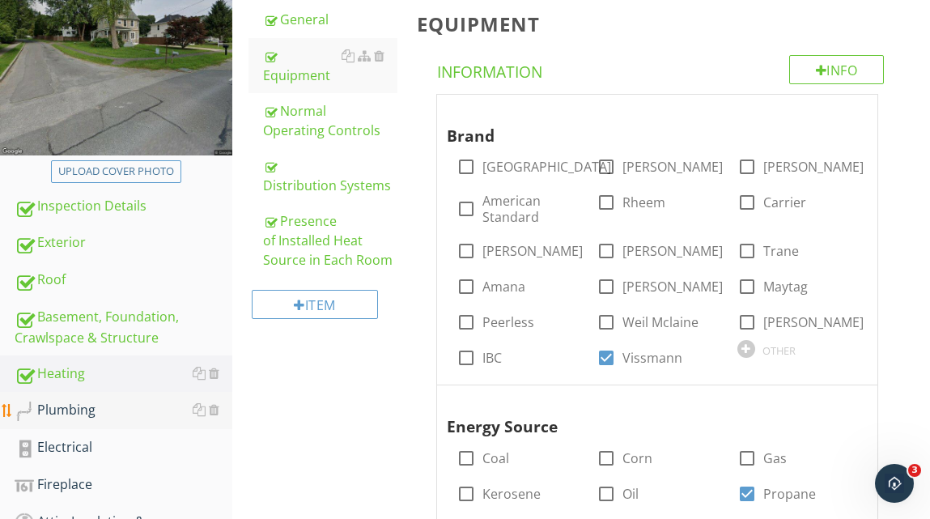
click at [73, 409] on div "Plumbing" at bounding box center [124, 410] width 218 height 21
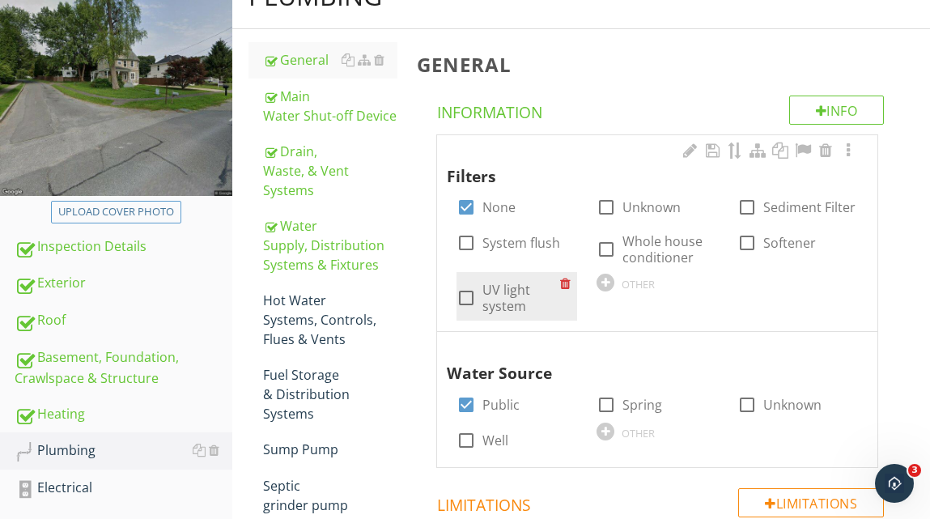
scroll to position [223, 0]
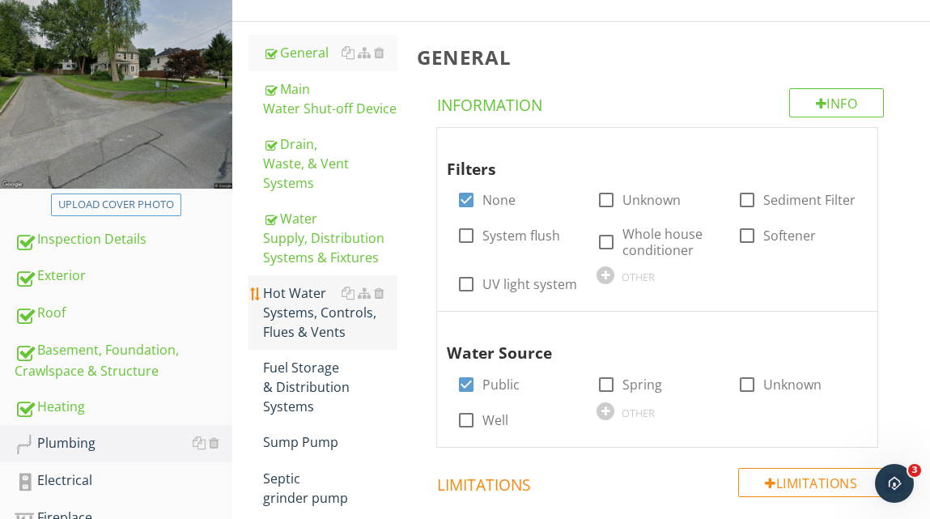
click at [312, 305] on div "Hot Water Systems, Controls, Flues & Vents" at bounding box center [330, 312] width 134 height 58
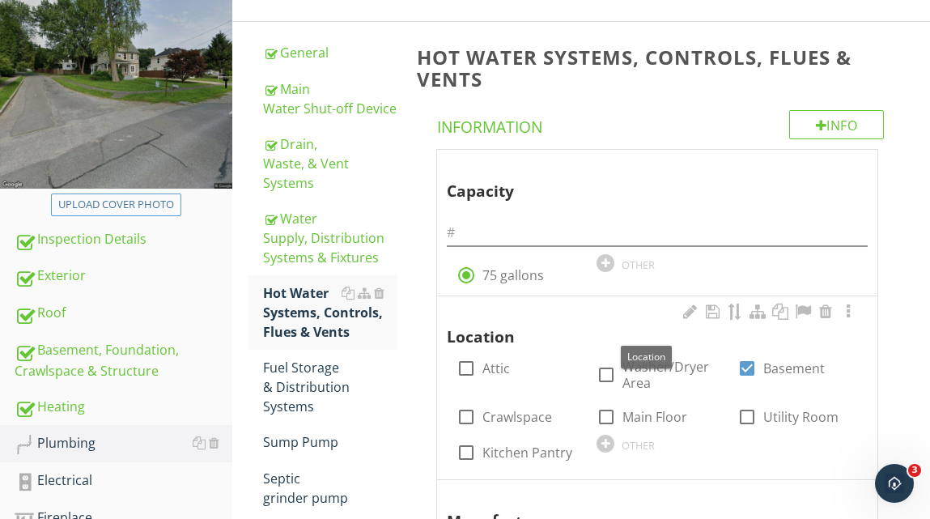
scroll to position [230, 0]
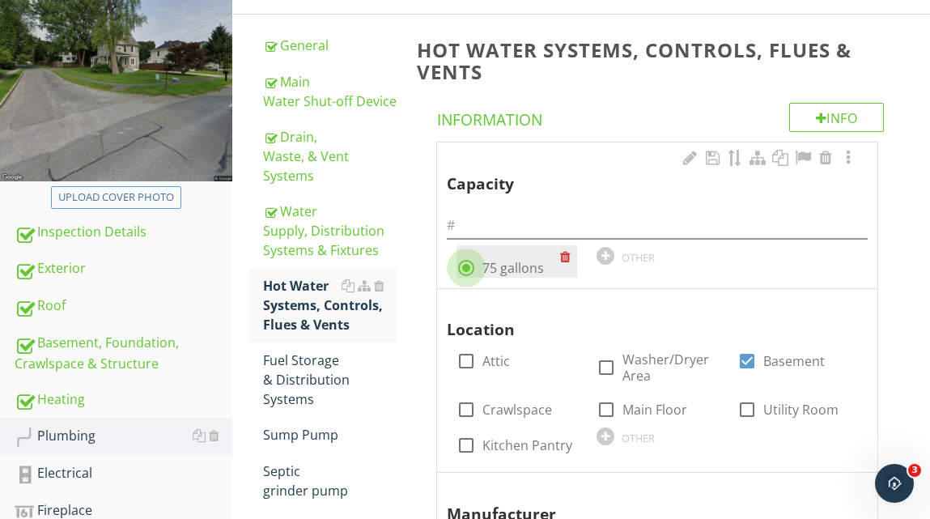
click at [464, 265] on div at bounding box center [466, 268] width 28 height 28
click at [565, 250] on div at bounding box center [568, 256] width 17 height 23
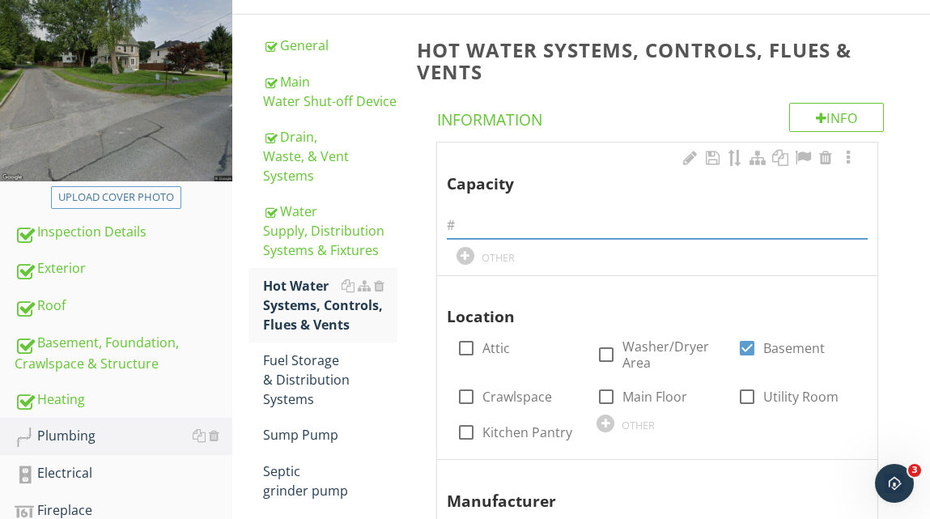
click at [486, 227] on input "text" at bounding box center [657, 225] width 421 height 27
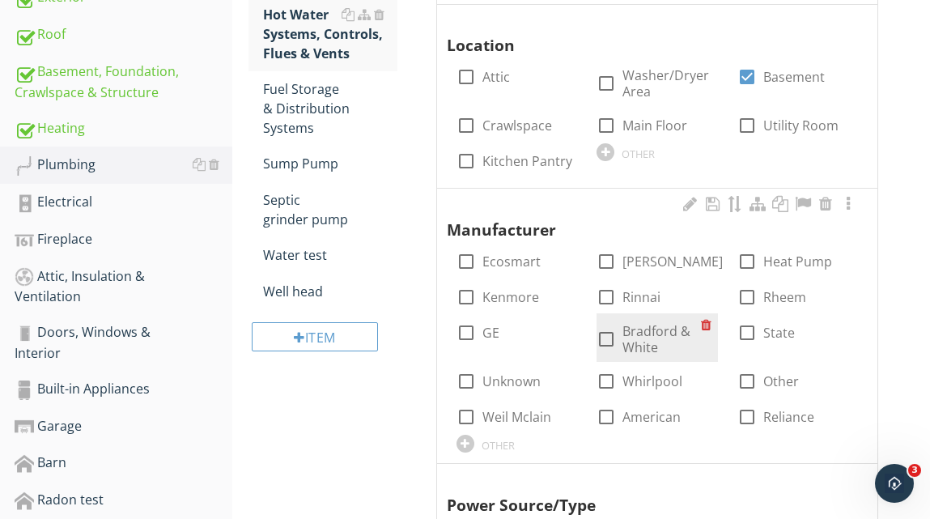
scroll to position [503, 0]
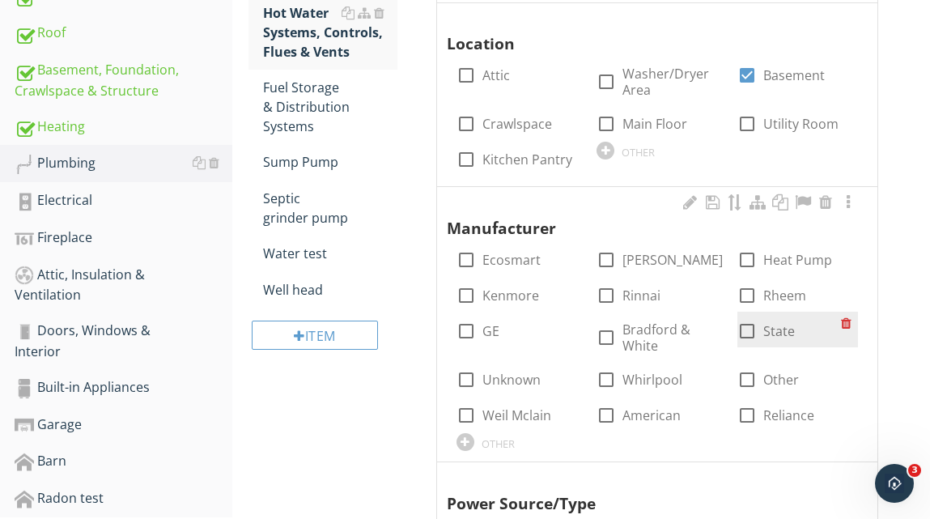
type input "55"
click at [745, 332] on div at bounding box center [747, 331] width 28 height 28
checkbox input "true"
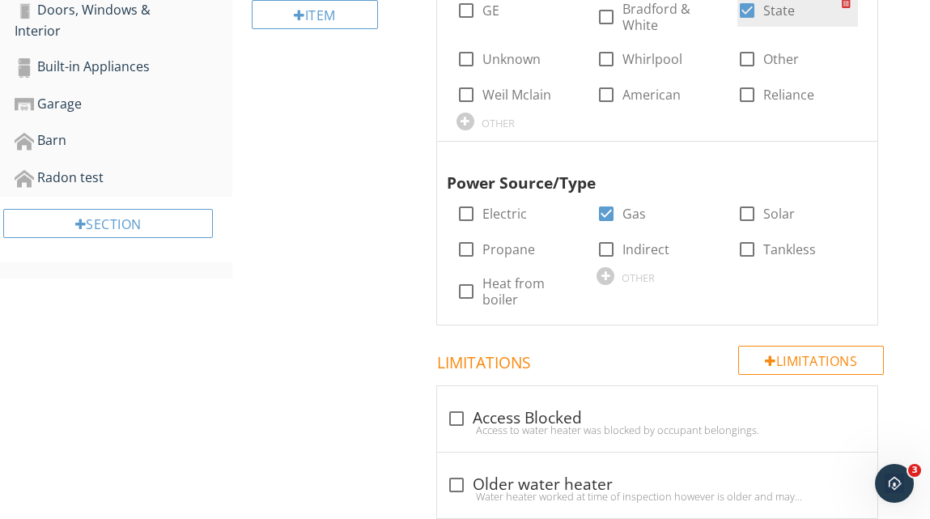
scroll to position [880, 0]
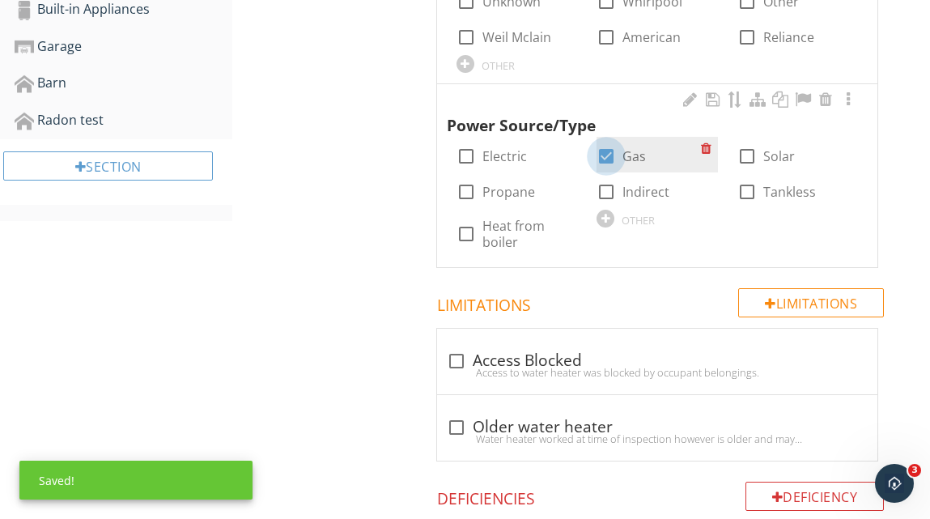
click at [605, 152] on div at bounding box center [606, 156] width 28 height 28
checkbox input "false"
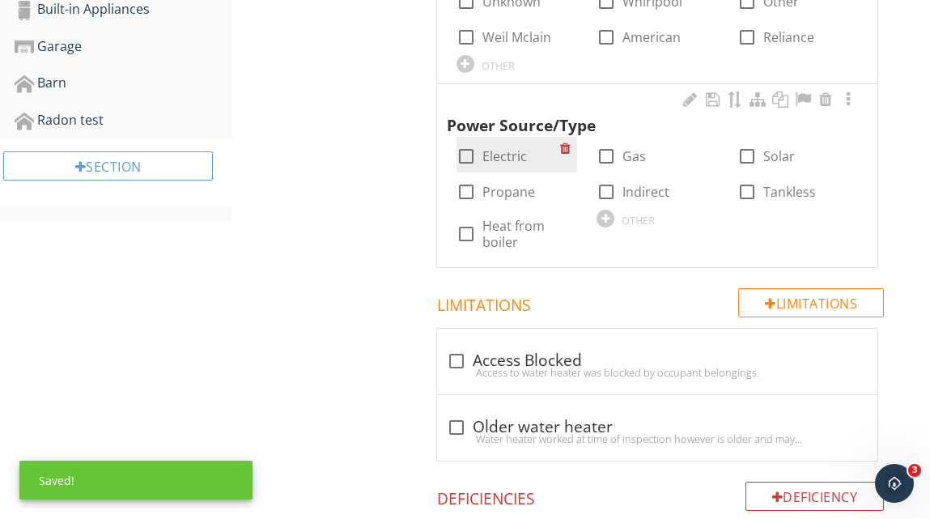
click at [464, 159] on div at bounding box center [466, 156] width 28 height 28
checkbox input "true"
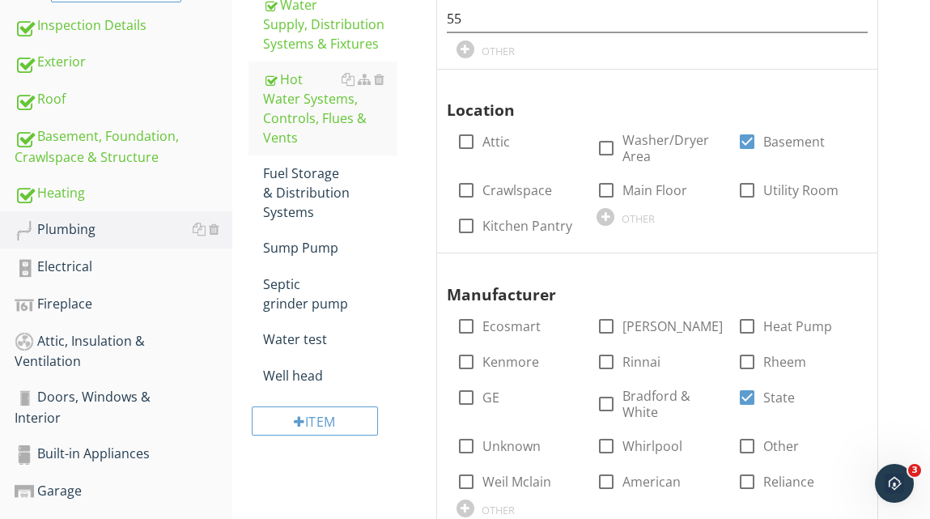
scroll to position [443, 0]
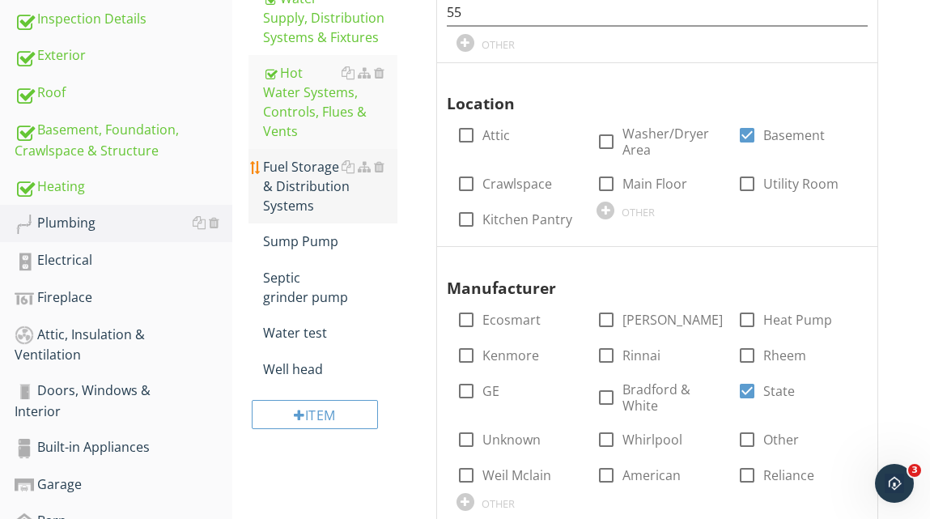
click at [303, 183] on div "Fuel Storage & Distribution Systems" at bounding box center [330, 186] width 134 height 58
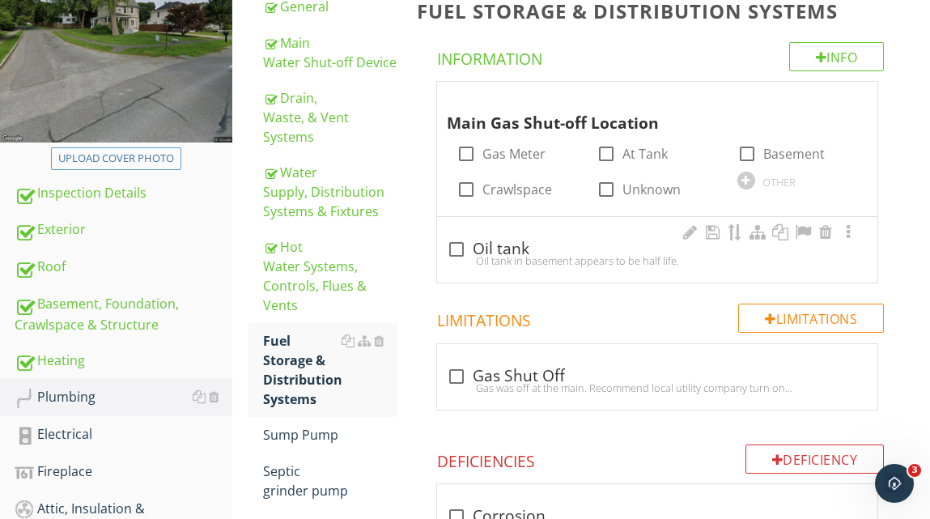
scroll to position [278, 0]
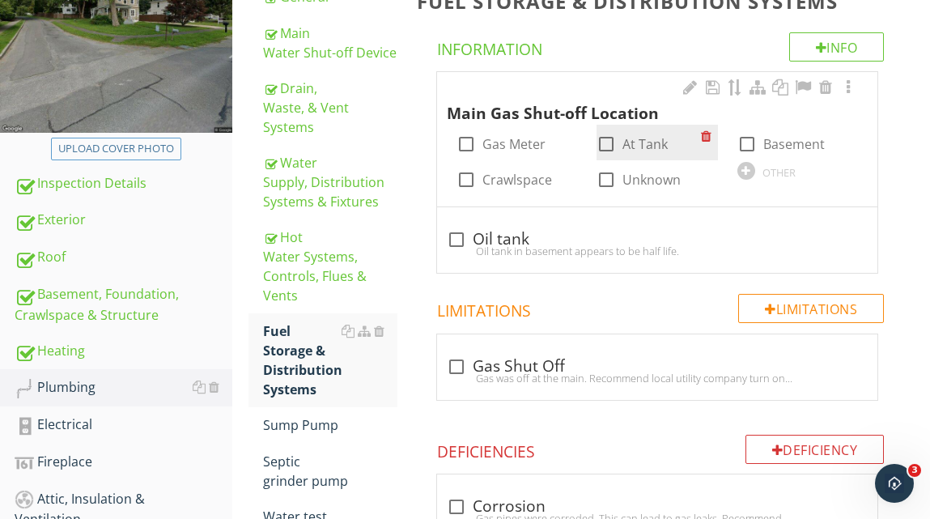
click at [605, 141] on div at bounding box center [606, 144] width 28 height 28
checkbox input "true"
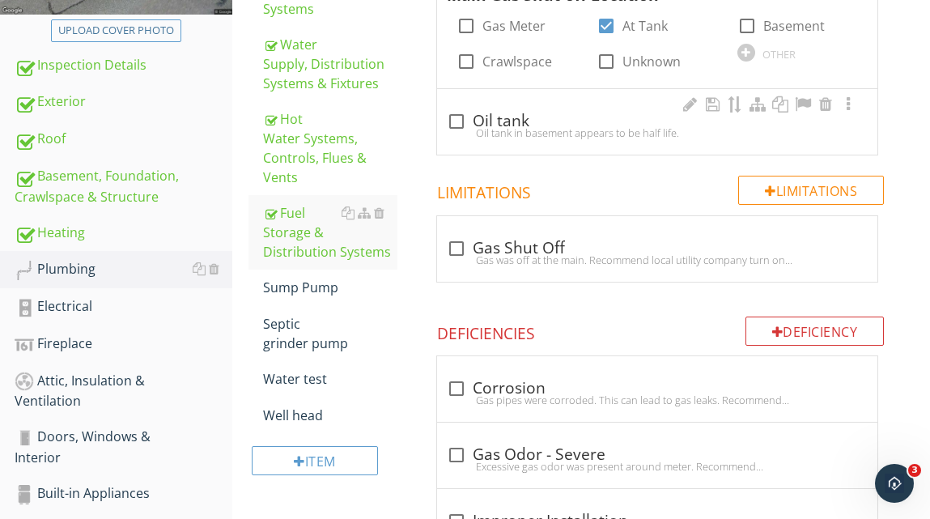
scroll to position [456, 0]
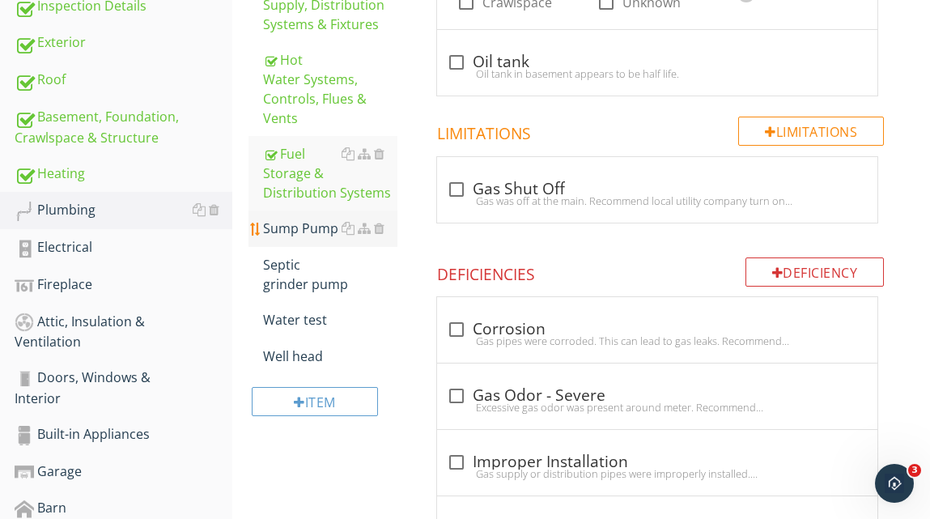
click at [324, 229] on div "Sump Pump" at bounding box center [330, 227] width 134 height 19
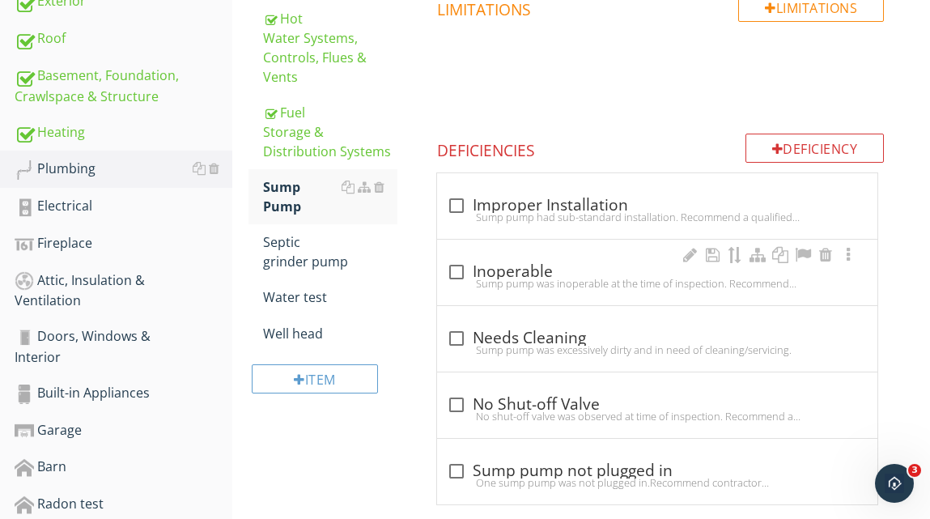
scroll to position [485, 0]
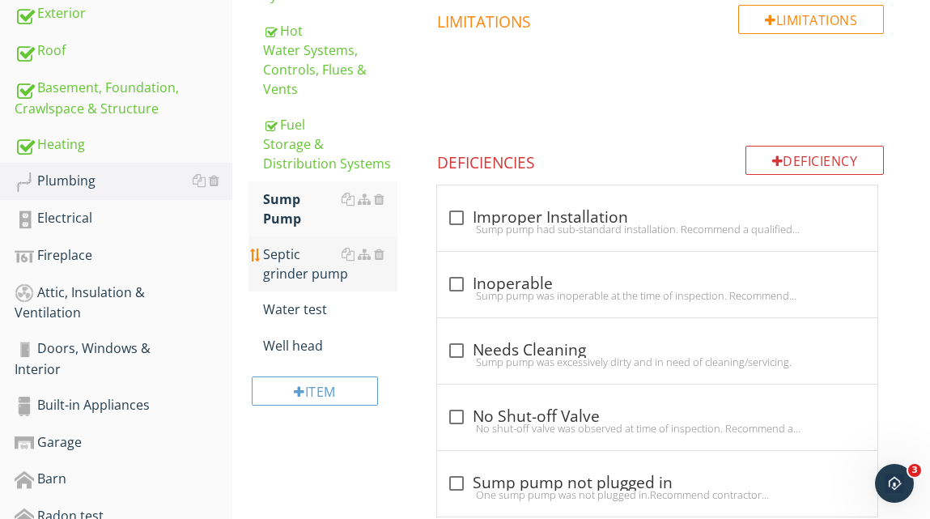
click at [307, 247] on div "Septic grinder pump" at bounding box center [330, 263] width 134 height 39
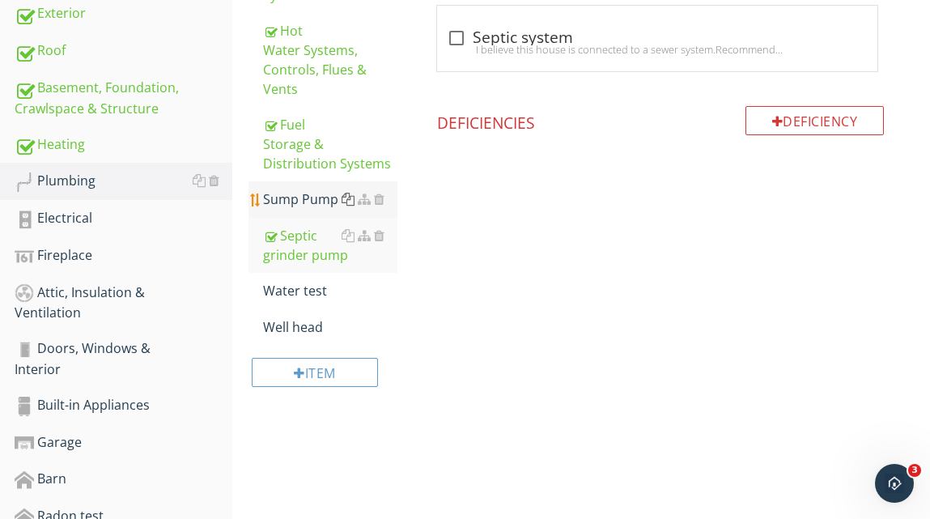
click at [341, 201] on div at bounding box center [347, 199] width 13 height 13
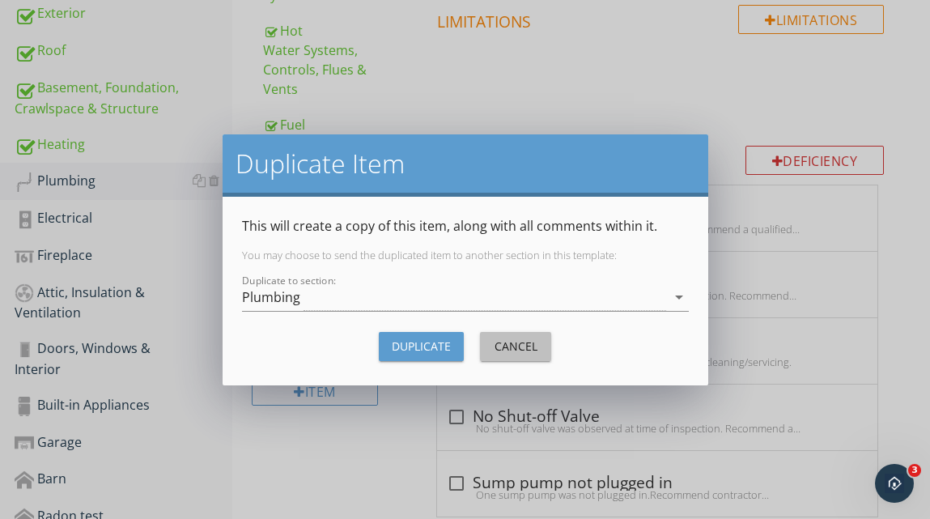
click at [511, 341] on div "Cancel" at bounding box center [515, 345] width 45 height 17
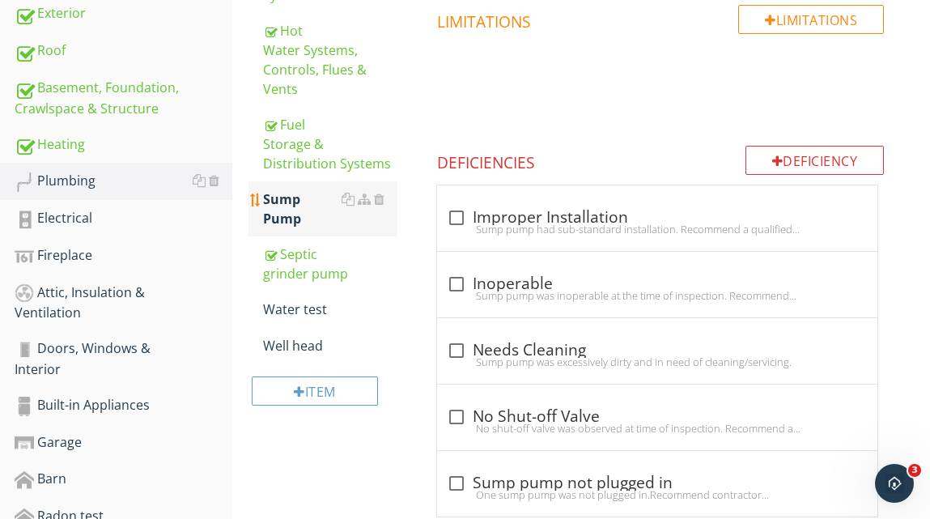
click at [315, 193] on div "Sump Pump" at bounding box center [330, 208] width 134 height 39
click at [322, 200] on div "Sump Pump" at bounding box center [330, 208] width 134 height 39
click at [299, 299] on div "Water test" at bounding box center [330, 308] width 134 height 19
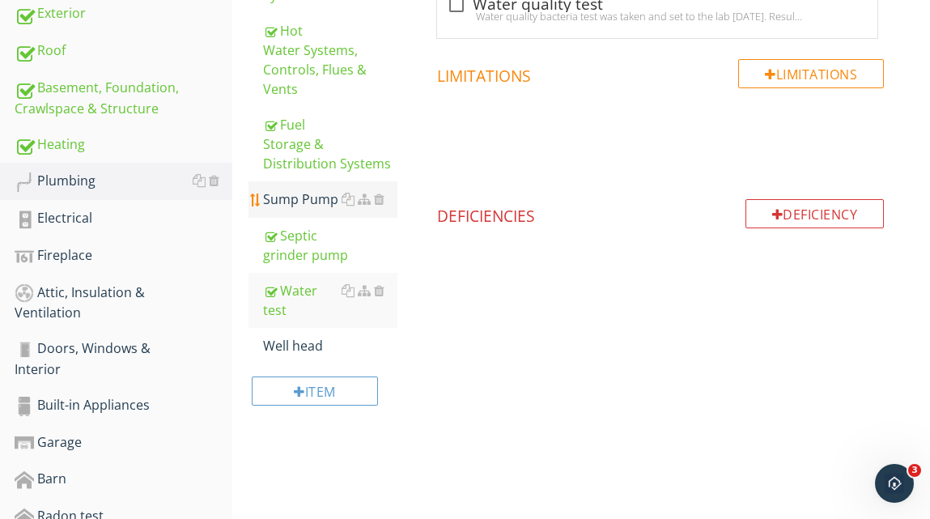
click at [304, 202] on div "Sump Pump" at bounding box center [330, 198] width 134 height 19
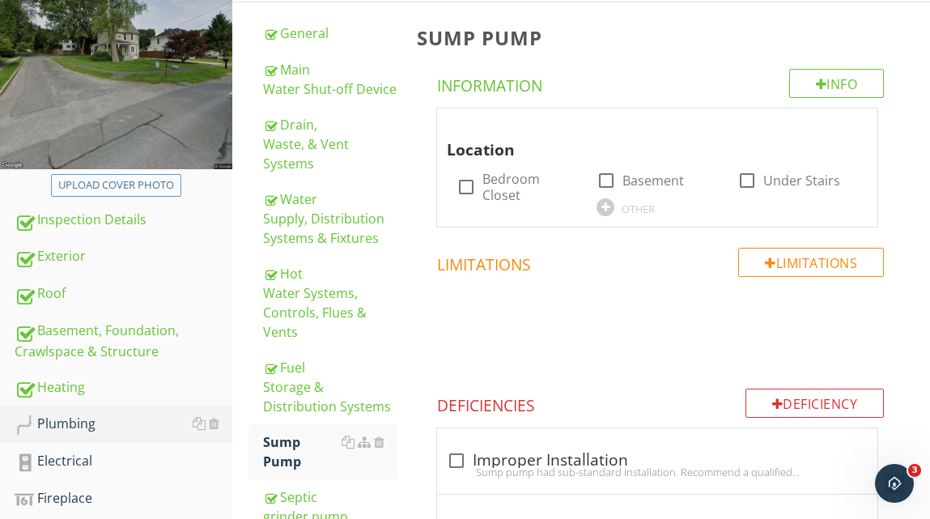
scroll to position [245, 0]
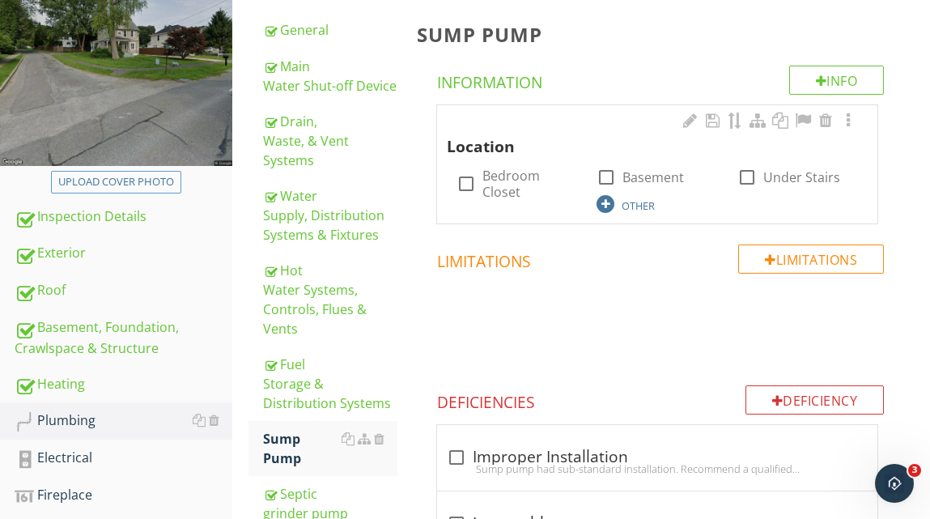
click at [609, 204] on div at bounding box center [605, 204] width 18 height 18
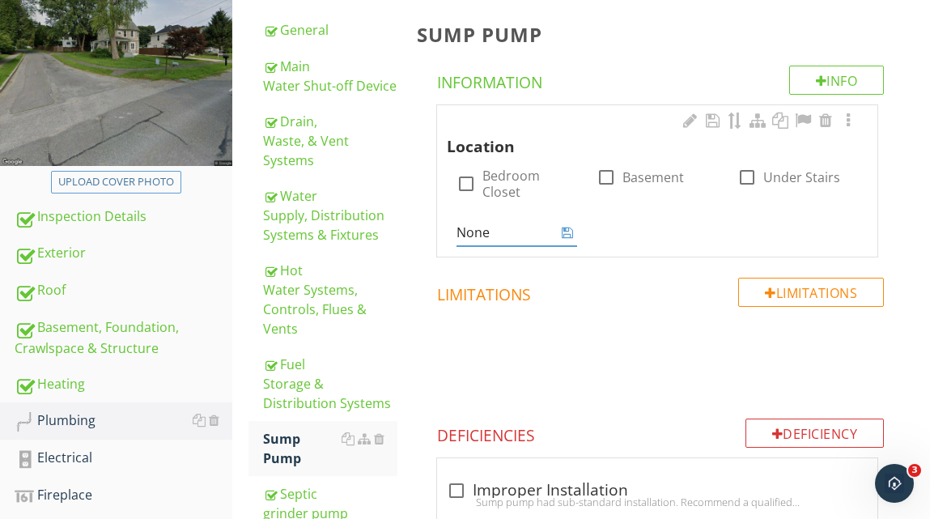
type input "None"
click at [567, 225] on div at bounding box center [567, 232] width 19 height 19
click at [564, 232] on icon at bounding box center [567, 232] width 11 height 13
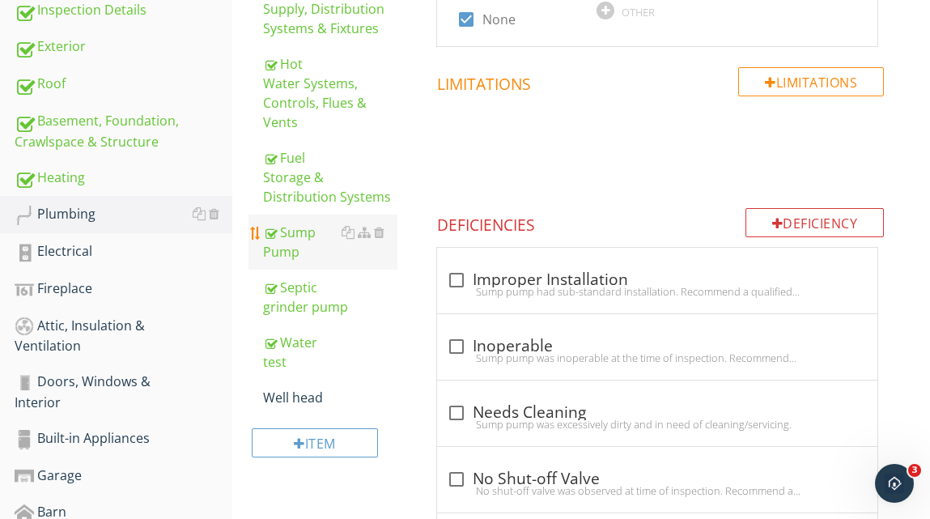
scroll to position [458, 0]
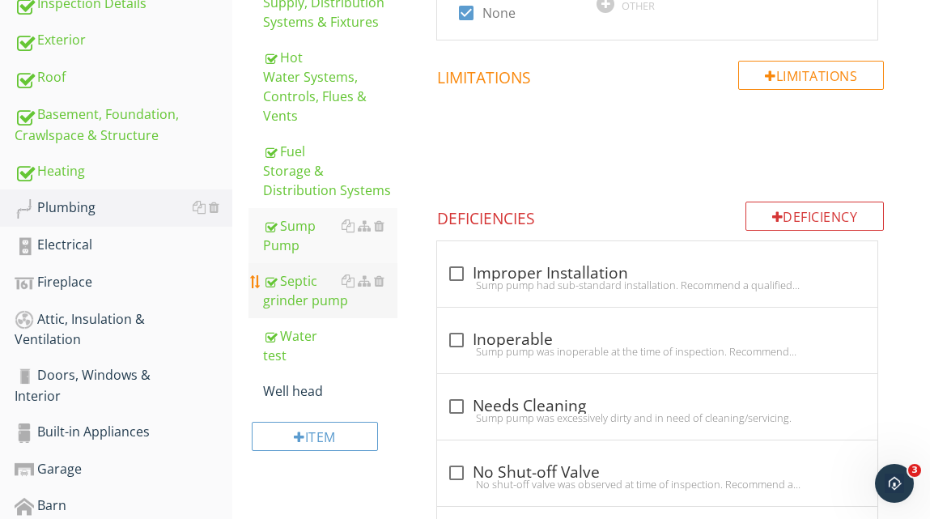
click at [314, 299] on div "Septic grinder pump" at bounding box center [330, 290] width 134 height 39
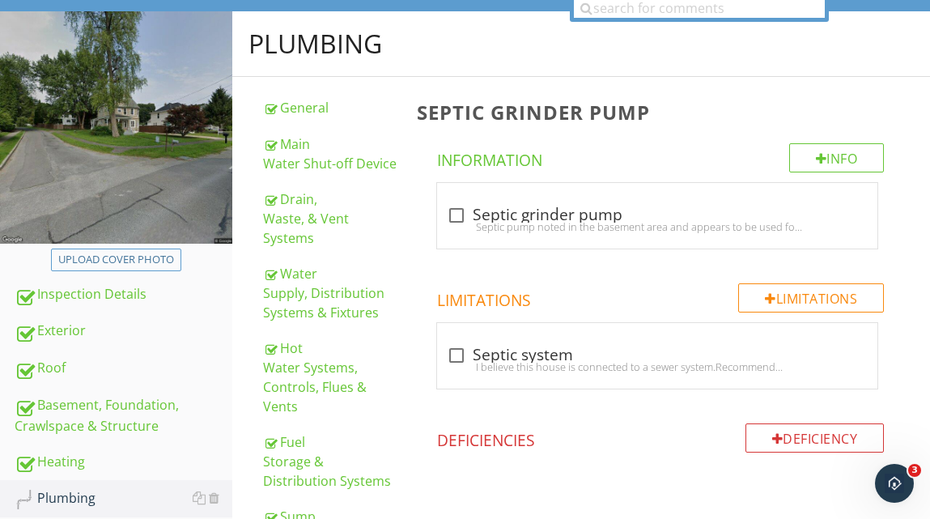
scroll to position [172, 0]
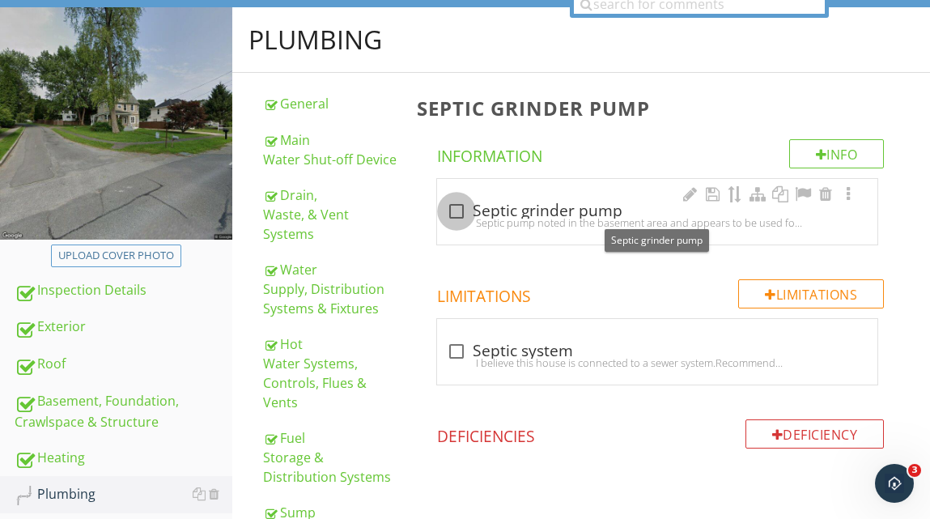
click at [455, 214] on div at bounding box center [457, 211] width 28 height 28
checkbox input "true"
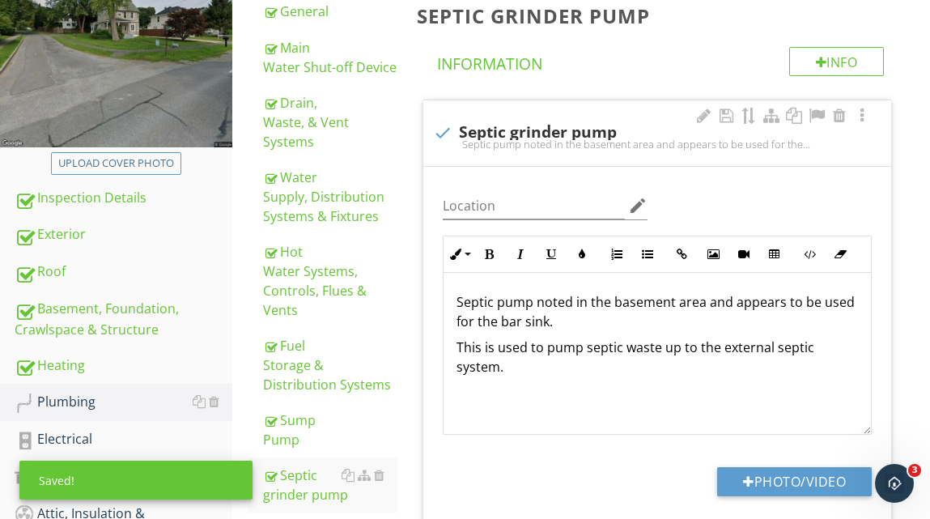
scroll to position [258, 0]
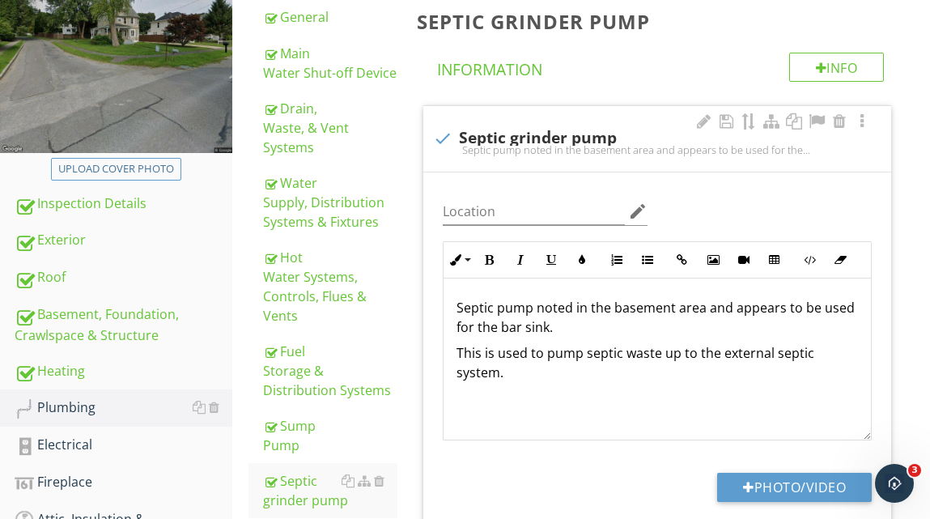
click at [553, 330] on p "Septic pump noted in the basement area and appears to be used for the bar sink." at bounding box center [656, 317] width 401 height 39
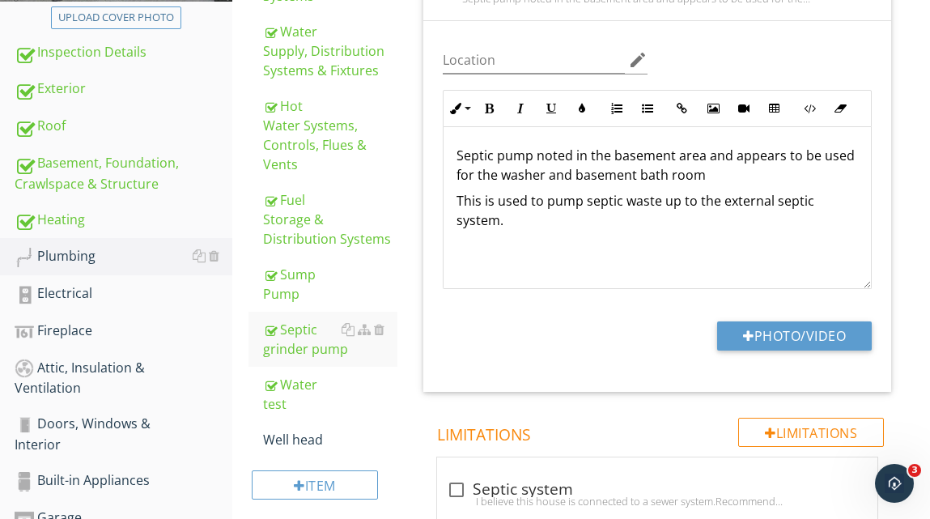
scroll to position [407, 0]
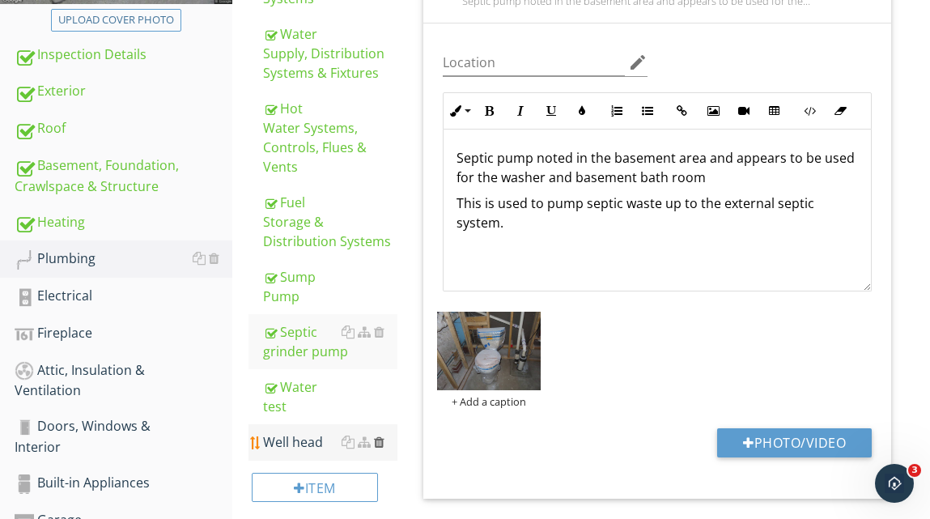
click at [379, 437] on div at bounding box center [379, 441] width 11 height 13
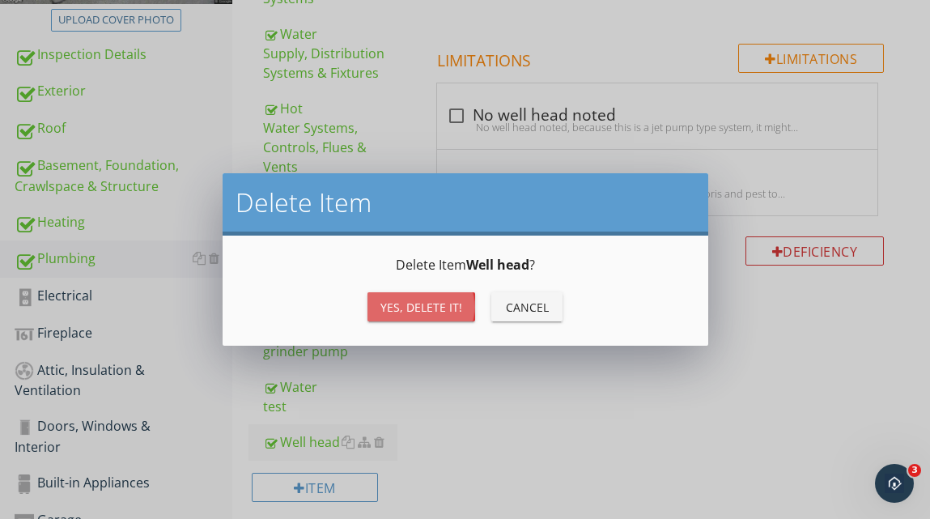
click at [405, 306] on div "Yes, Delete it!" at bounding box center [421, 307] width 82 height 17
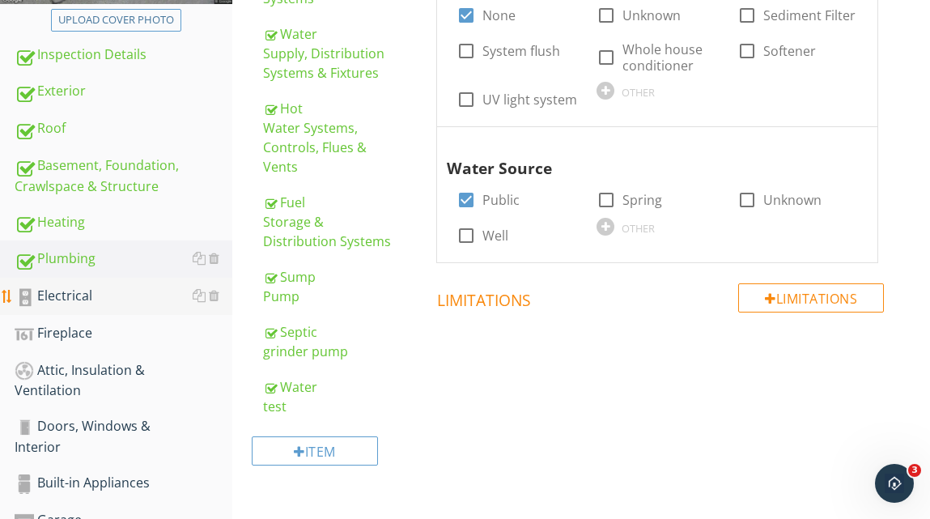
click at [62, 294] on div "Electrical" at bounding box center [124, 296] width 218 height 21
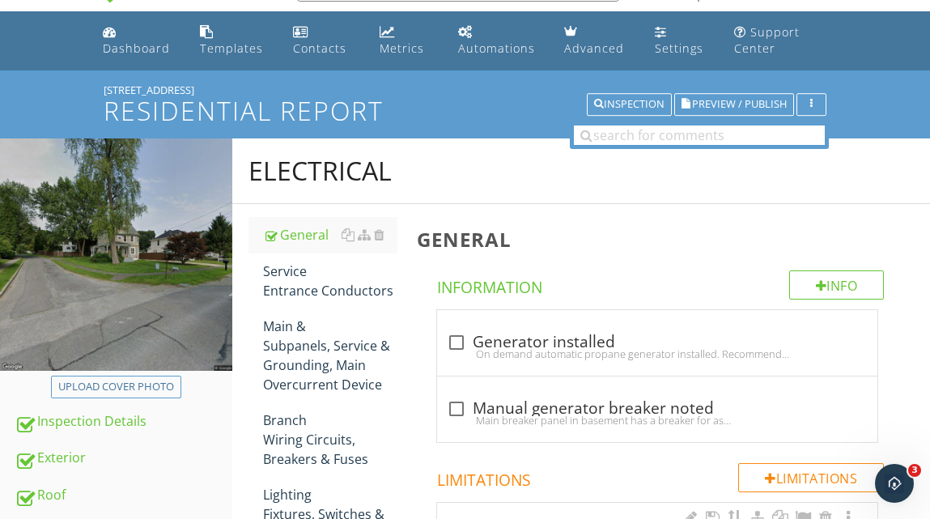
scroll to position [37, 0]
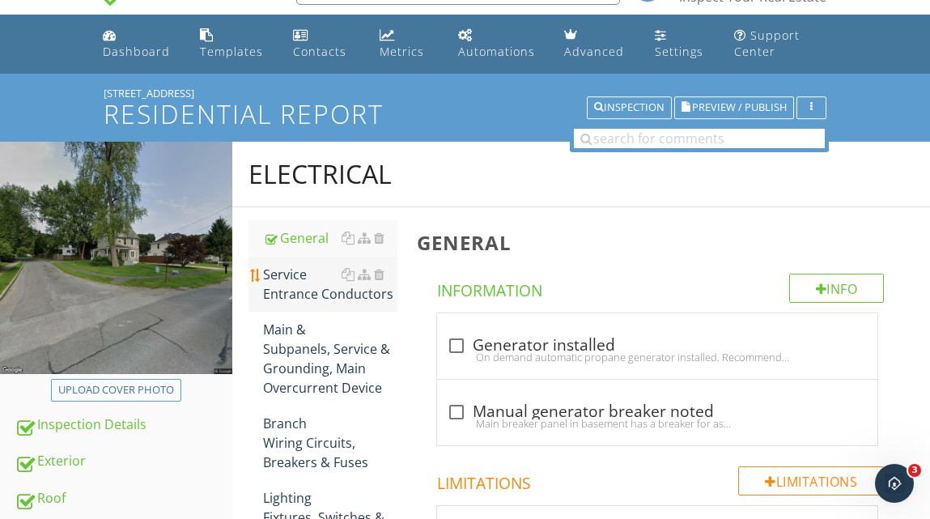
click at [310, 292] on div "Service Entrance Conductors" at bounding box center [330, 284] width 134 height 39
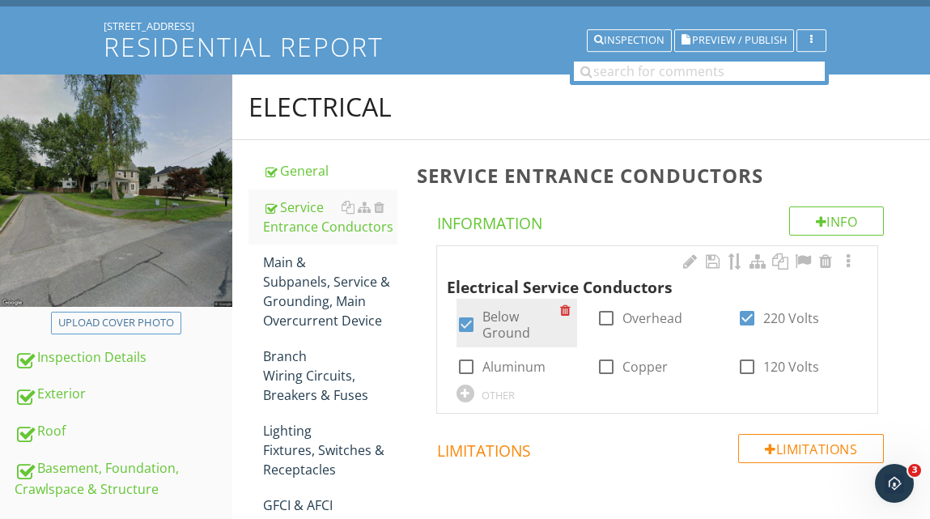
scroll to position [119, 0]
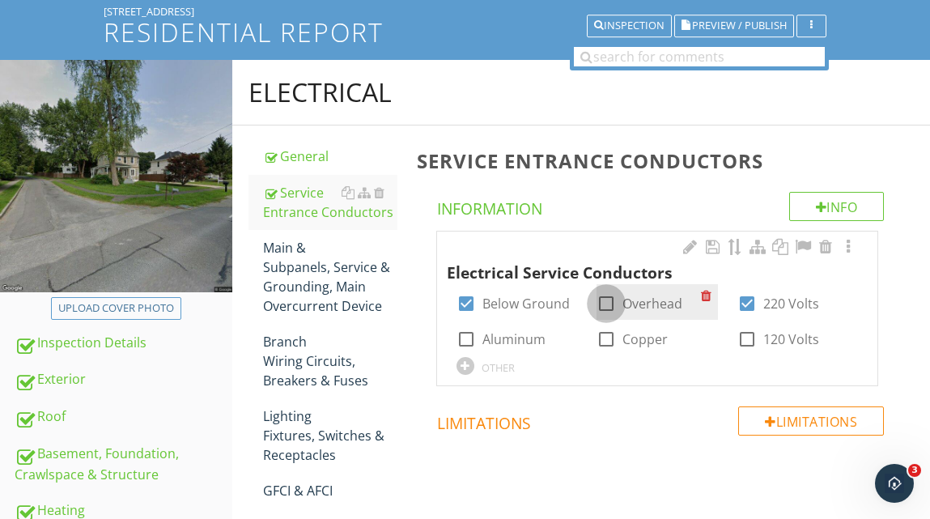
click at [607, 304] on div at bounding box center [606, 304] width 28 height 28
checkbox input "true"
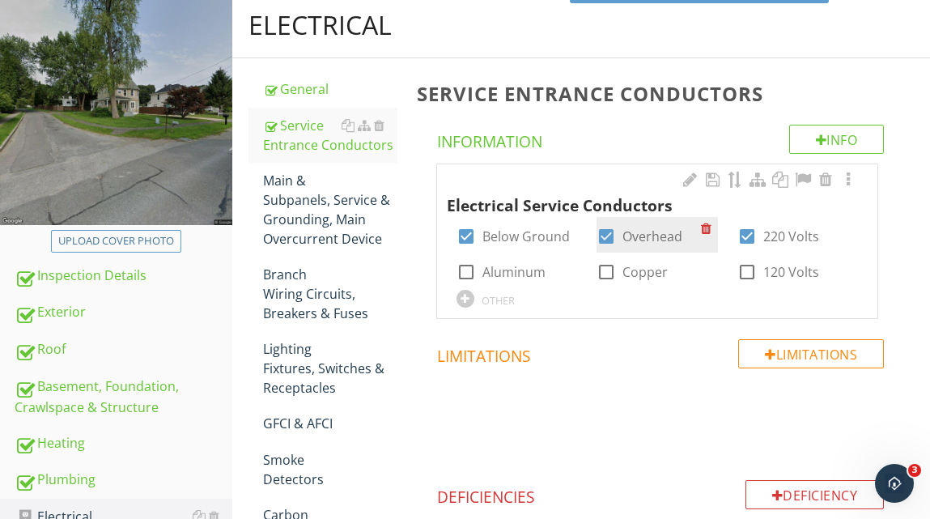
scroll to position [188, 0]
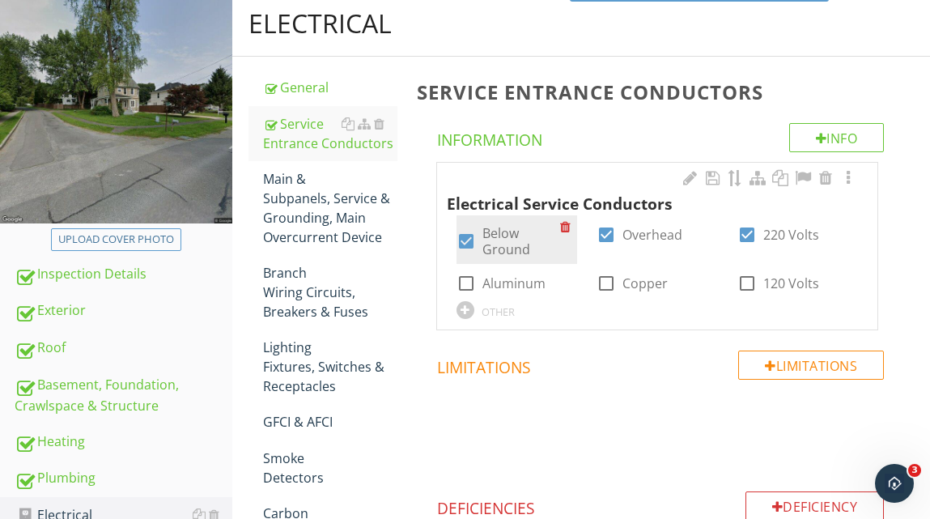
click at [469, 239] on div at bounding box center [466, 241] width 28 height 28
checkbox input "false"
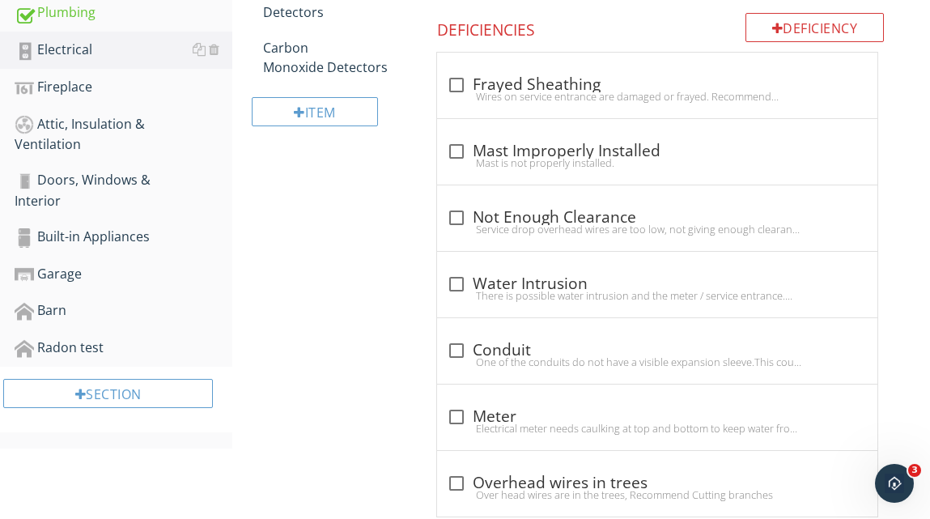
scroll to position [692, 0]
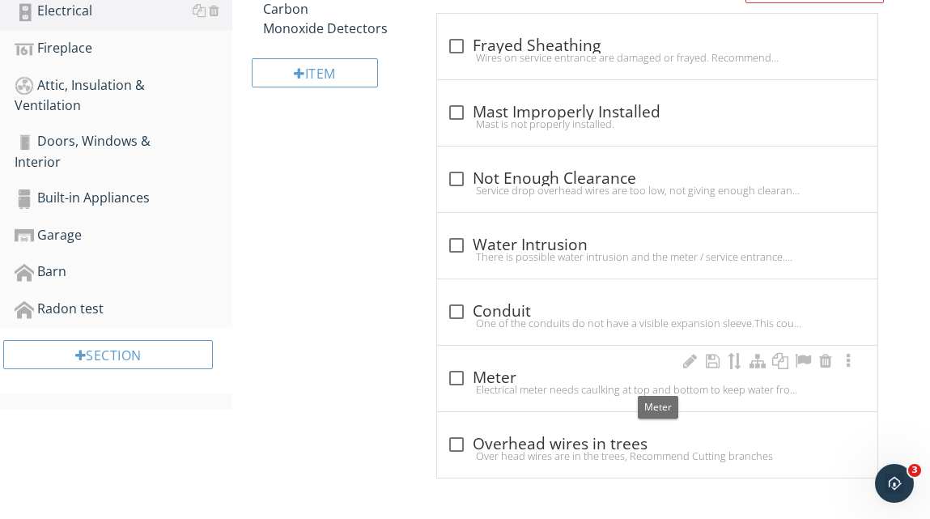
click at [459, 378] on div at bounding box center [457, 378] width 28 height 28
checkbox input "true"
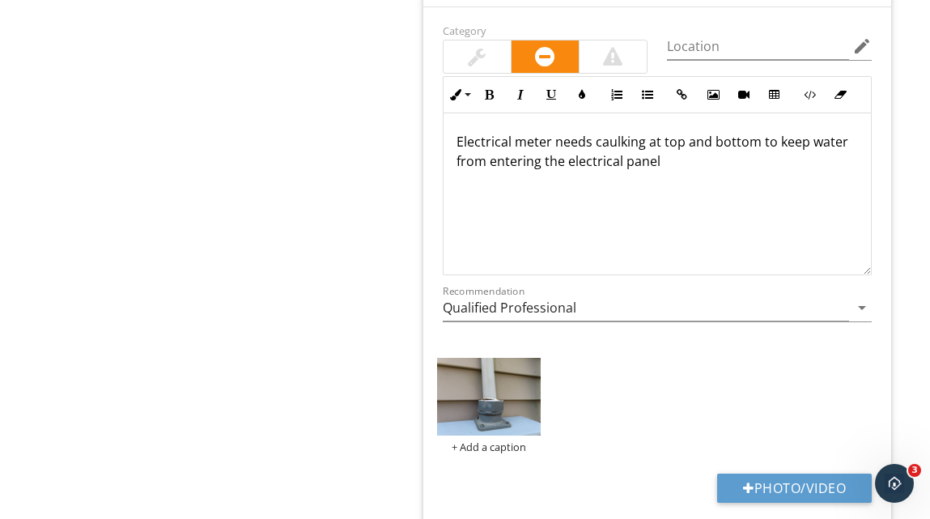
scroll to position [1125, 0]
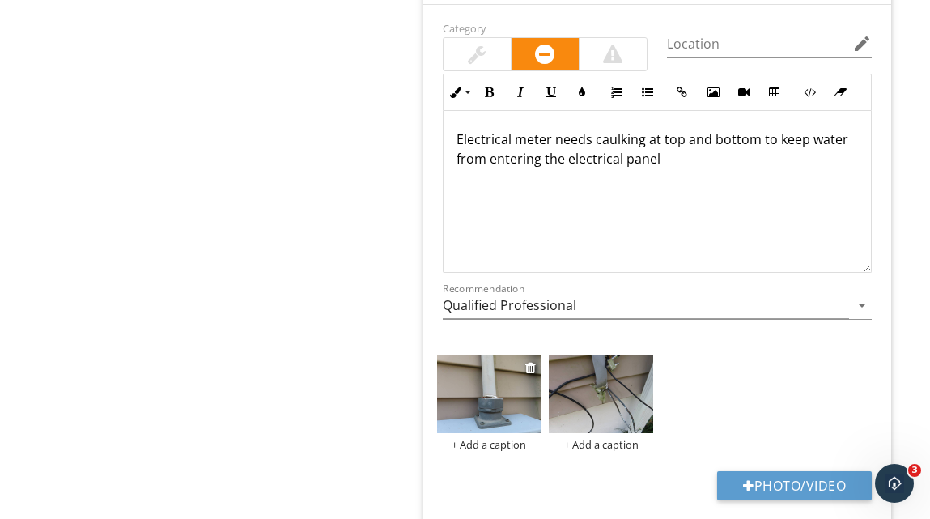
click at [510, 443] on div "+ Add a caption" at bounding box center [489, 444] width 104 height 13
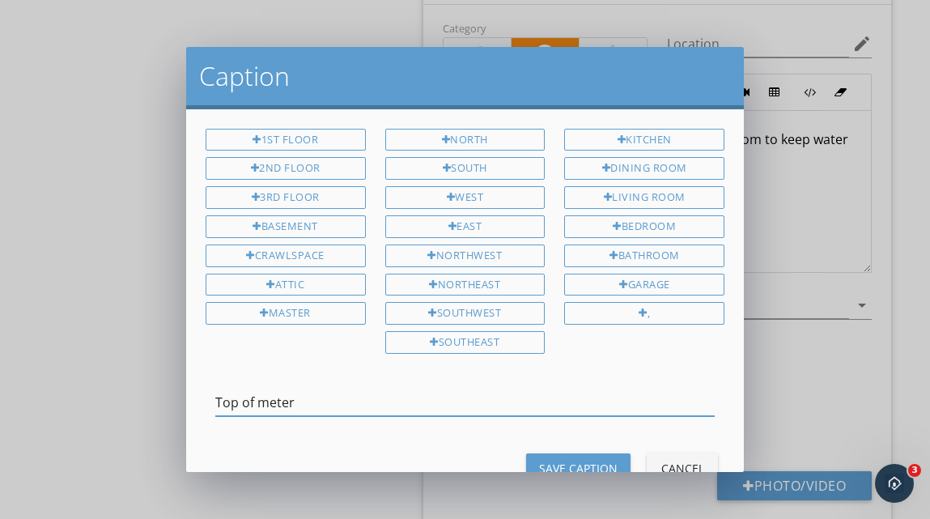
type input "Top of meter"
click at [575, 460] on div "Save Caption" at bounding box center [578, 468] width 78 height 17
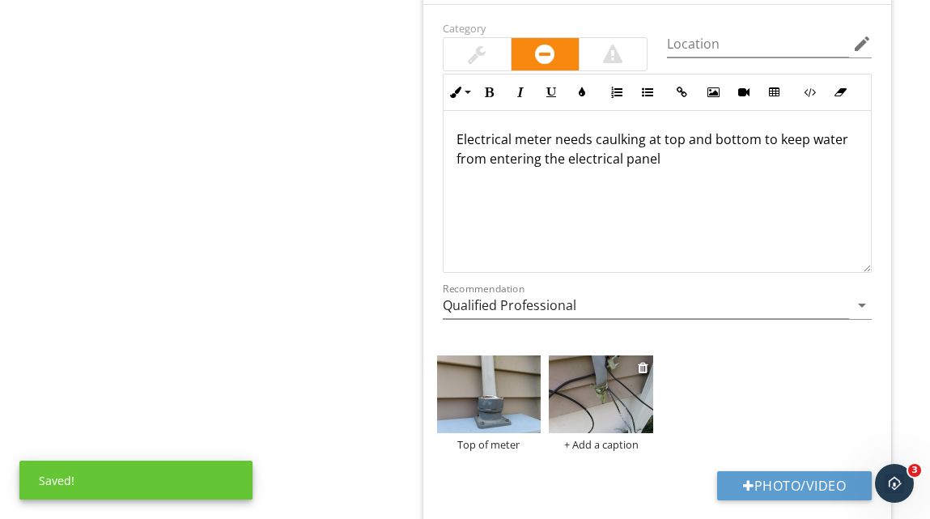
click at [603, 441] on div "+ Add a caption" at bounding box center [601, 444] width 104 height 13
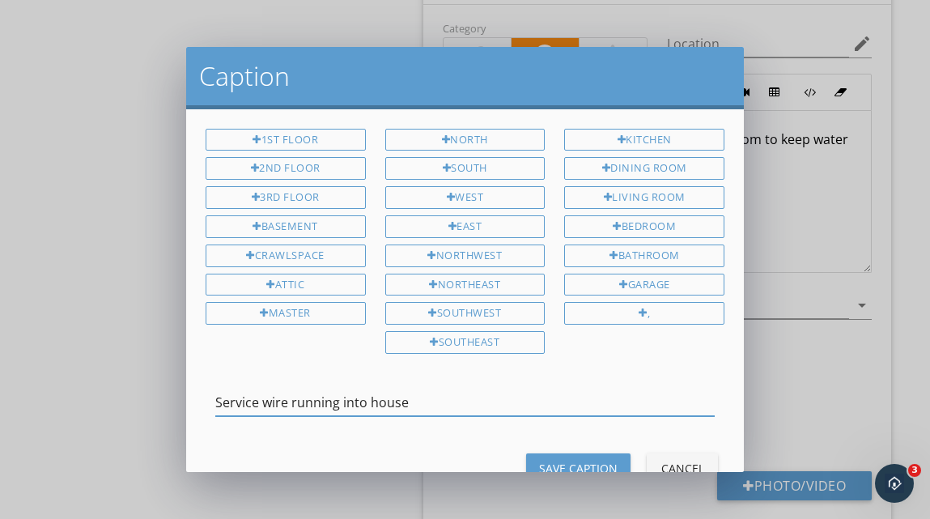
type input "Service wire running into house"
click at [592, 460] on div "Save Caption" at bounding box center [578, 468] width 78 height 17
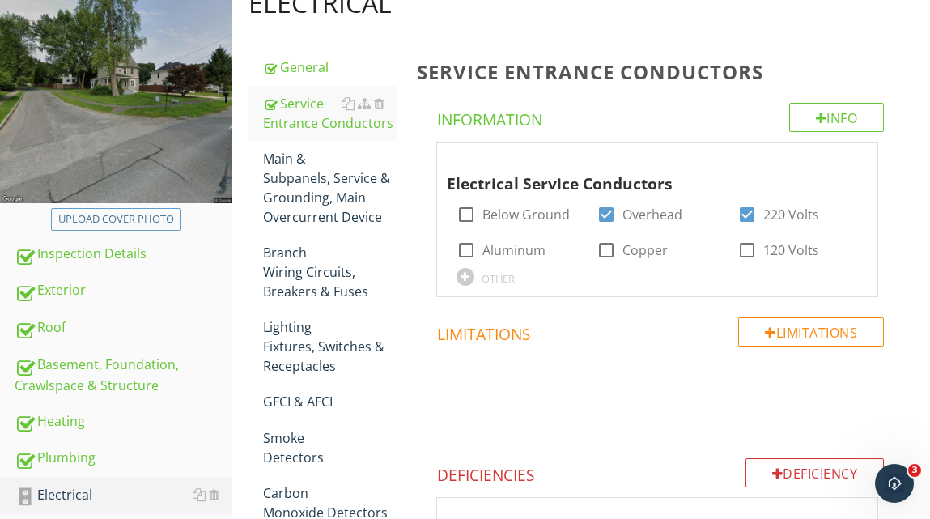
scroll to position [210, 0]
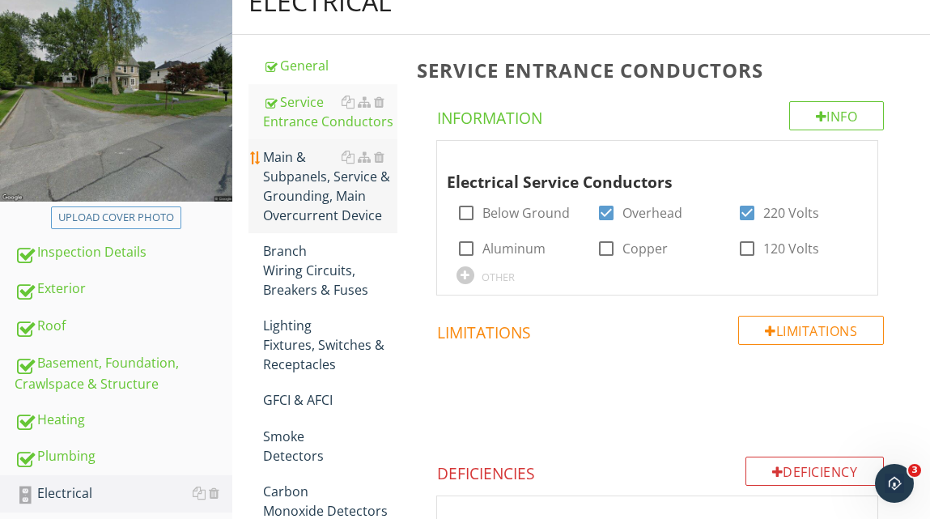
click at [345, 187] on div "Main & Subpanels, Service & Grounding, Main Overcurrent Device" at bounding box center [330, 186] width 134 height 78
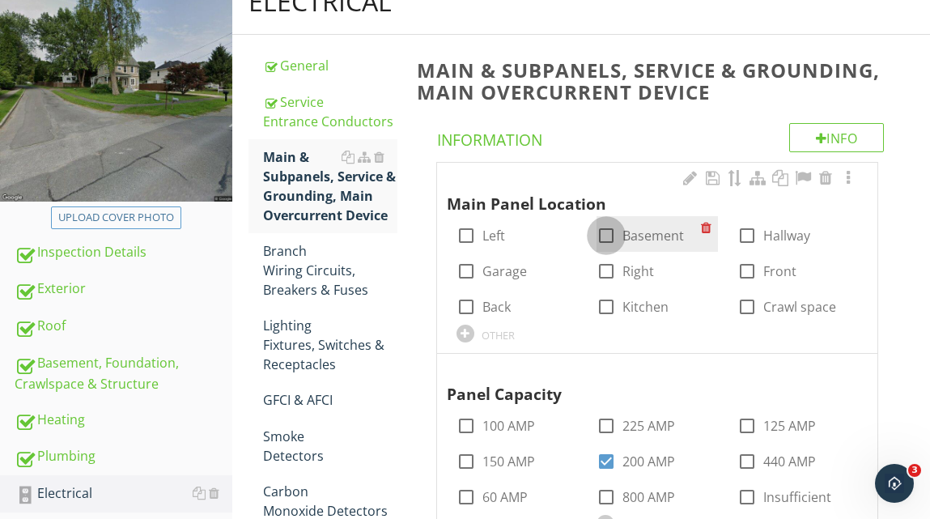
click at [609, 233] on div at bounding box center [606, 236] width 28 height 28
checkbox input "true"
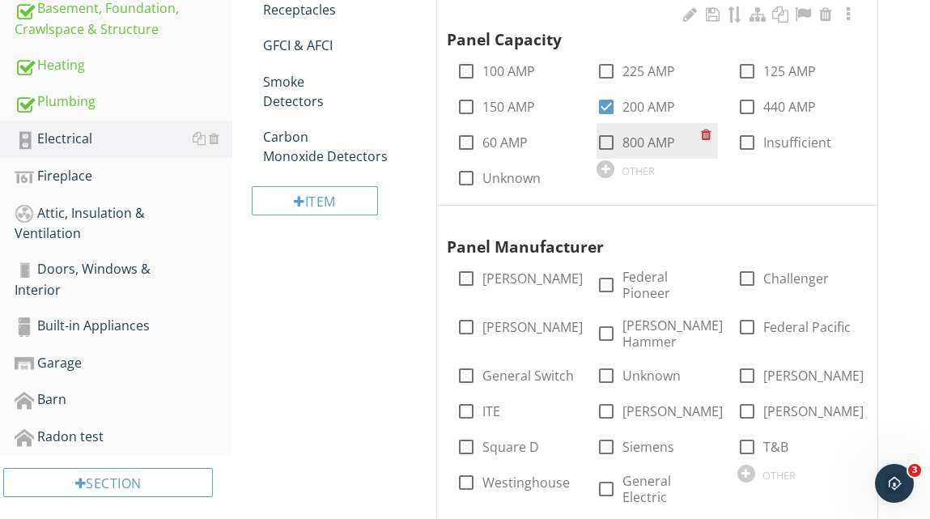
scroll to position [579, 0]
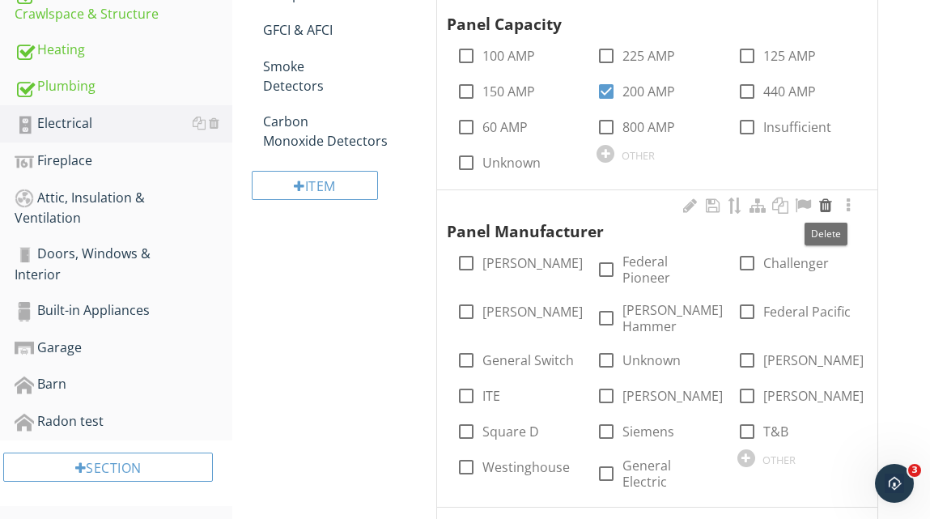
click at [822, 207] on div at bounding box center [825, 205] width 19 height 16
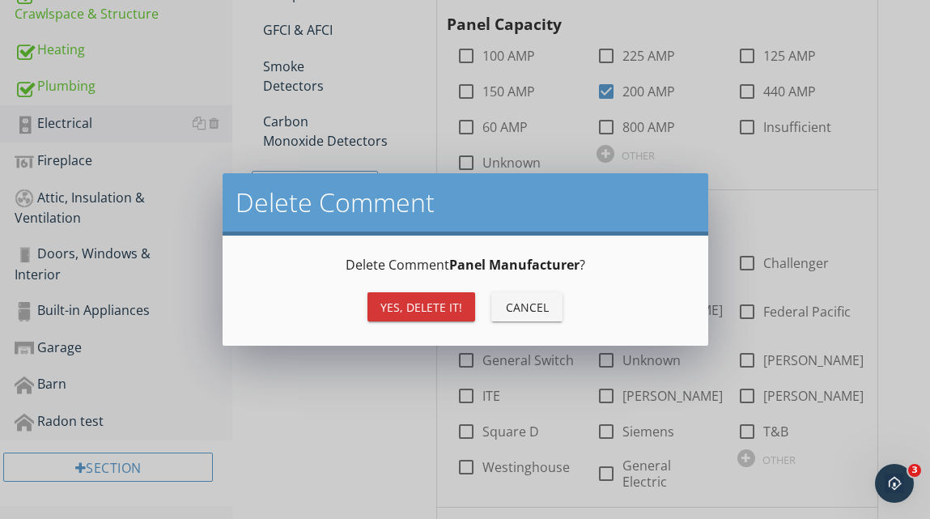
click at [452, 307] on div "Yes, Delete it!" at bounding box center [421, 307] width 82 height 17
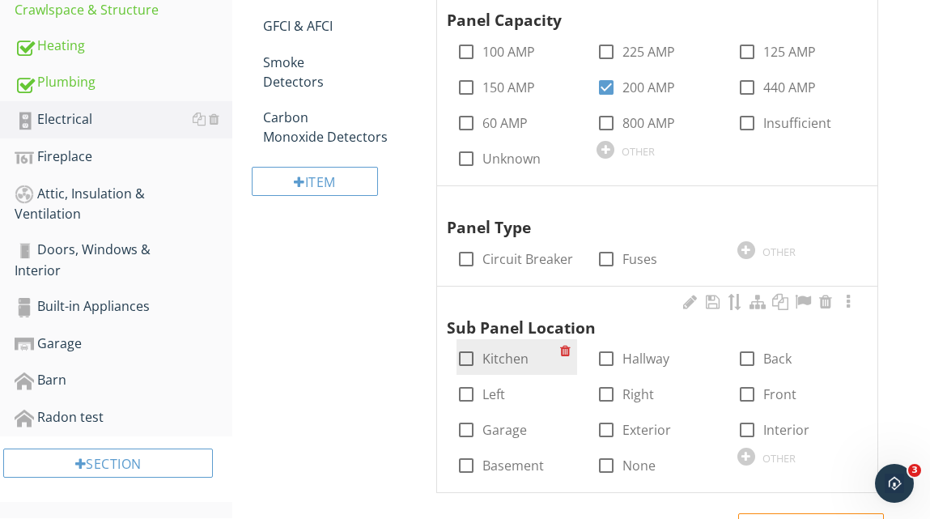
scroll to position [576, 0]
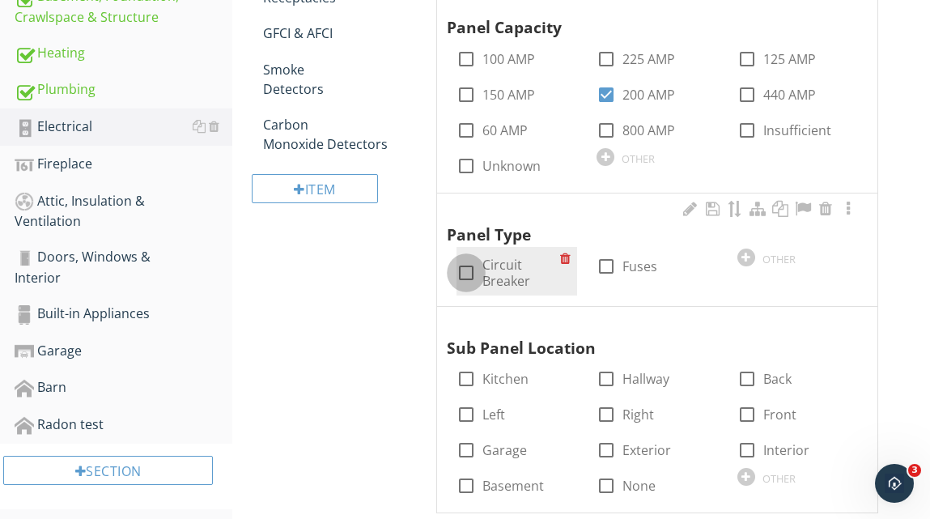
click at [469, 267] on div at bounding box center [466, 273] width 28 height 28
checkbox input "true"
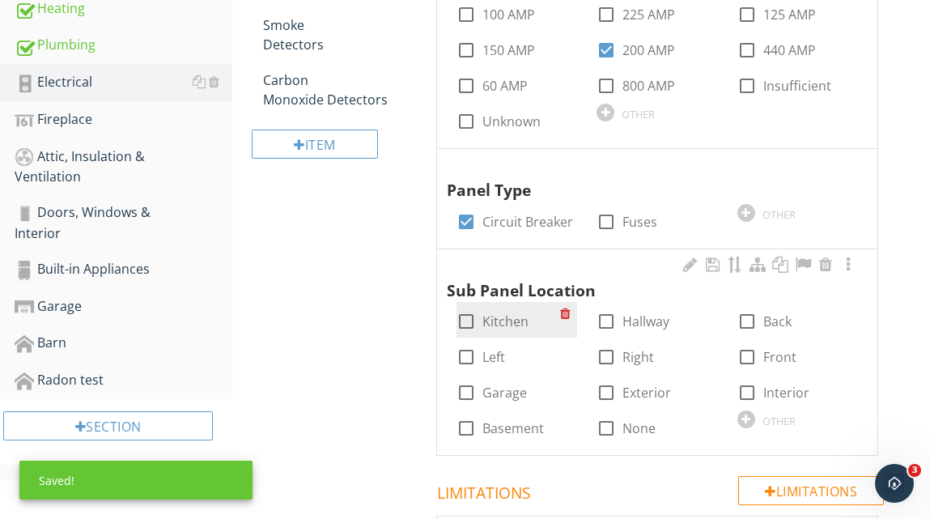
scroll to position [658, 0]
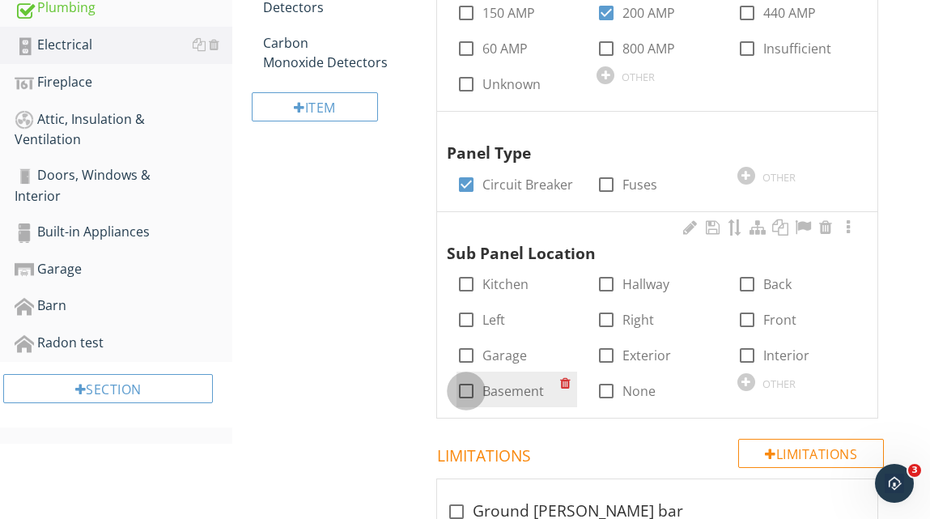
click at [463, 387] on div at bounding box center [466, 391] width 28 height 28
checkbox input "true"
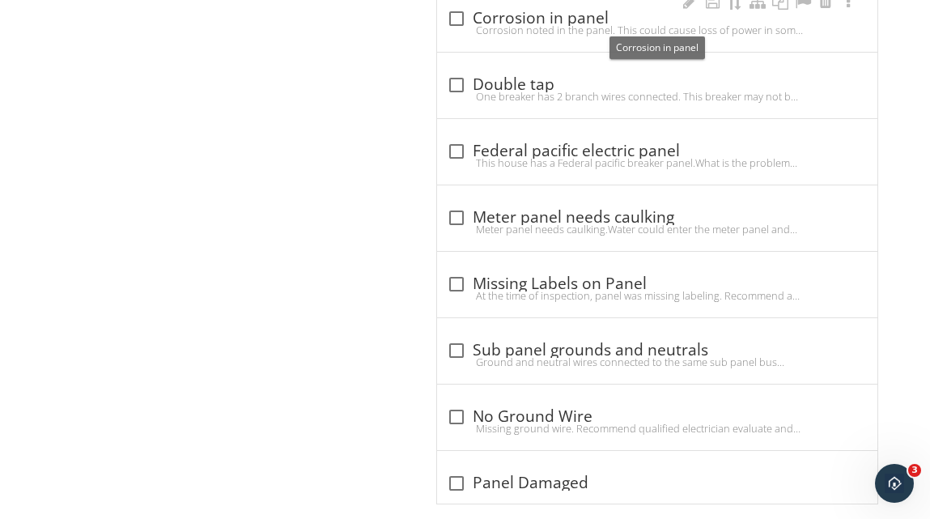
scroll to position [1900, 0]
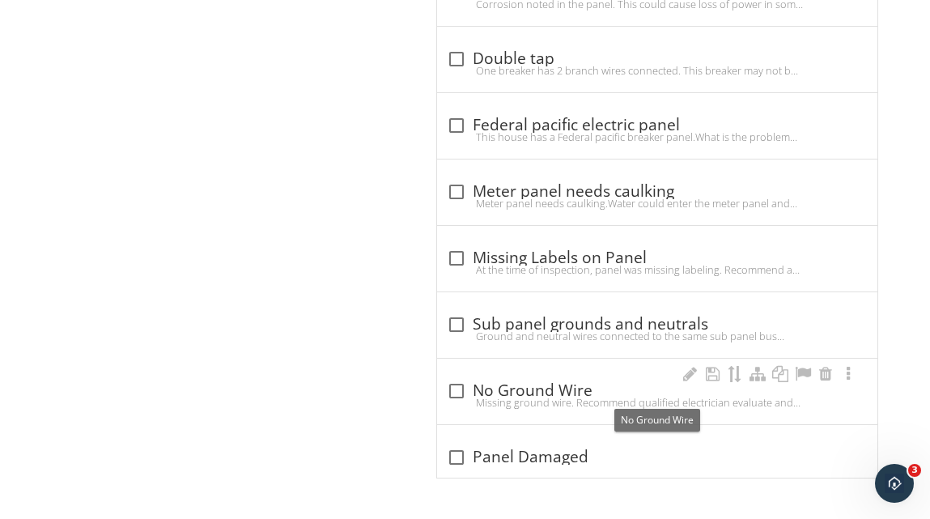
click at [457, 388] on div at bounding box center [457, 391] width 28 height 28
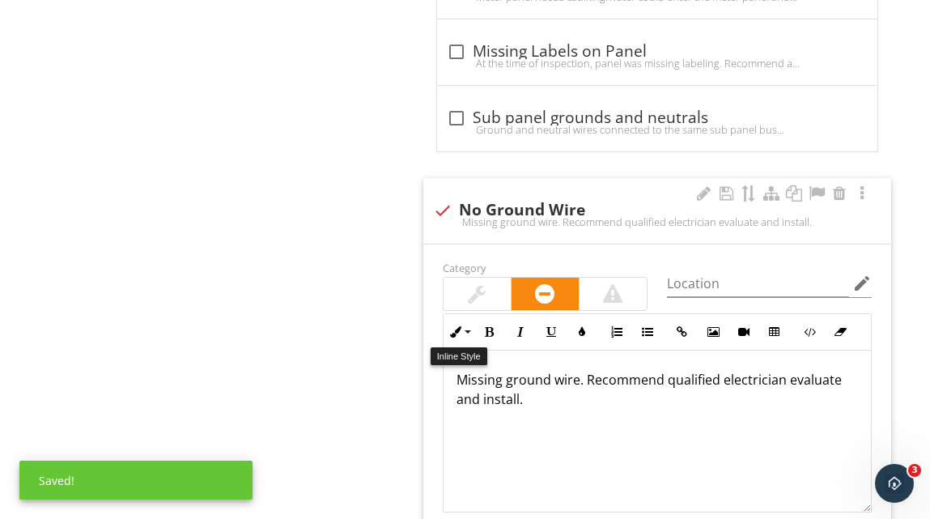
scroll to position [2107, 0]
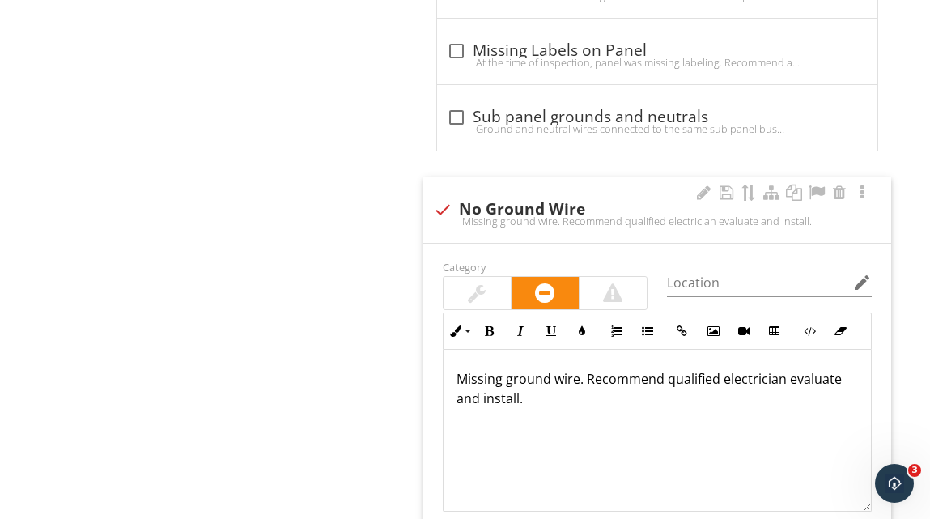
click at [441, 210] on div at bounding box center [443, 210] width 28 height 28
checkbox input "true"
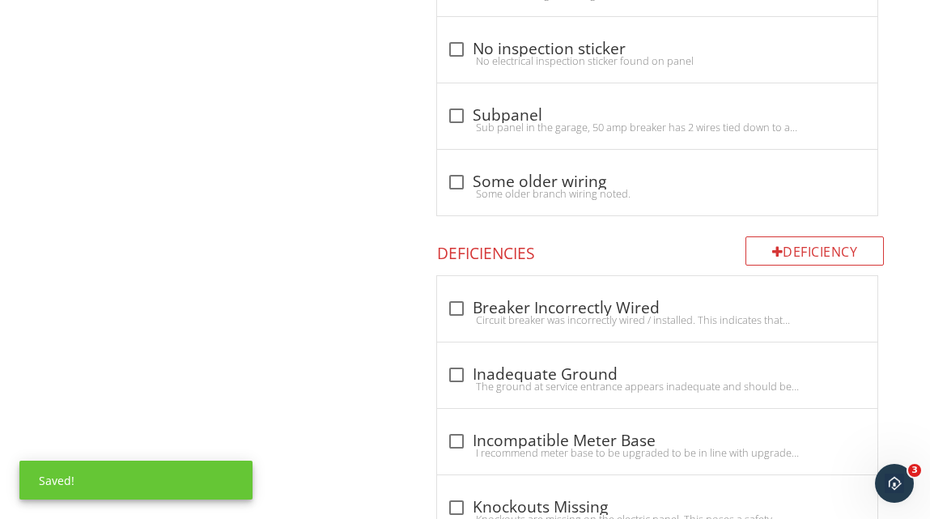
scroll to position [1200, 0]
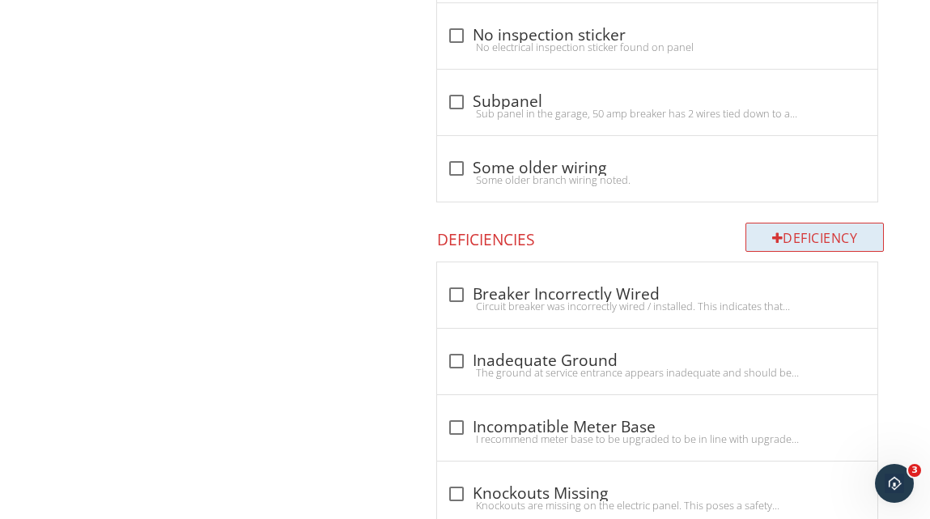
click at [772, 241] on div at bounding box center [777, 237] width 11 height 13
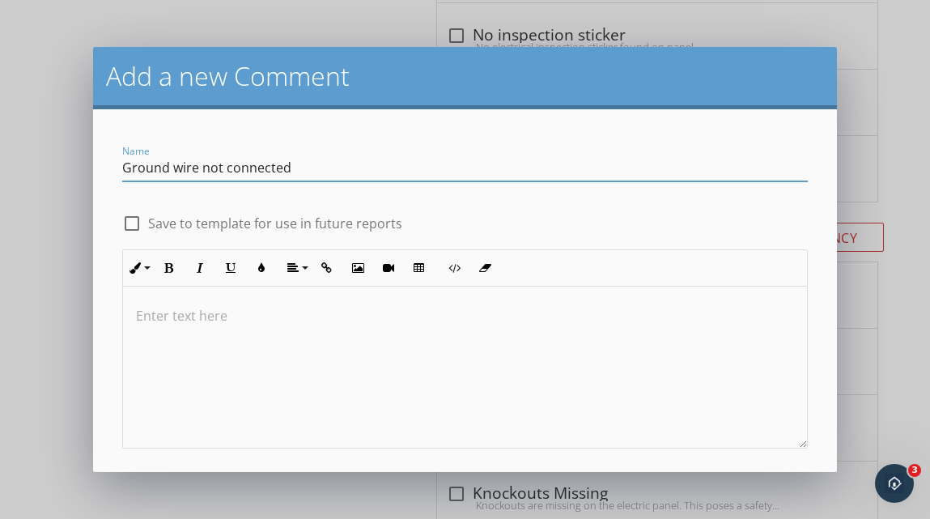
type input "Ground wire not connected"
click at [203, 313] on p at bounding box center [465, 315] width 658 height 19
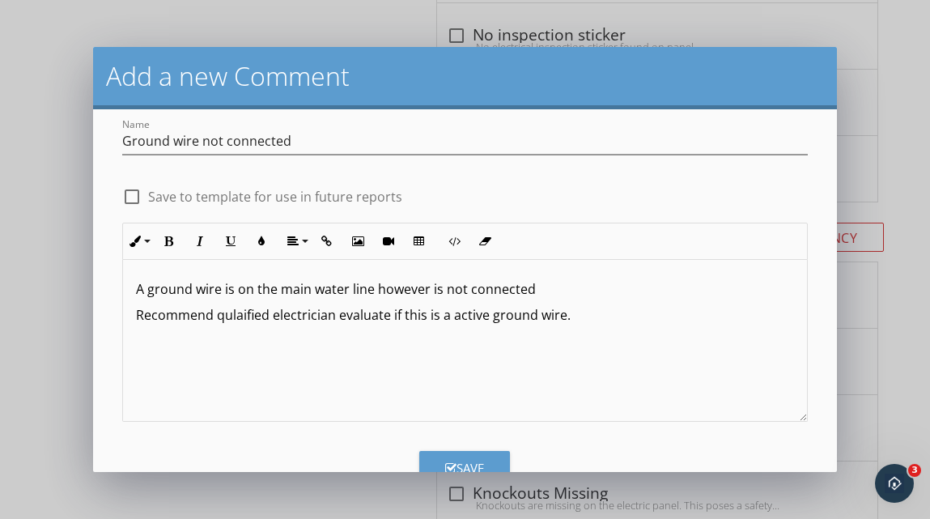
scroll to position [76, 0]
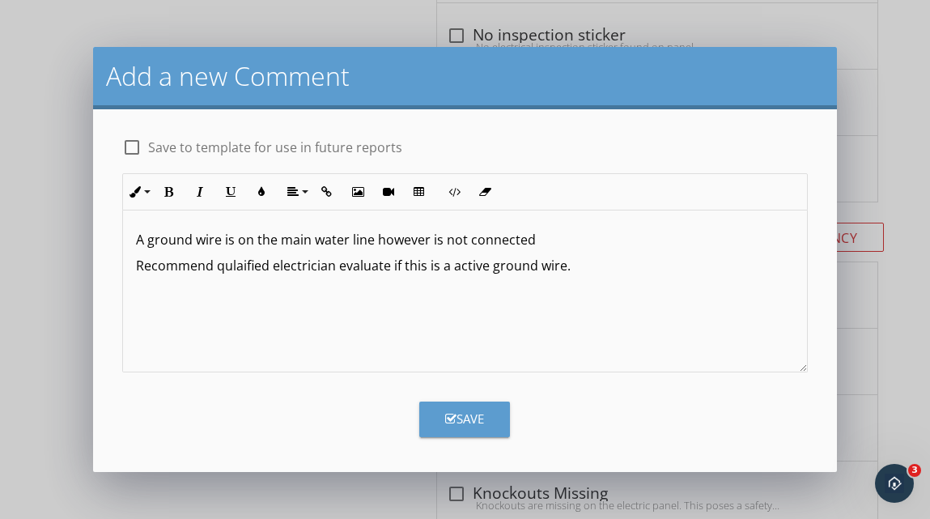
click at [450, 411] on div "Save" at bounding box center [464, 418] width 39 height 19
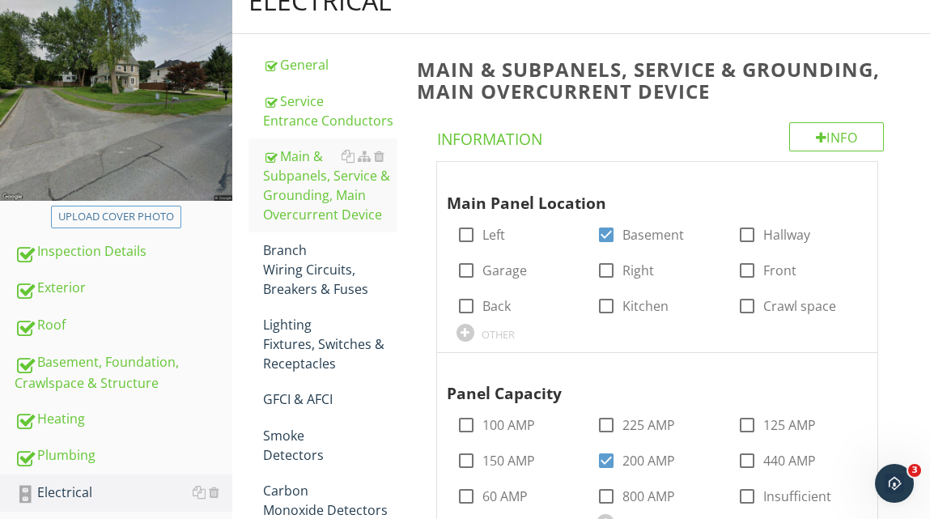
scroll to position [214, 0]
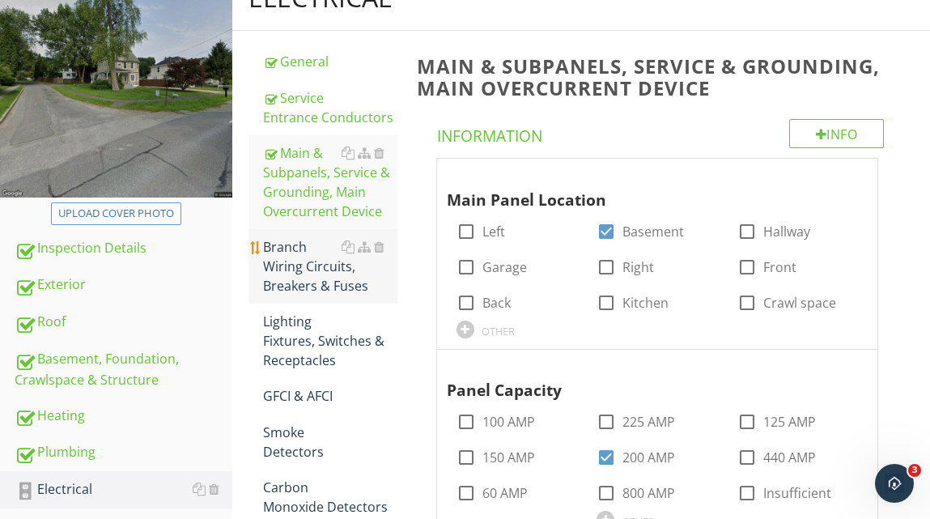
click at [314, 269] on div "Branch Wiring Circuits, Breakers & Fuses" at bounding box center [330, 266] width 134 height 58
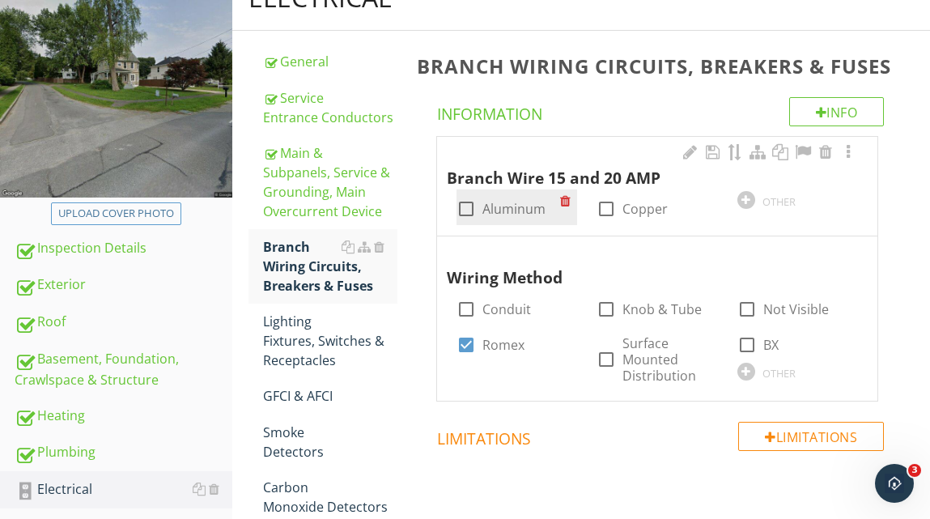
scroll to position [222, 0]
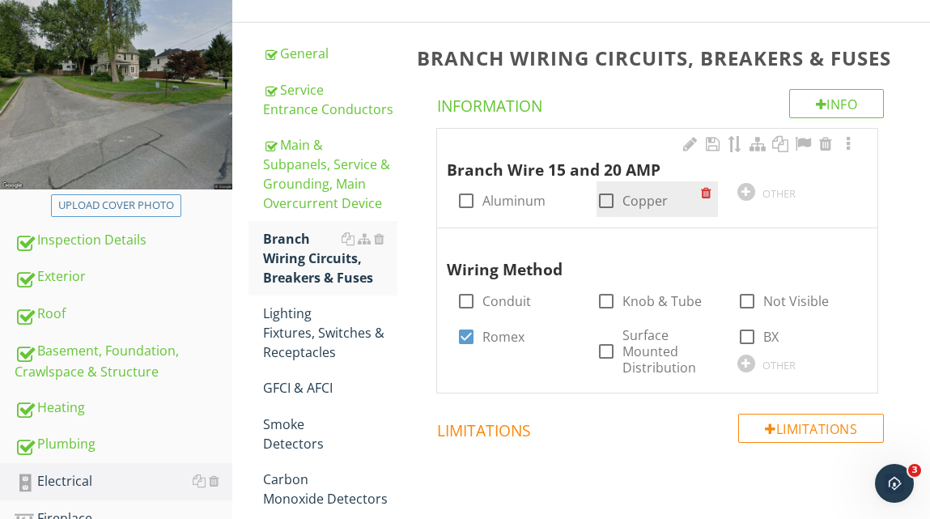
click at [606, 199] on div at bounding box center [606, 201] width 28 height 28
checkbox input "true"
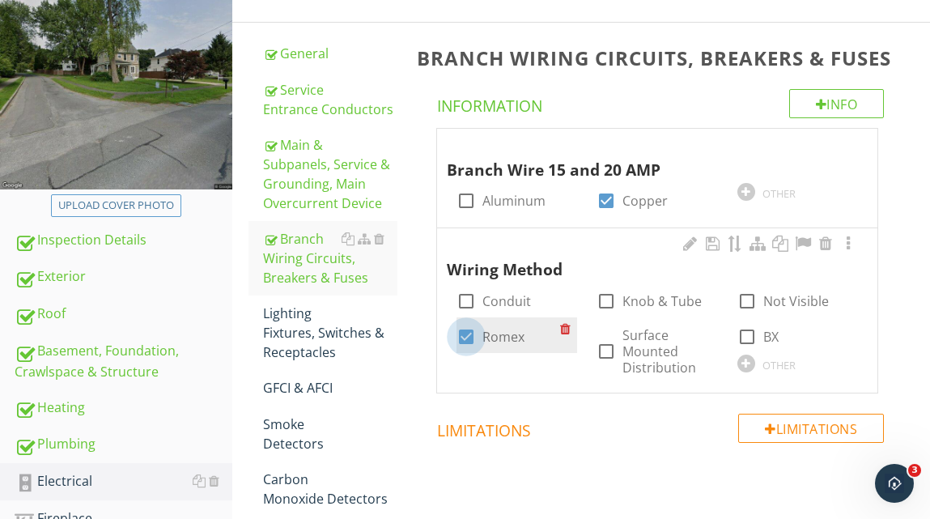
click at [466, 334] on div at bounding box center [466, 337] width 28 height 28
checkbox input "false"
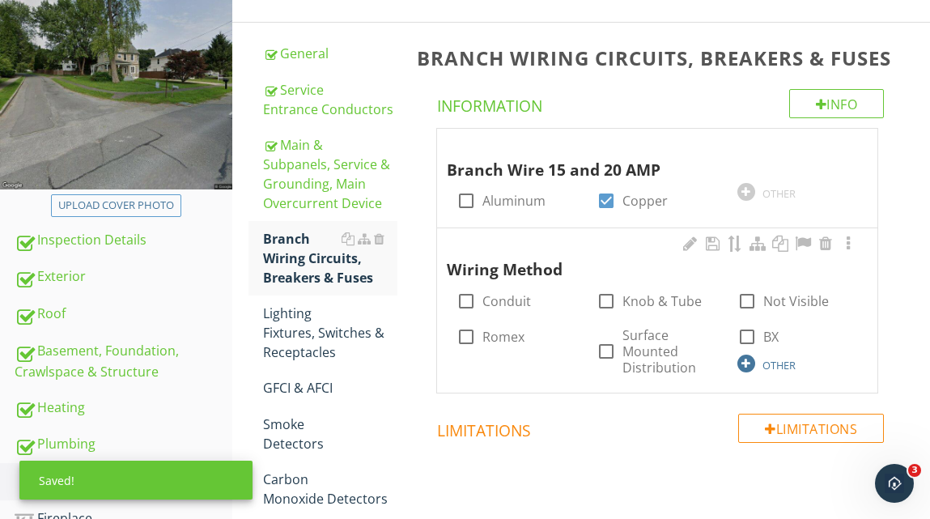
click at [742, 366] on div at bounding box center [746, 363] width 18 height 18
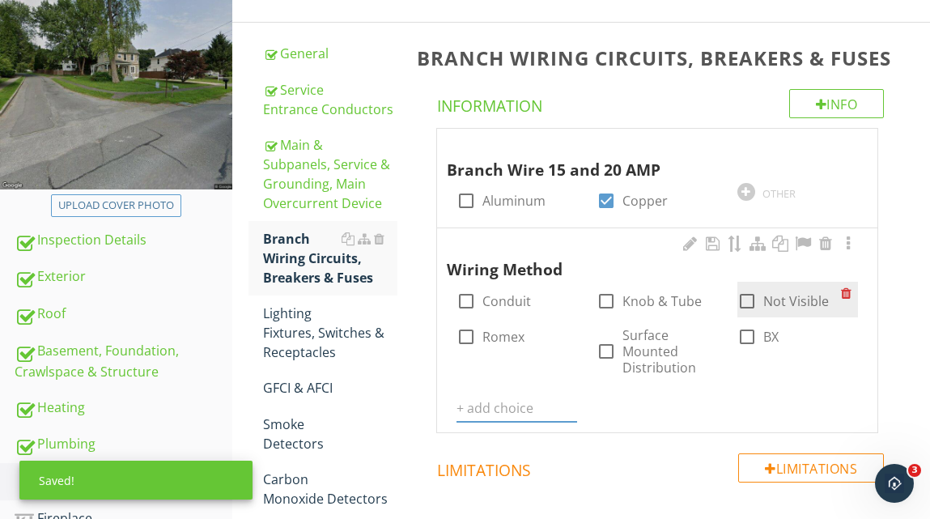
click at [744, 298] on div at bounding box center [747, 301] width 28 height 28
checkbox input "true"
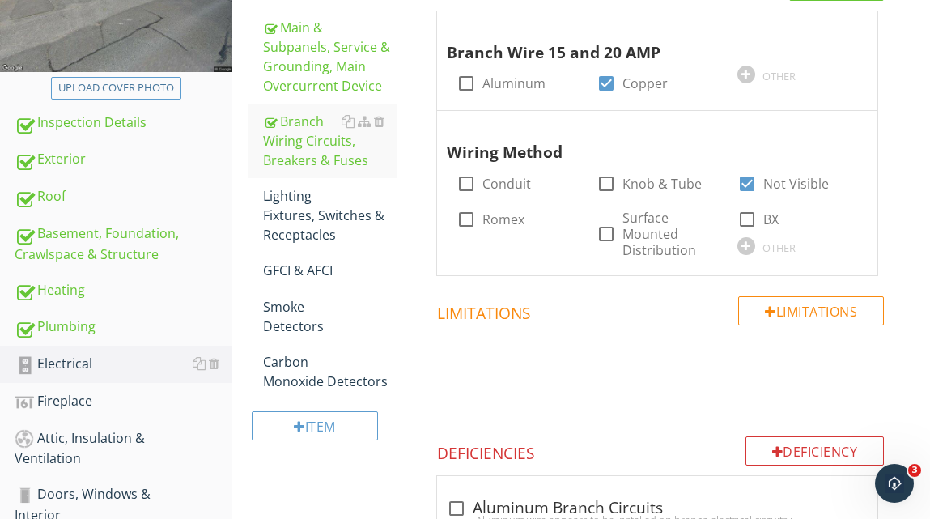
scroll to position [331, 0]
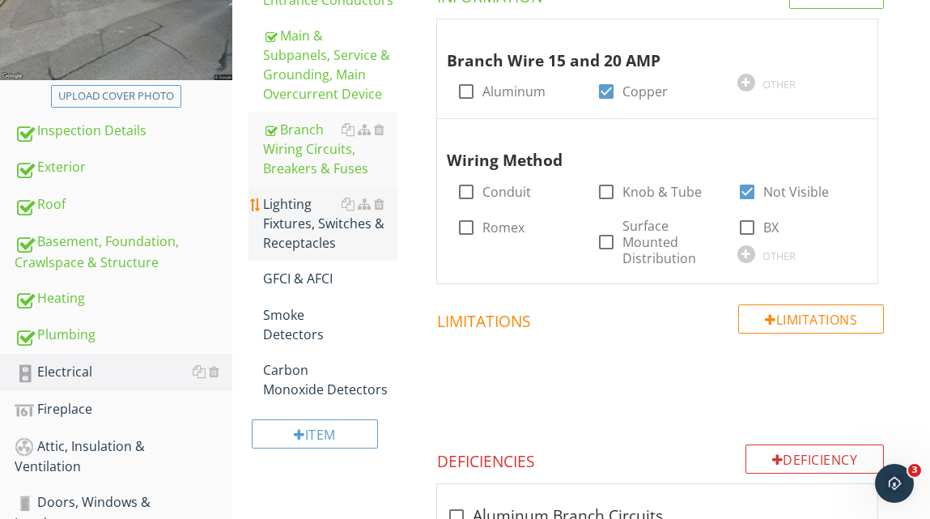
click at [282, 226] on div "Lighting Fixtures, Switches & Receptacles" at bounding box center [330, 223] width 134 height 58
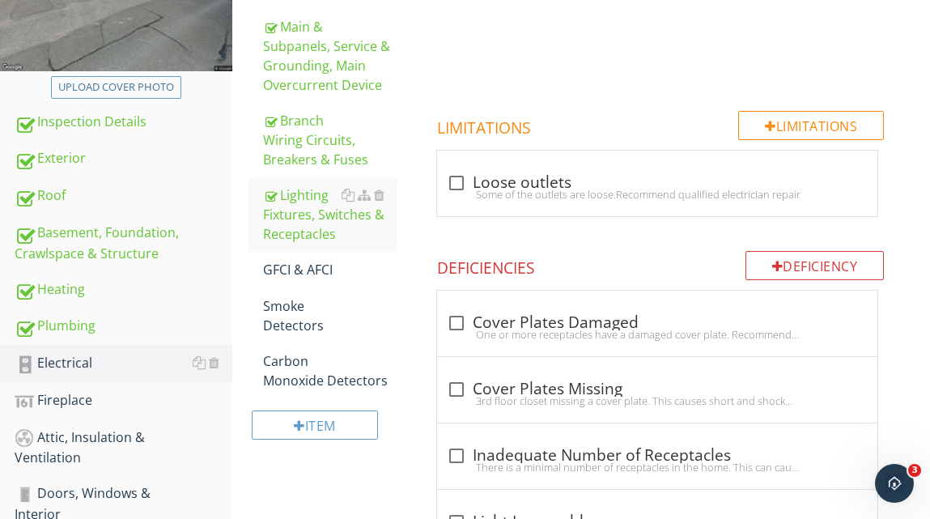
scroll to position [324, 0]
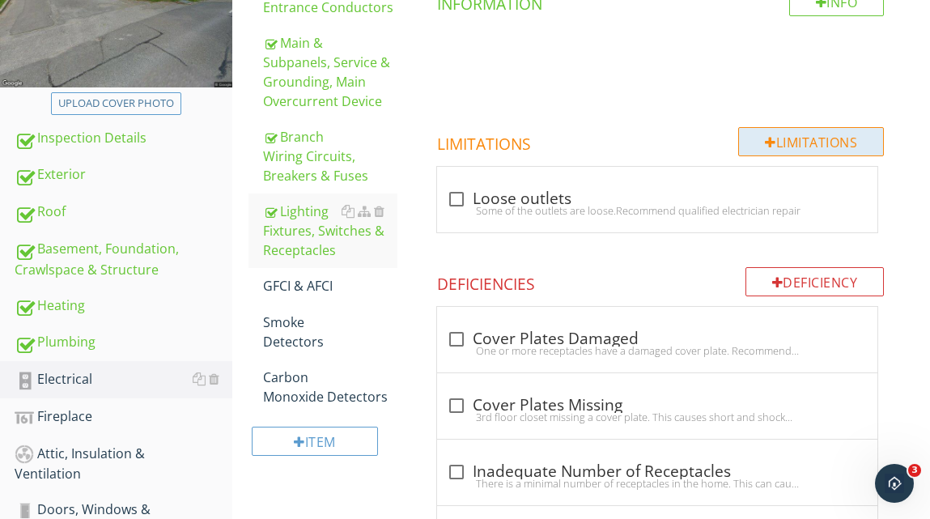
click at [780, 140] on div "Limitations" at bounding box center [811, 141] width 146 height 29
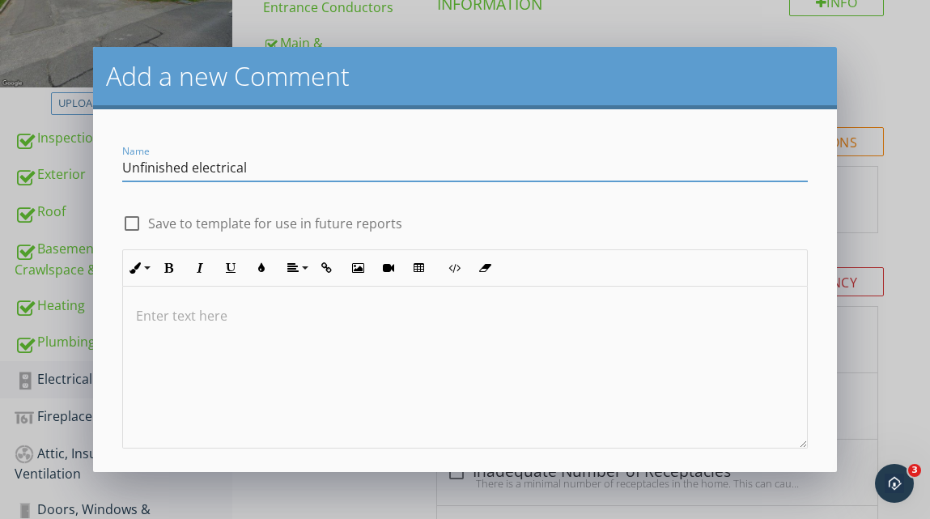
type input "Unfinished electrical"
click at [225, 320] on p at bounding box center [465, 315] width 658 height 19
click at [278, 169] on input "Unfinished electrical" at bounding box center [464, 168] width 685 height 27
type input "Unfinished electrical wiring"
click at [259, 317] on p "Some of the elctrical" at bounding box center [465, 315] width 658 height 19
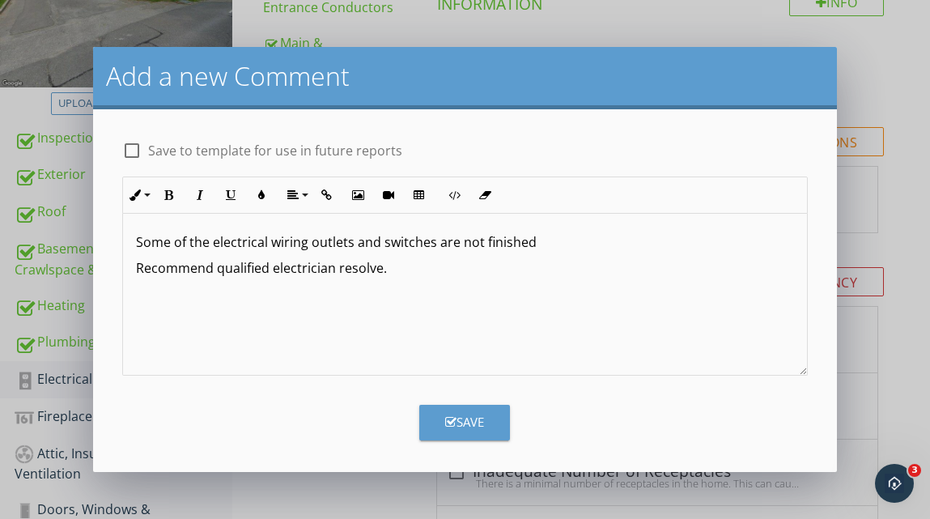
scroll to position [76, 0]
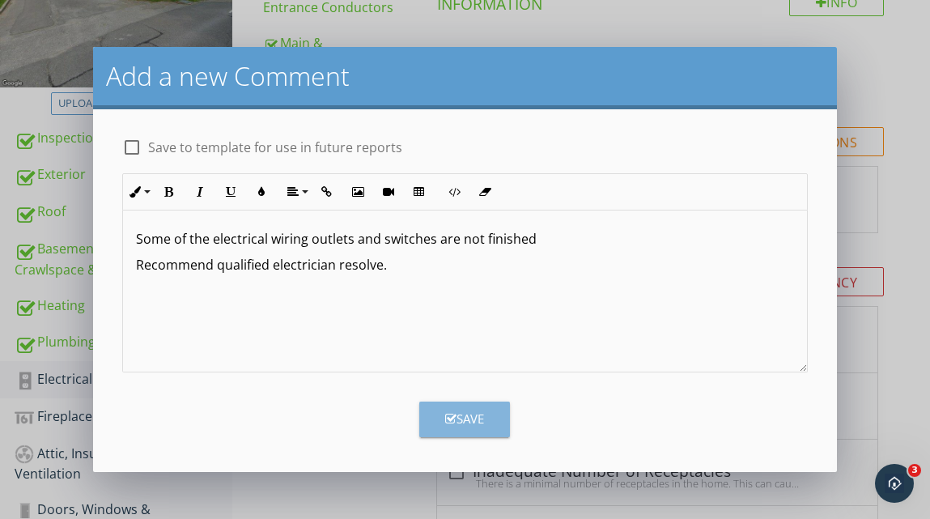
click at [452, 416] on icon "button" at bounding box center [450, 419] width 11 height 12
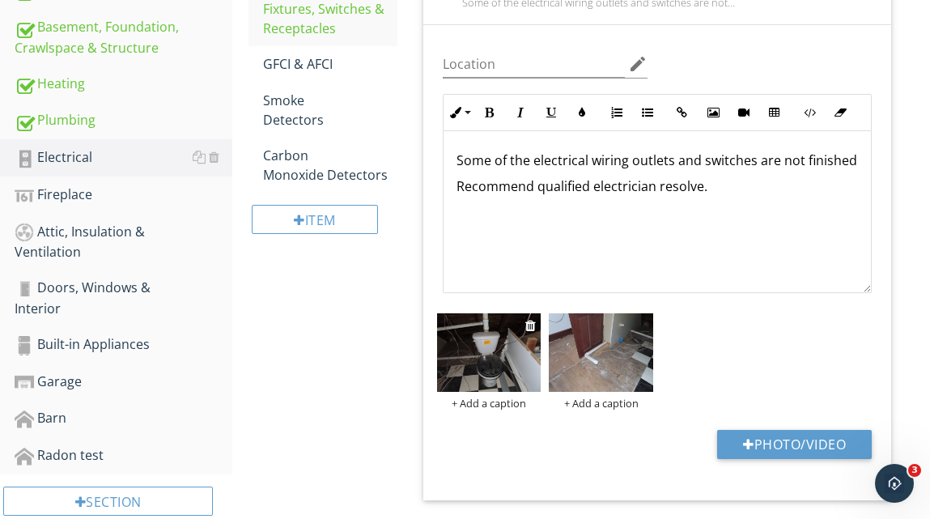
scroll to position [547, 0]
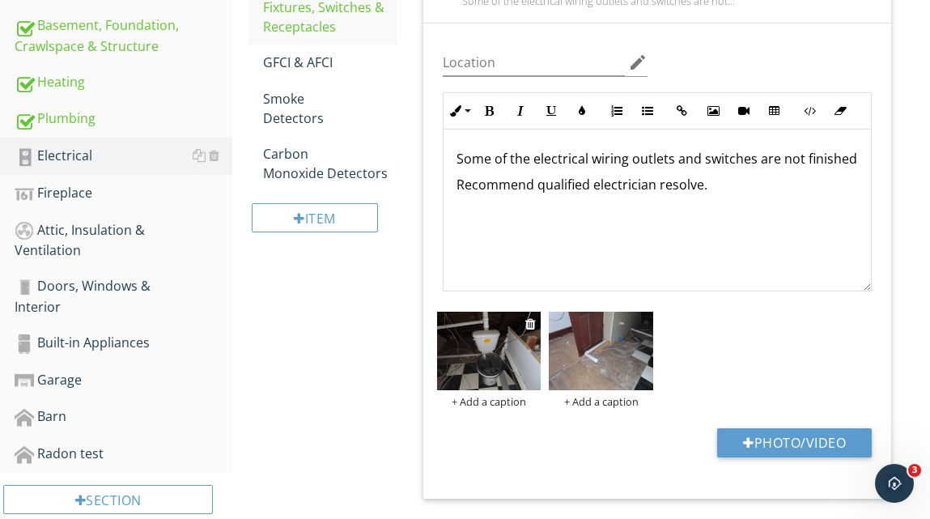
click at [496, 373] on img at bounding box center [489, 351] width 104 height 78
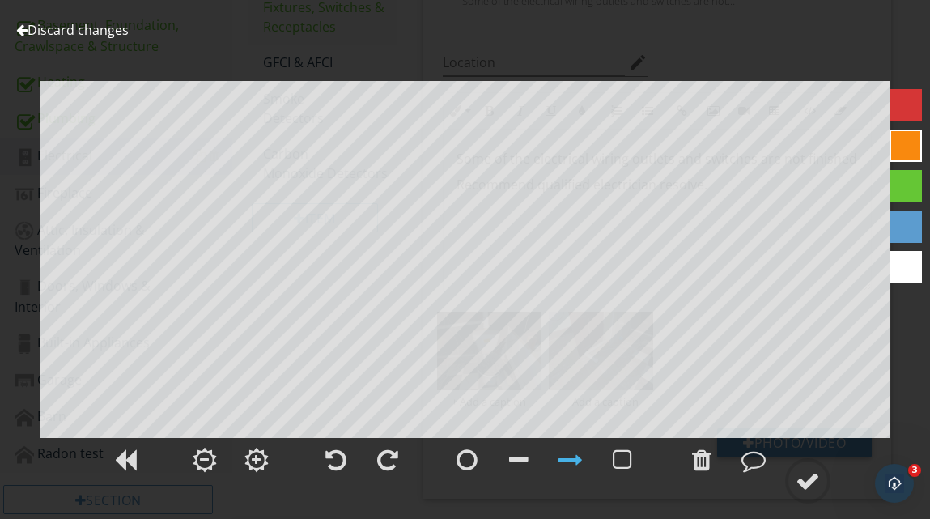
click at [52, 30] on link "Discard changes" at bounding box center [72, 30] width 112 height 18
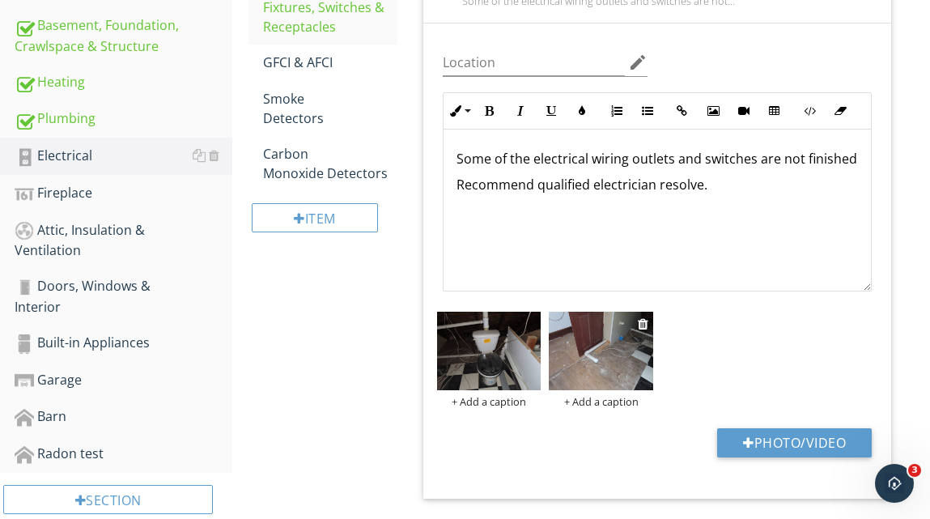
click at [607, 373] on img at bounding box center [601, 351] width 104 height 78
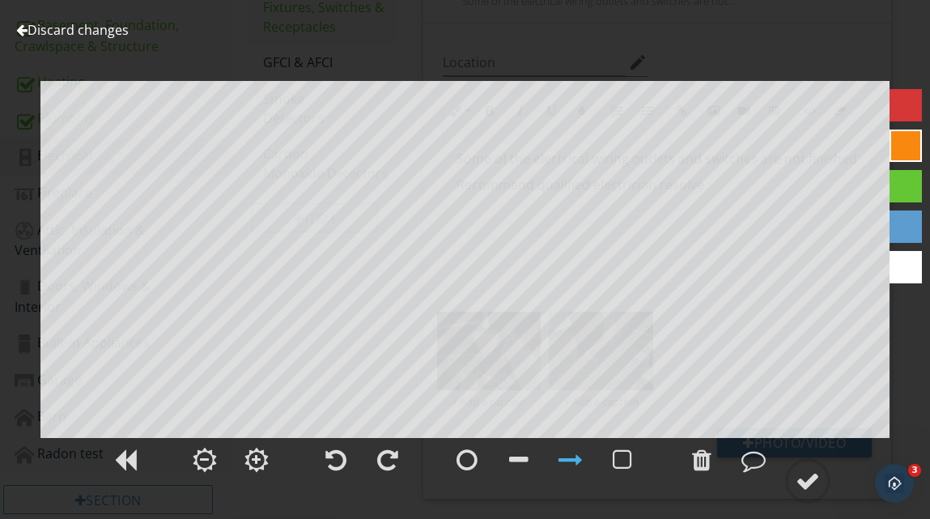
click at [96, 31] on link "Discard changes" at bounding box center [72, 30] width 112 height 18
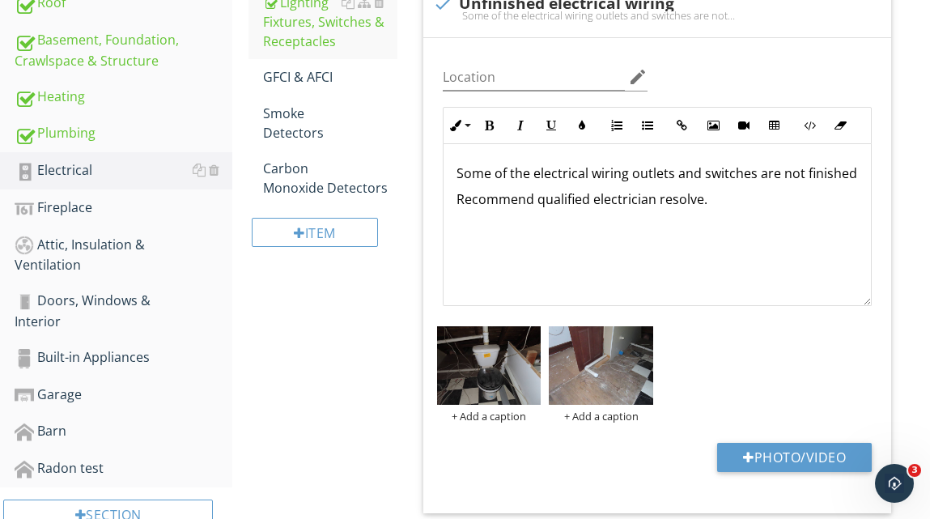
scroll to position [507, 0]
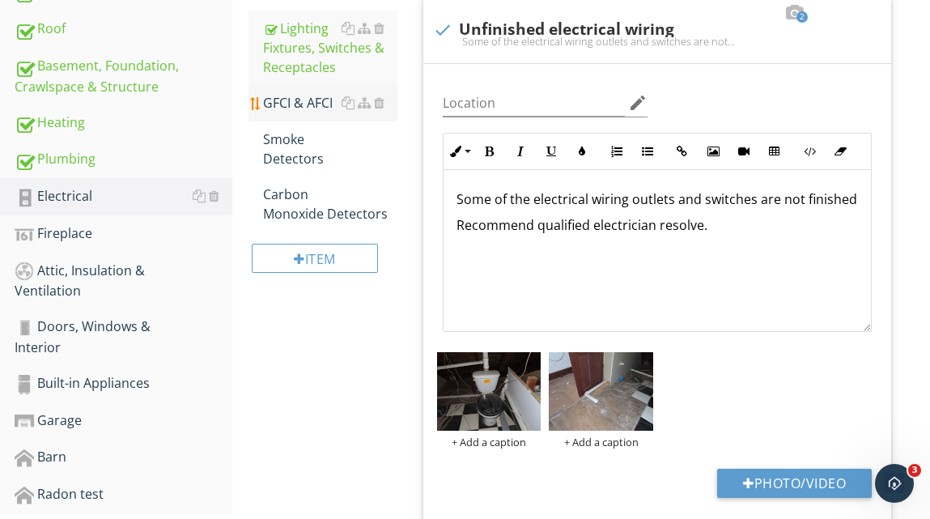
click at [322, 97] on div "GFCI & AFCI" at bounding box center [330, 102] width 134 height 19
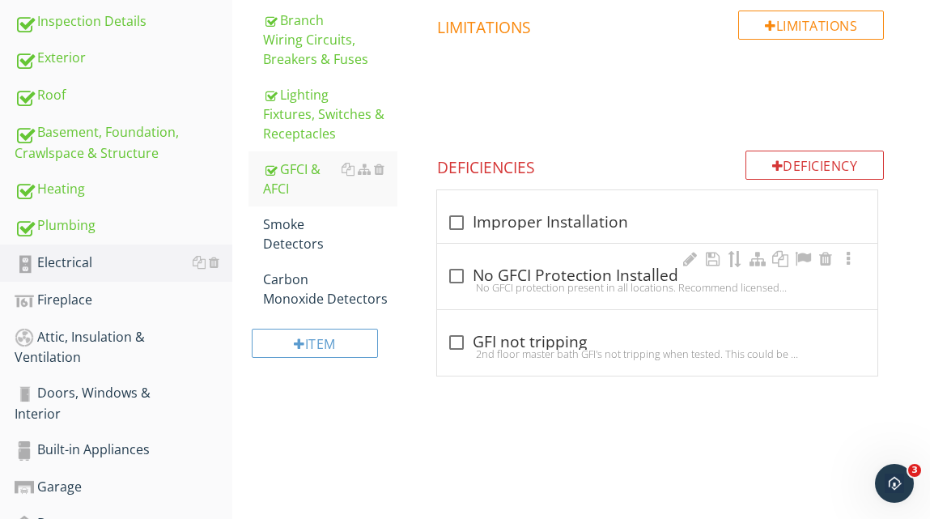
scroll to position [456, 0]
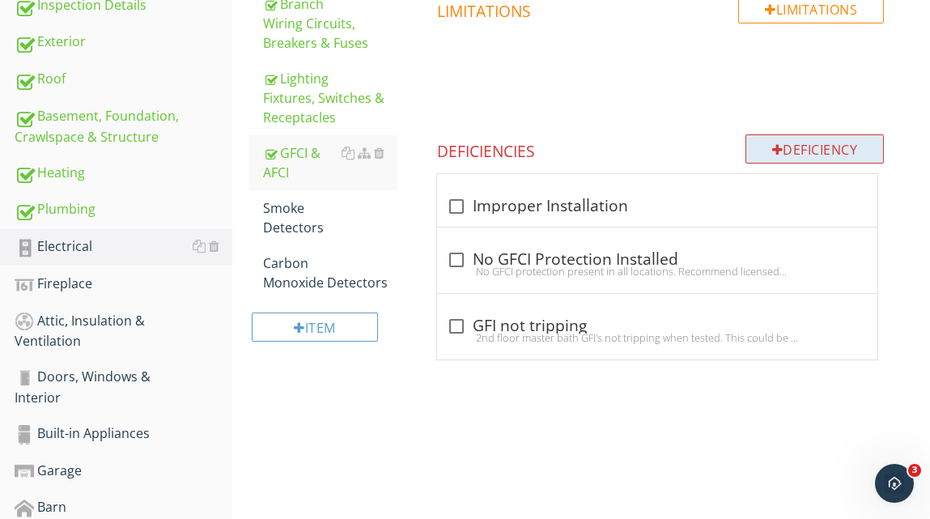
click at [776, 143] on div at bounding box center [777, 149] width 11 height 13
click at [906, 227] on div at bounding box center [465, 259] width 930 height 519
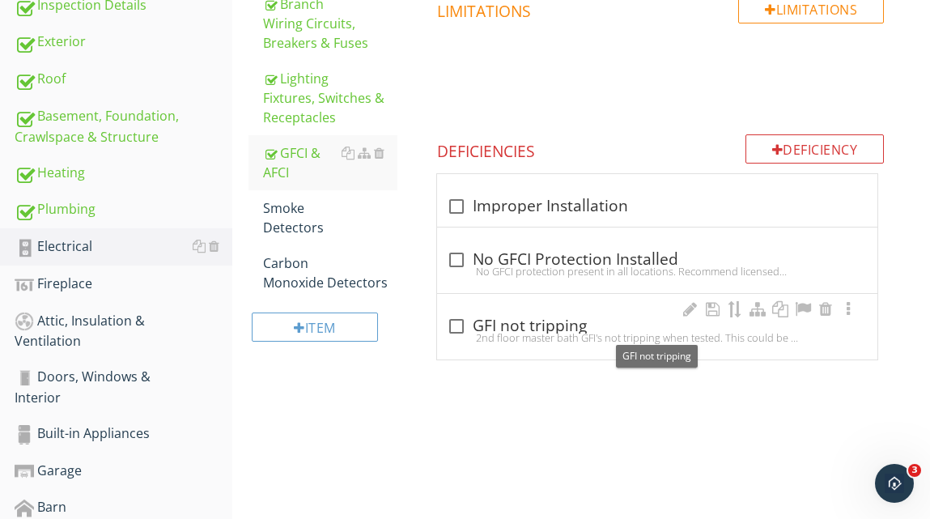
click at [456, 327] on div at bounding box center [457, 326] width 28 height 28
checkbox input "true"
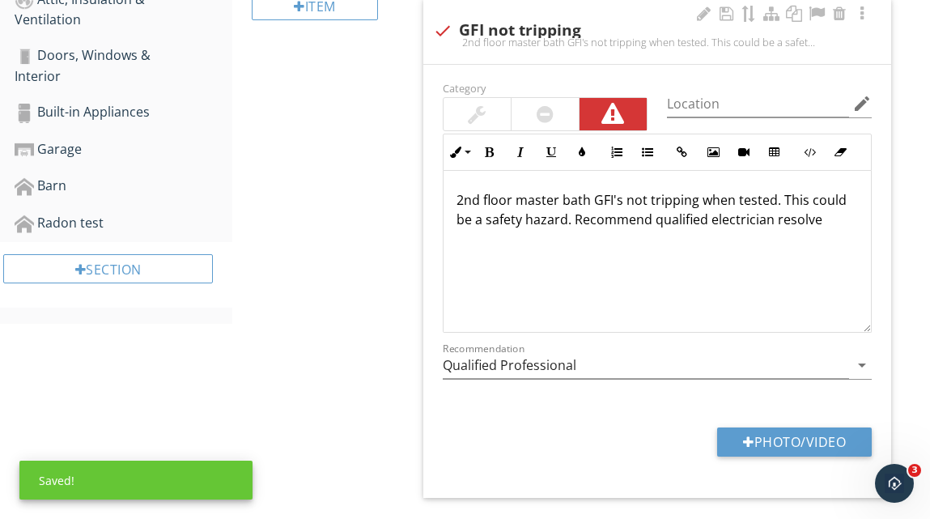
scroll to position [790, 0]
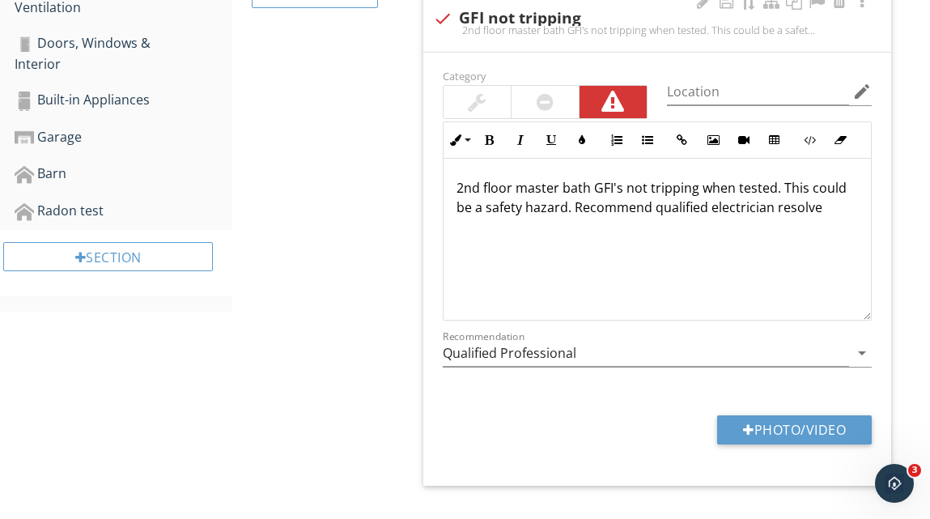
click at [821, 208] on p "2nd floor master bath GFI's not tripping when tested. This could be a safety ha…" at bounding box center [656, 197] width 401 height 39
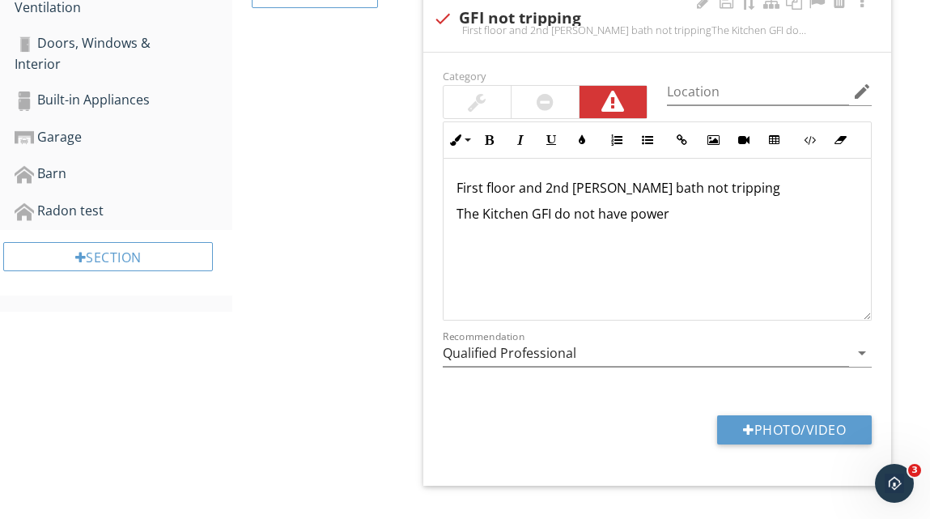
click at [627, 189] on p "First floor and 2nd flor bath not tripping" at bounding box center [656, 187] width 401 height 19
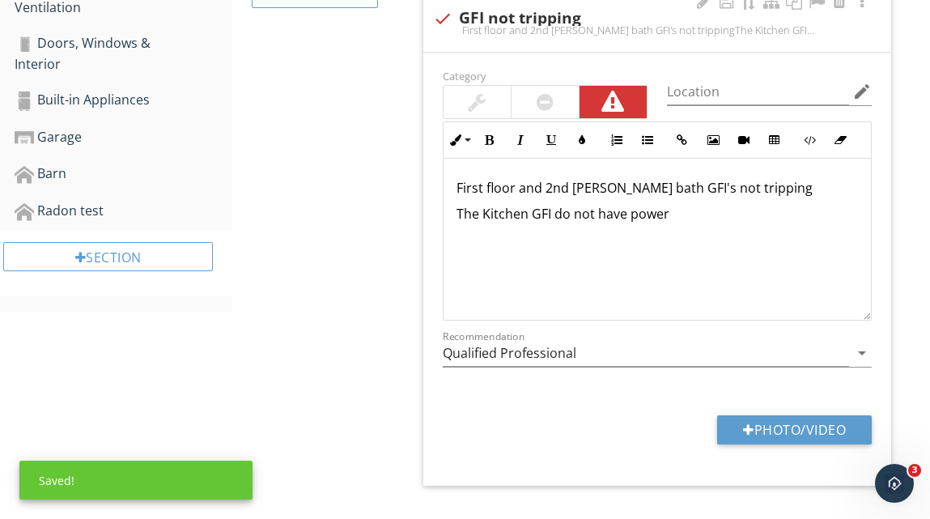
click at [678, 215] on p "The Kitchen GFI do not have power" at bounding box center [656, 213] width 401 height 19
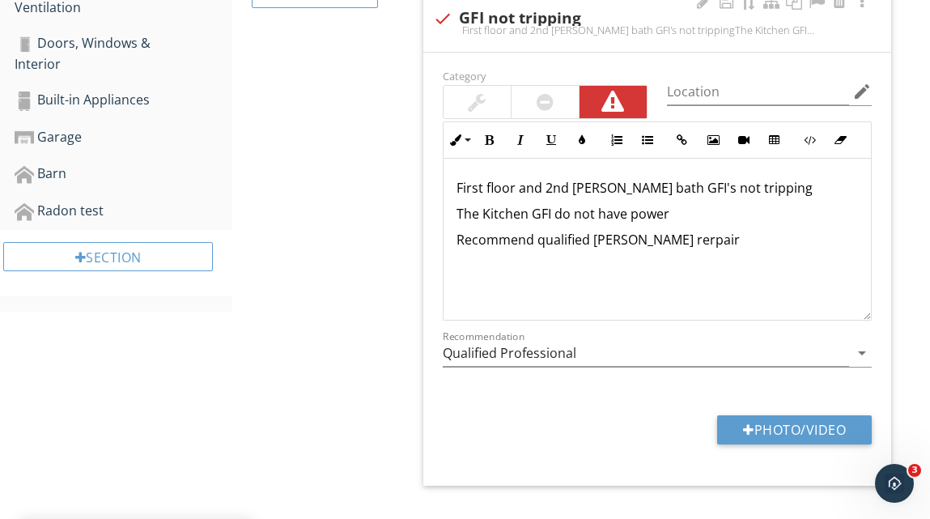
click at [665, 244] on p "Recommend qualified elctrician rerpair" at bounding box center [656, 239] width 401 height 19
click at [724, 246] on p "Recommend qualified elctrician repair" at bounding box center [656, 239] width 401 height 19
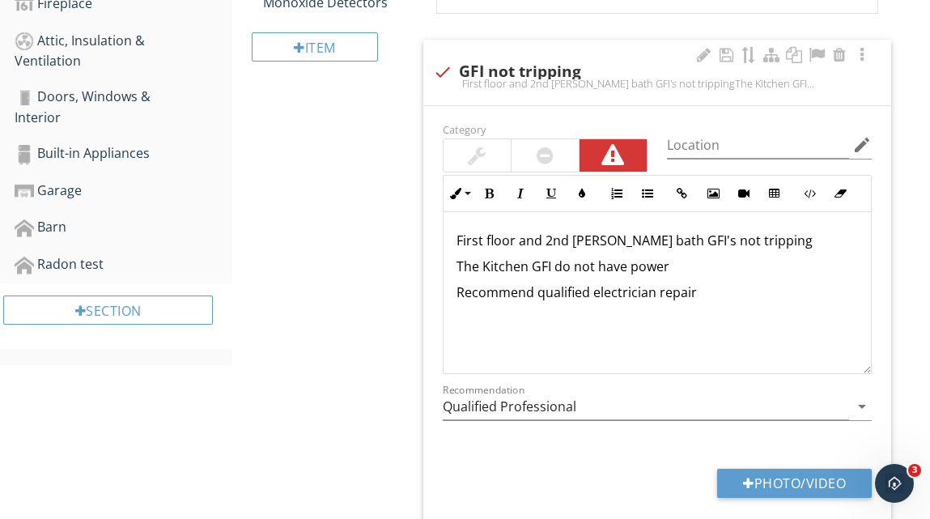
scroll to position [823, 0]
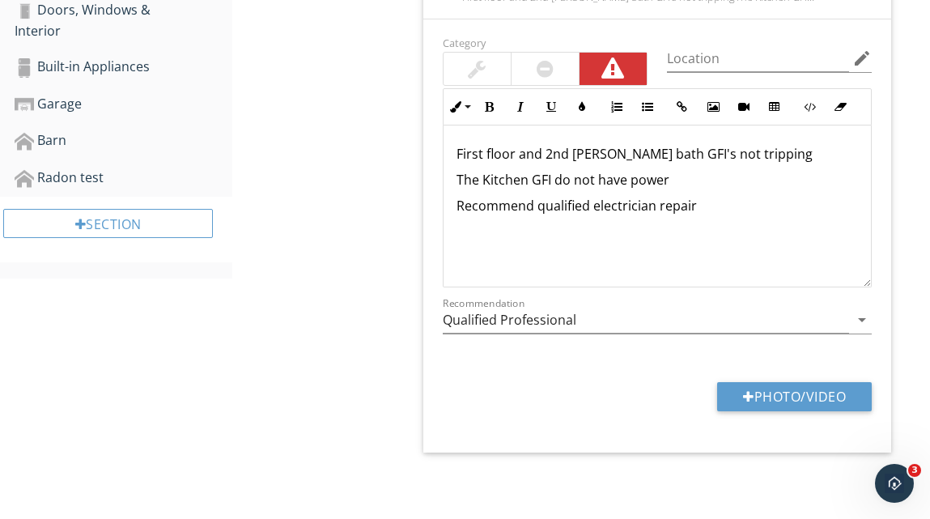
click at [740, 153] on p "First floor and 2nd flor bath GFI's not tripping" at bounding box center [656, 153] width 401 height 19
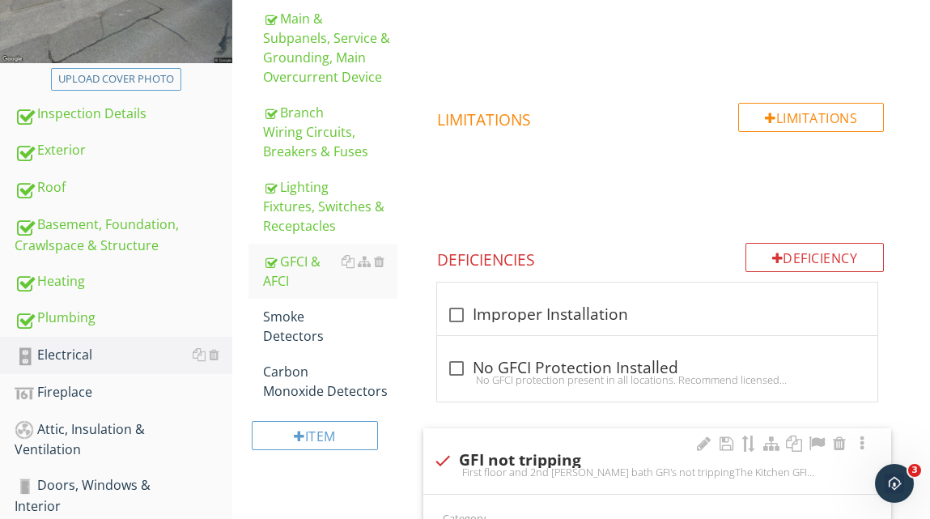
scroll to position [452, 0]
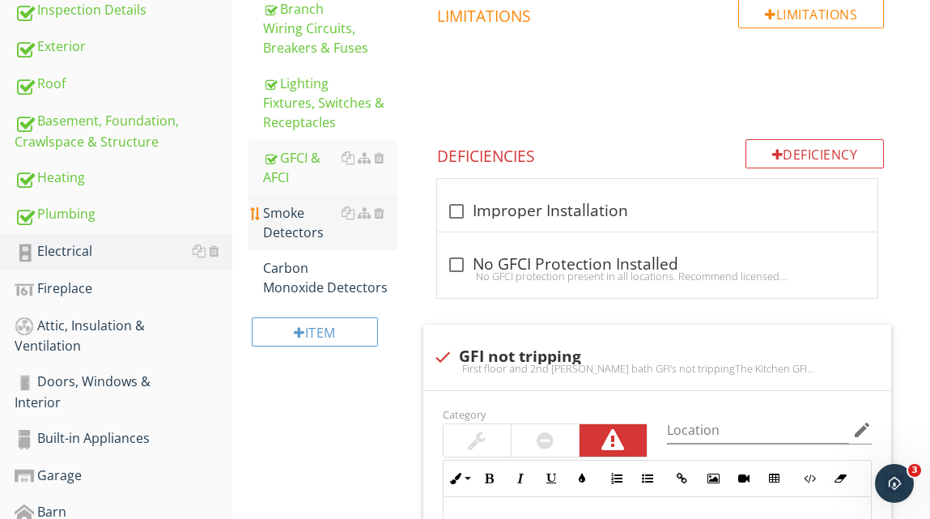
click at [299, 219] on div "Smoke Detectors" at bounding box center [330, 222] width 134 height 39
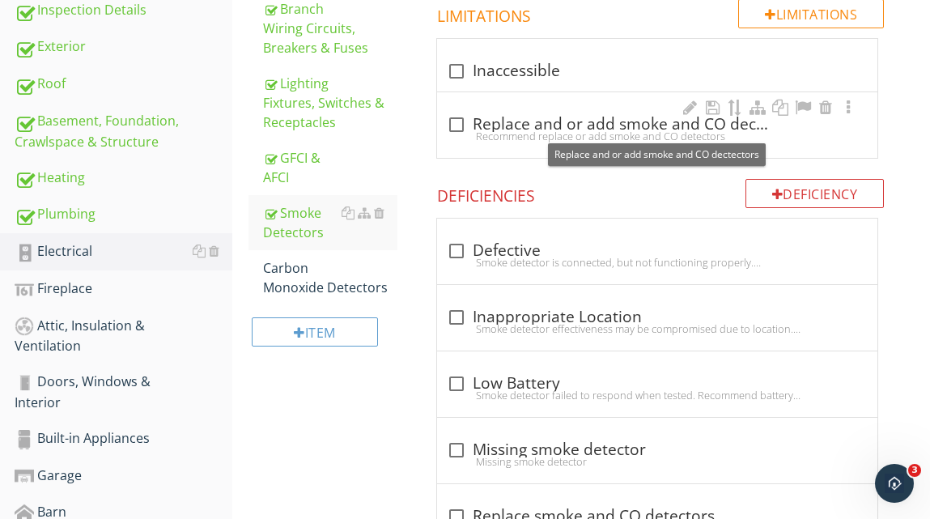
scroll to position [406, 0]
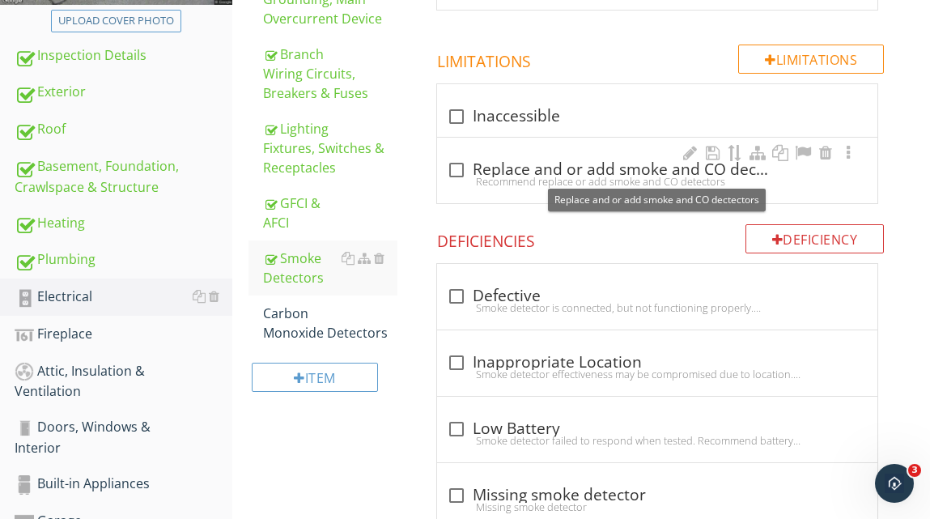
click at [460, 163] on div at bounding box center [457, 170] width 28 height 28
checkbox input "true"
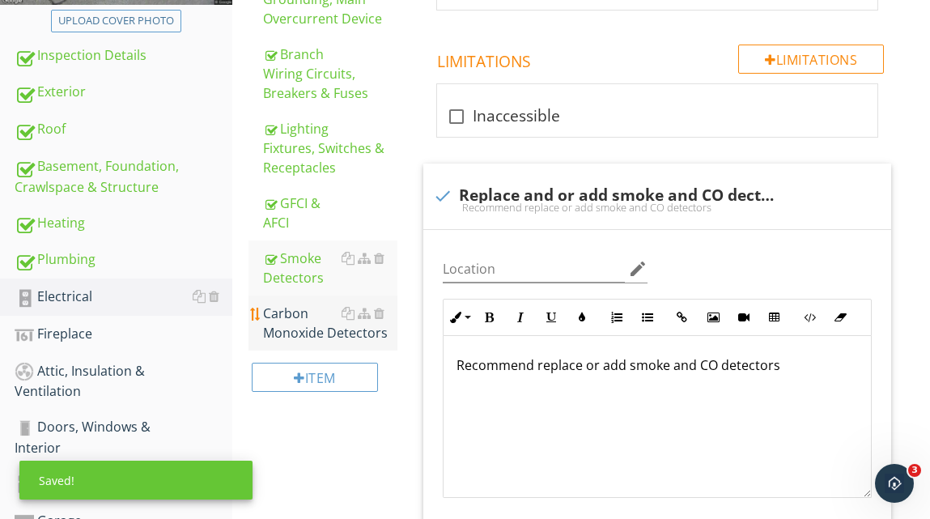
click at [312, 330] on div "Carbon Monoxide Detectors" at bounding box center [330, 322] width 134 height 39
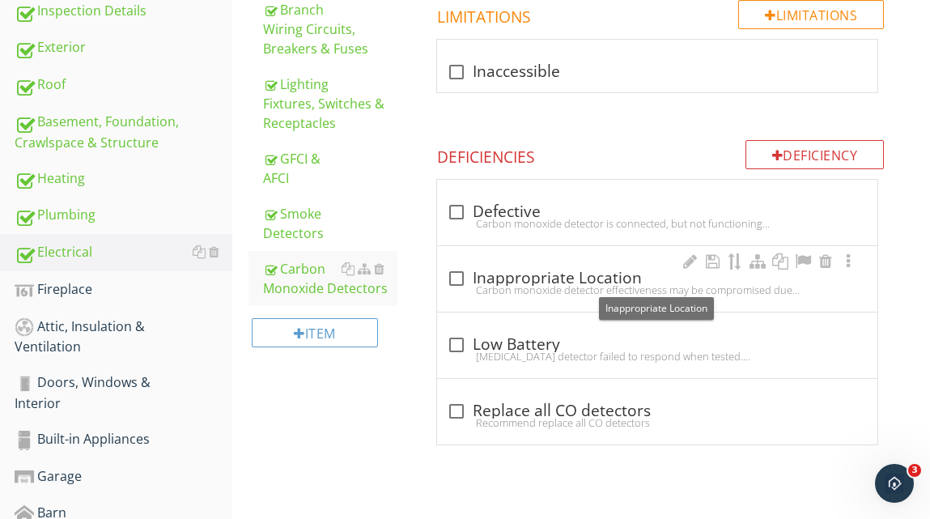
scroll to position [455, 0]
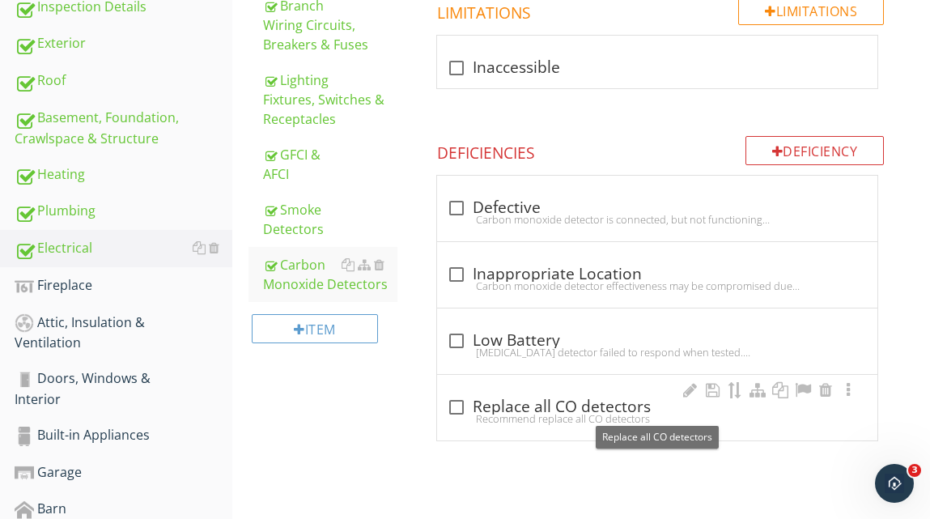
click at [459, 404] on div at bounding box center [457, 407] width 28 height 28
checkbox input "true"
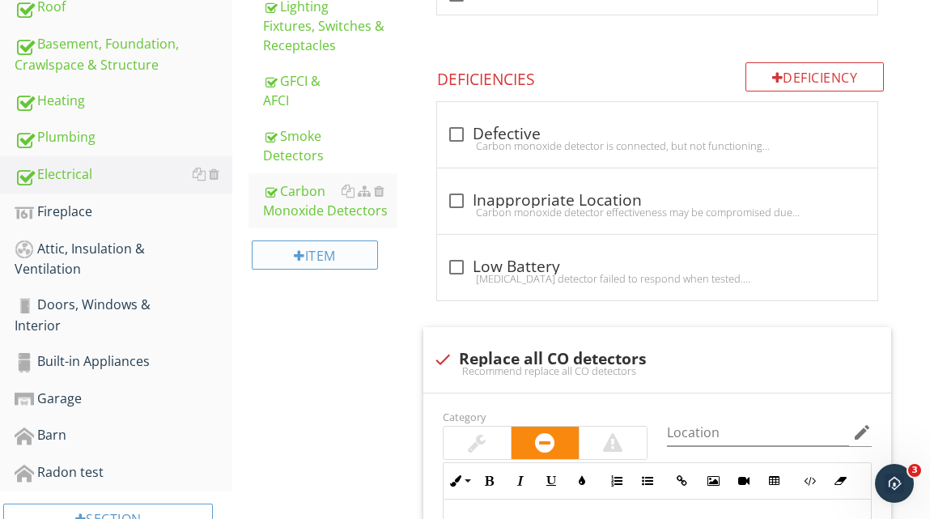
scroll to position [529, 0]
click at [218, 206] on div at bounding box center [214, 210] width 11 height 13
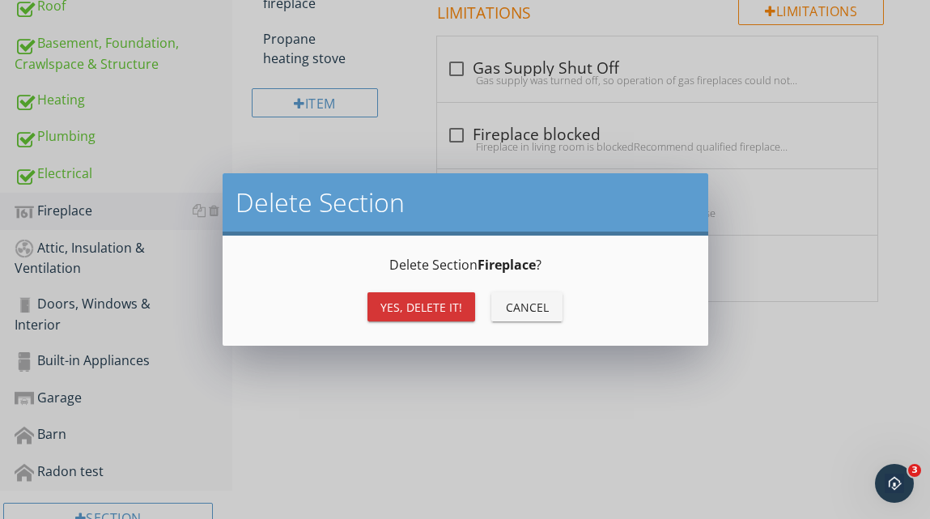
click at [402, 305] on div "Yes, Delete it!" at bounding box center [421, 307] width 82 height 17
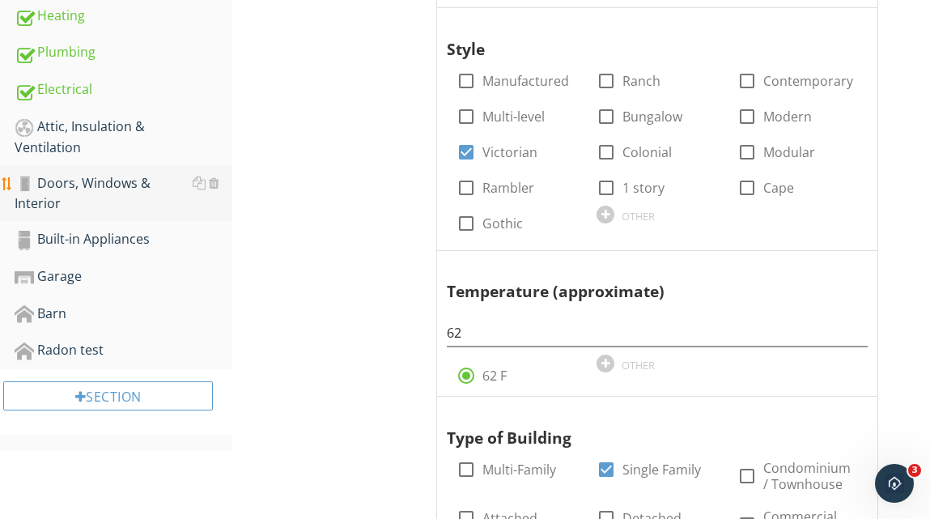
scroll to position [622, 0]
